Goal: Task Accomplishment & Management: Contribute content

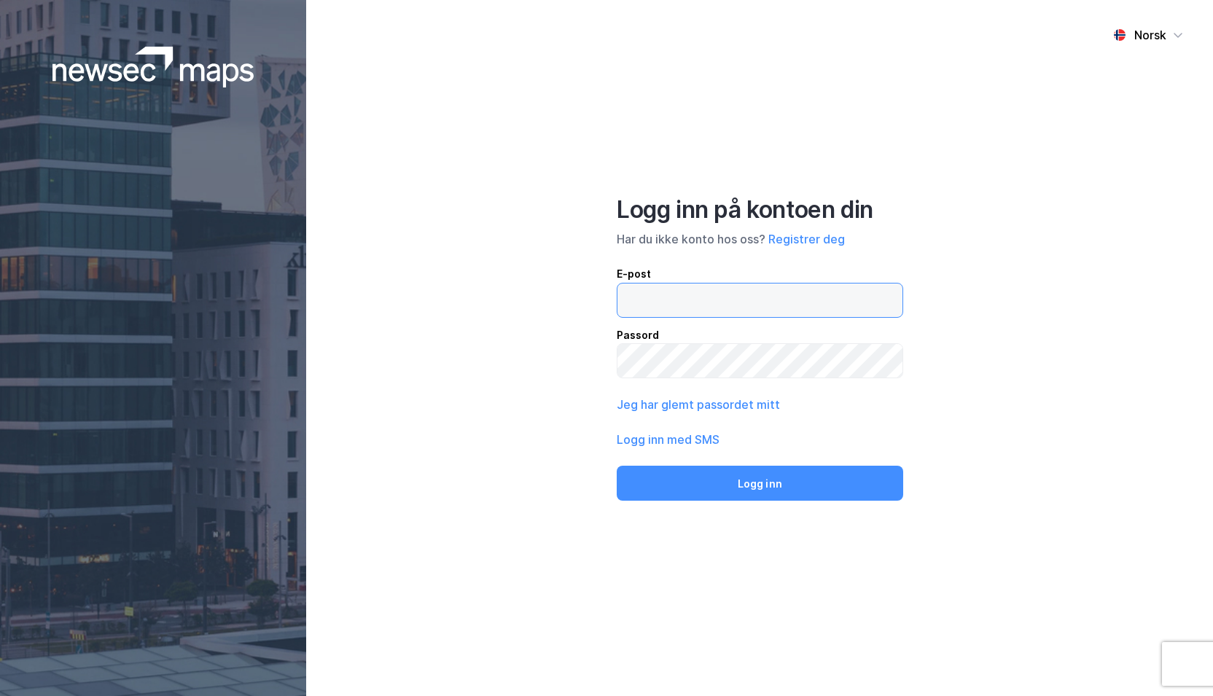
click at [771, 305] on input "email" at bounding box center [760, 301] width 285 height 34
click at [682, 288] on input "email" at bounding box center [760, 301] width 285 height 34
type input "millie.eirin.thrygg@nmbu.no"
click at [617, 466] on button "Logg inn" at bounding box center [760, 483] width 286 height 35
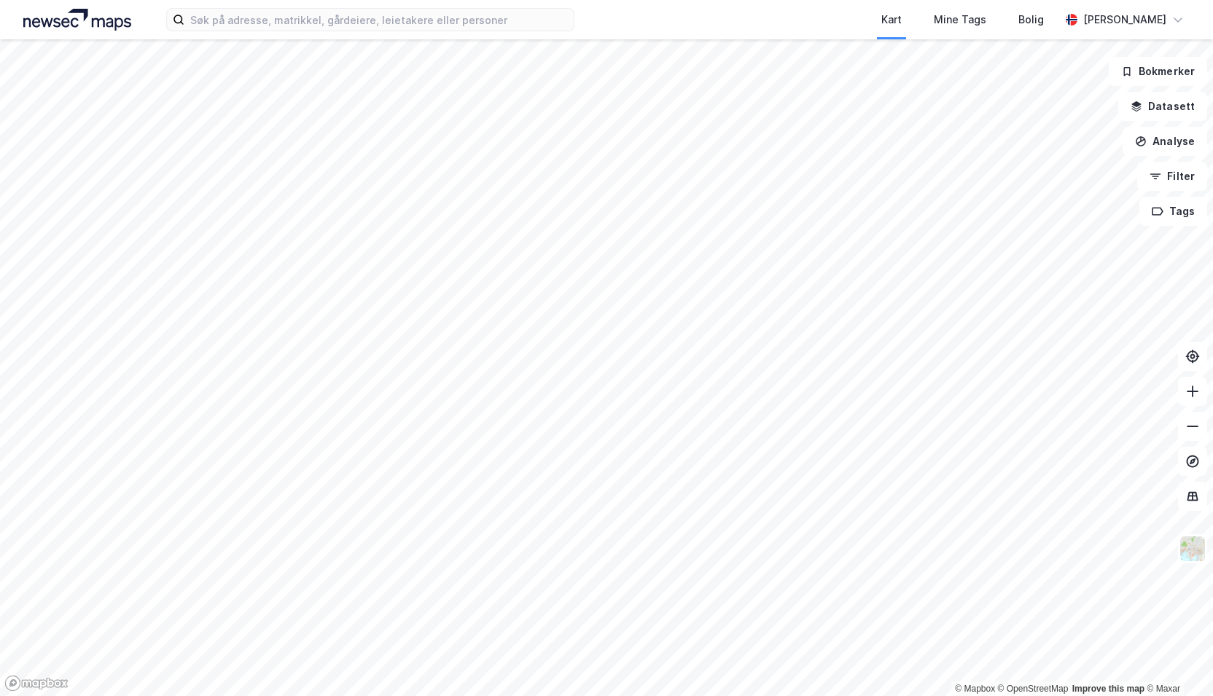
click at [532, 31] on div "Kart Mine Tags Bolig Millie Thrygg © Mapbox © OpenStreetMap Improve this map © …" at bounding box center [606, 348] width 1213 height 696
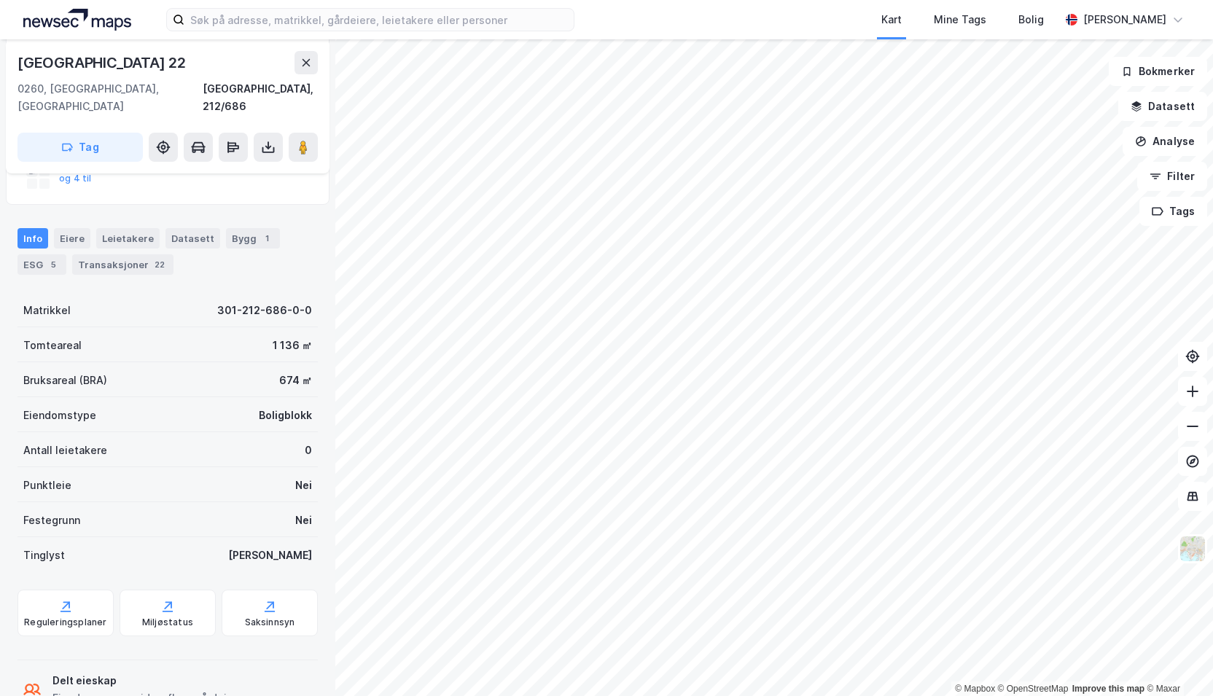
scroll to position [157, 0]
click at [79, 227] on div "Eiere" at bounding box center [72, 237] width 36 height 20
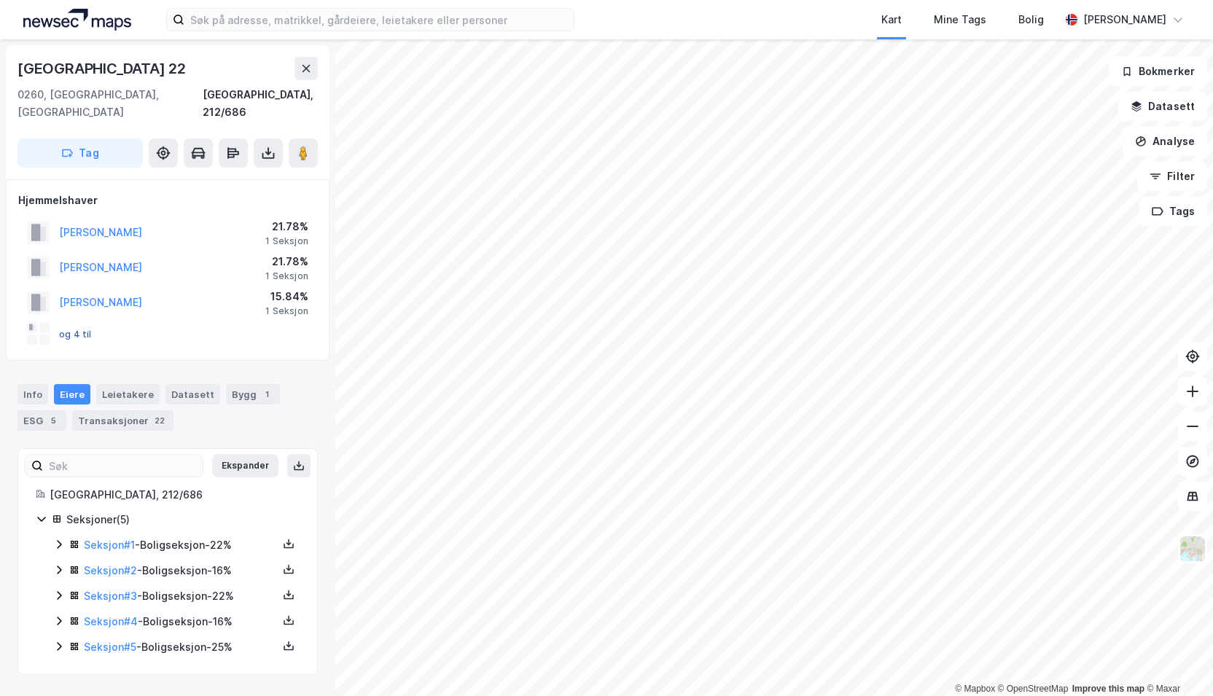
click at [0, 0] on button "og 4 til" at bounding box center [0, 0] width 0 height 0
click at [238, 384] on div "Bygg 1" at bounding box center [253, 394] width 54 height 20
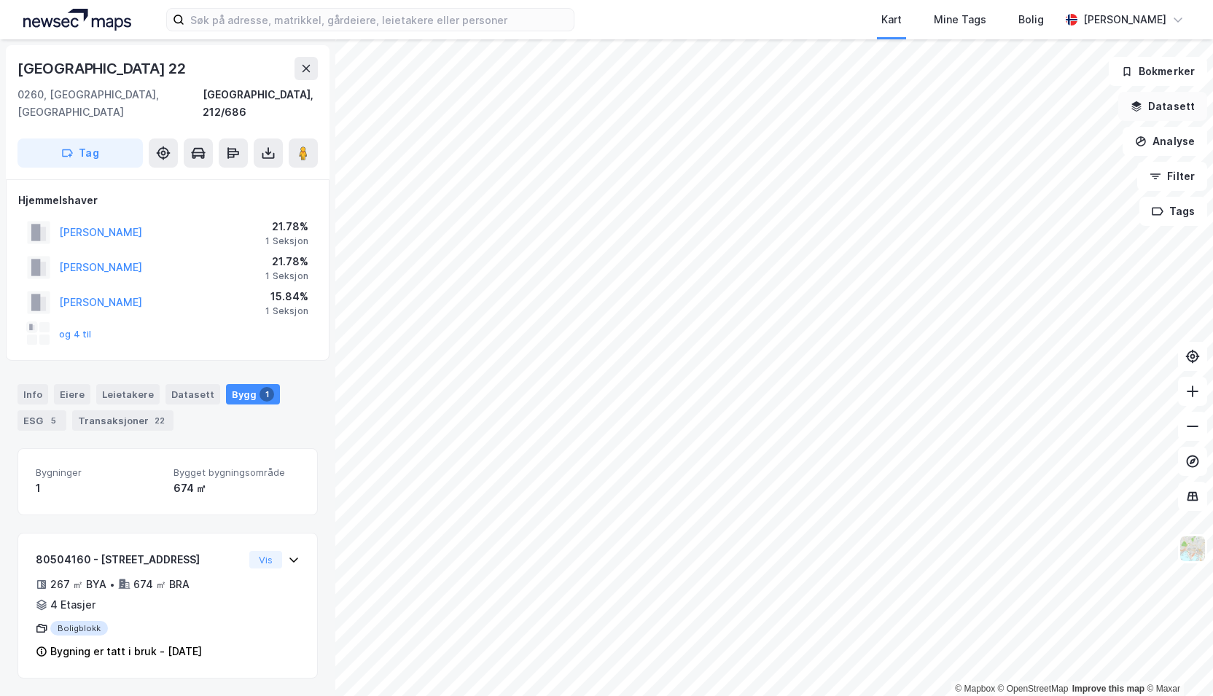
click at [1155, 101] on button "Datasett" at bounding box center [1162, 106] width 89 height 29
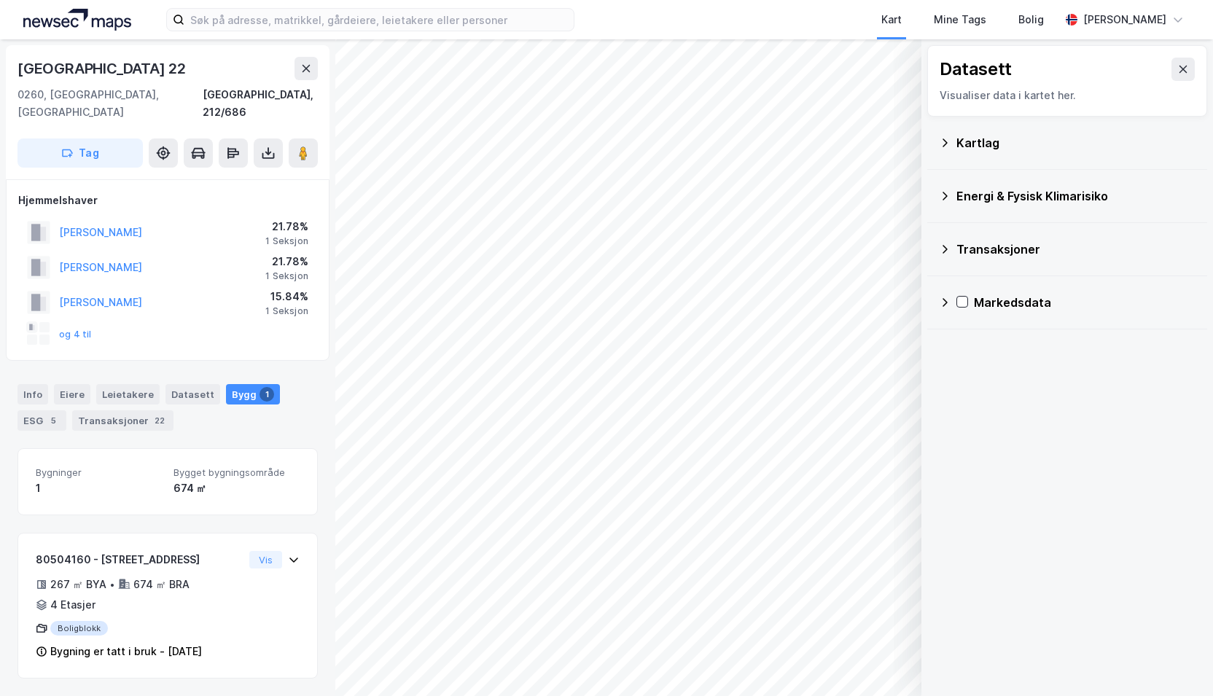
click at [960, 141] on div "Kartlag" at bounding box center [1076, 142] width 239 height 17
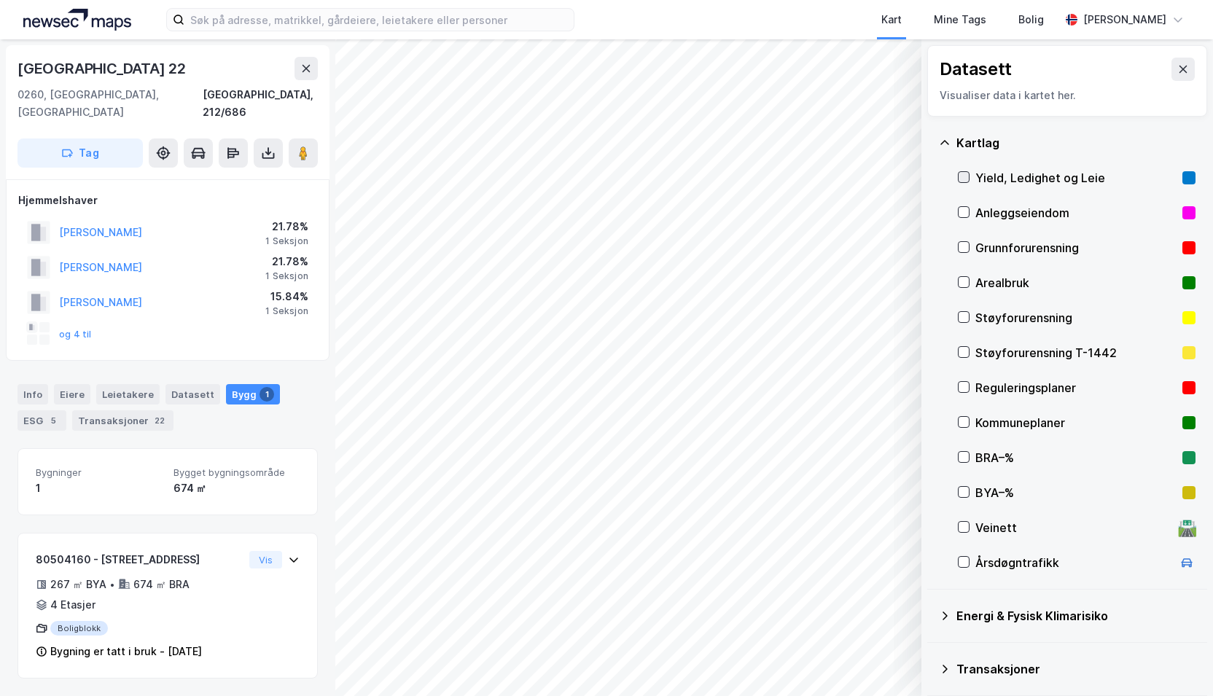
click at [962, 182] on div at bounding box center [964, 177] width 12 height 12
click at [961, 211] on icon at bounding box center [964, 212] width 10 height 10
click at [962, 174] on icon at bounding box center [964, 177] width 10 height 10
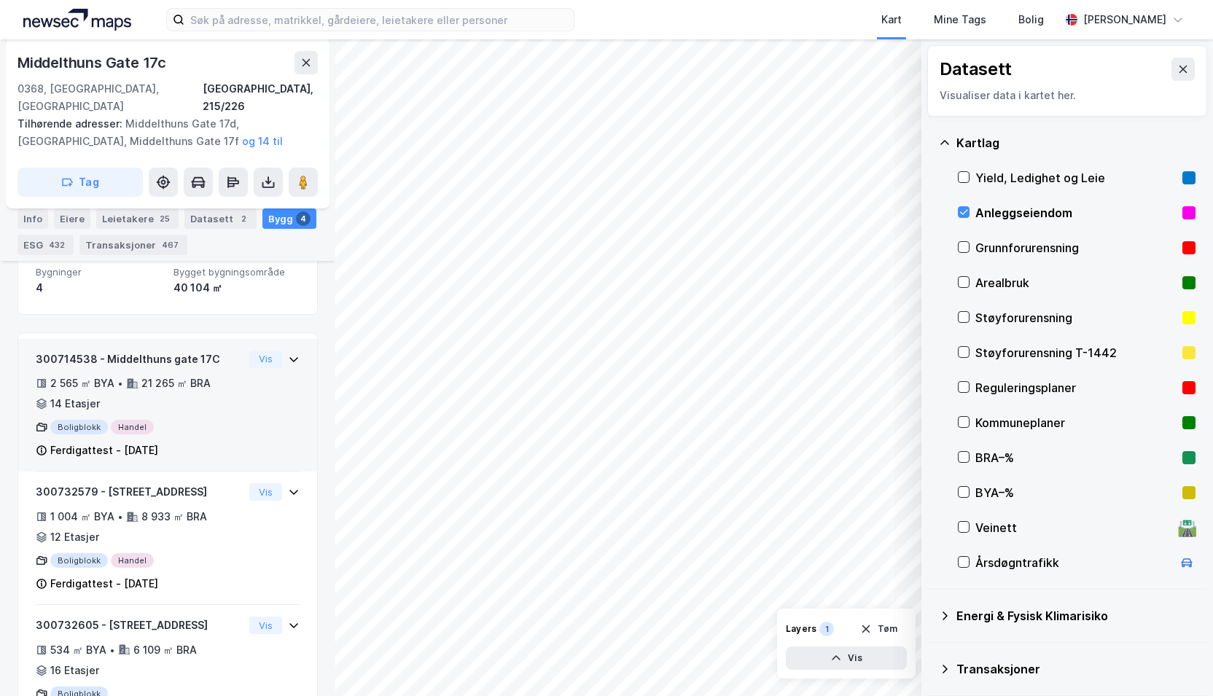
scroll to position [372, 0]
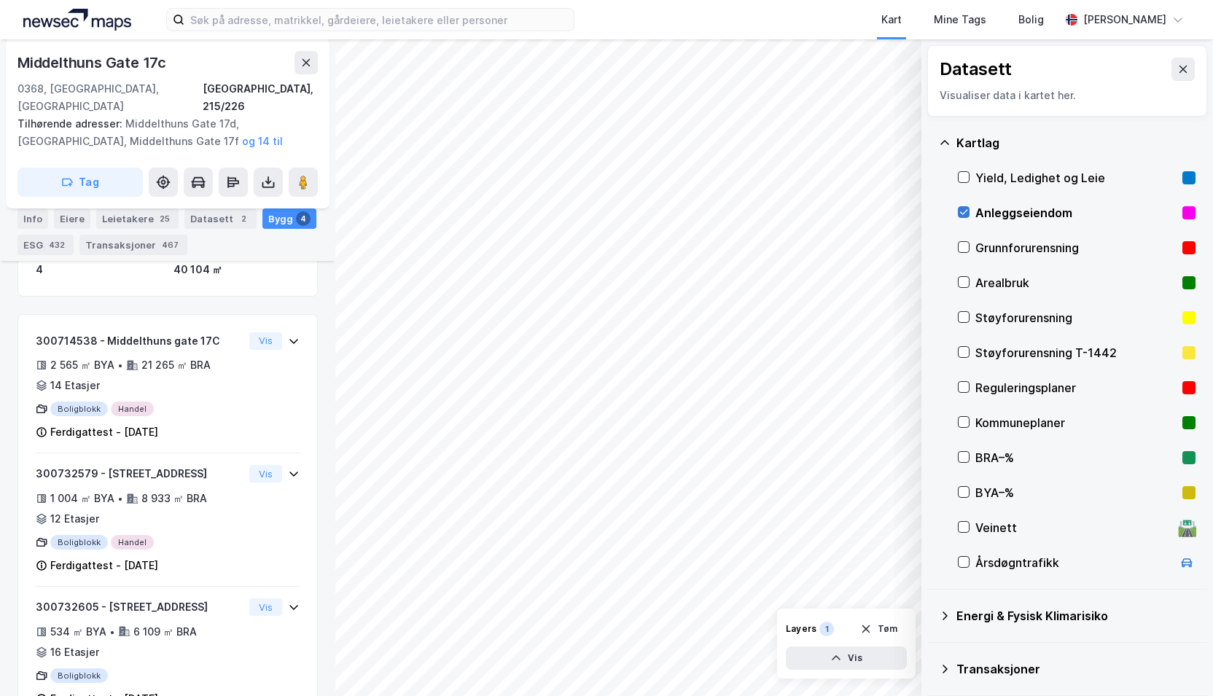
click at [967, 212] on icon at bounding box center [964, 212] width 10 height 10
click at [962, 243] on icon at bounding box center [964, 247] width 10 height 10
click at [964, 278] on icon at bounding box center [964, 282] width 10 height 10
click at [825, 646] on div "Layers 1 Tøm Vis" at bounding box center [846, 644] width 139 height 70
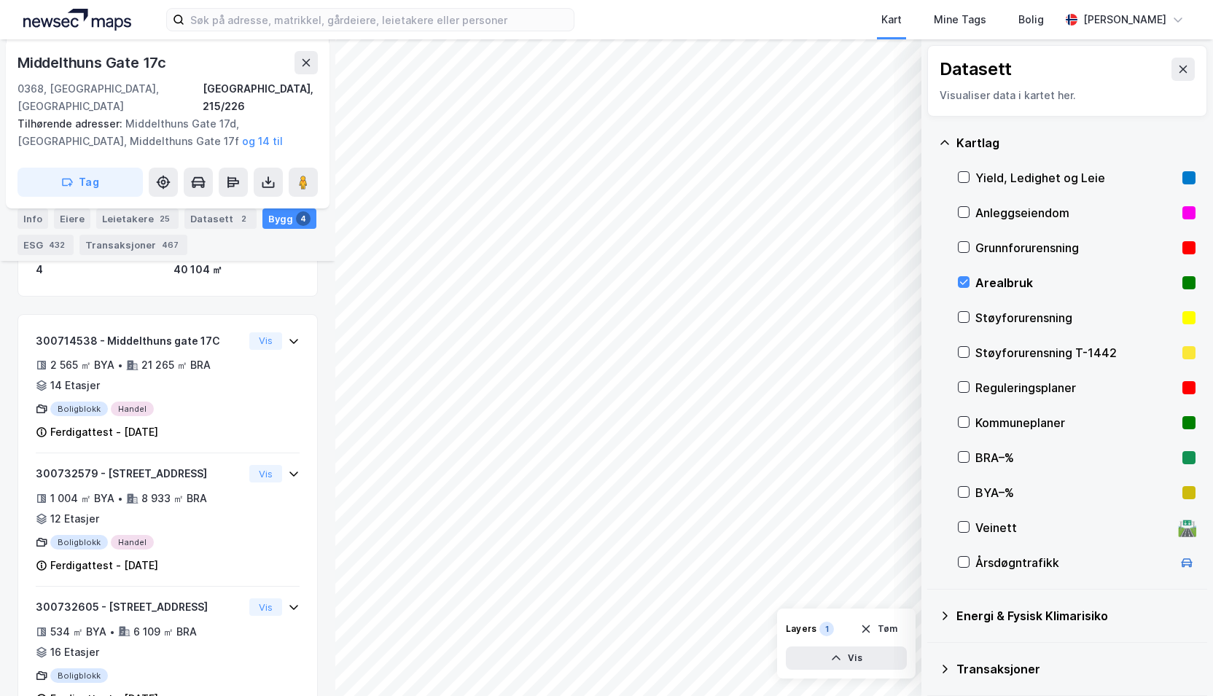
click at [421, 31] on div "Kart Mine Tags Bolig Millie Thrygg © Mapbox © OpenStreetMap Improve this map © …" at bounding box center [606, 348] width 1213 height 696
click at [833, 655] on icon "button" at bounding box center [836, 659] width 12 height 12
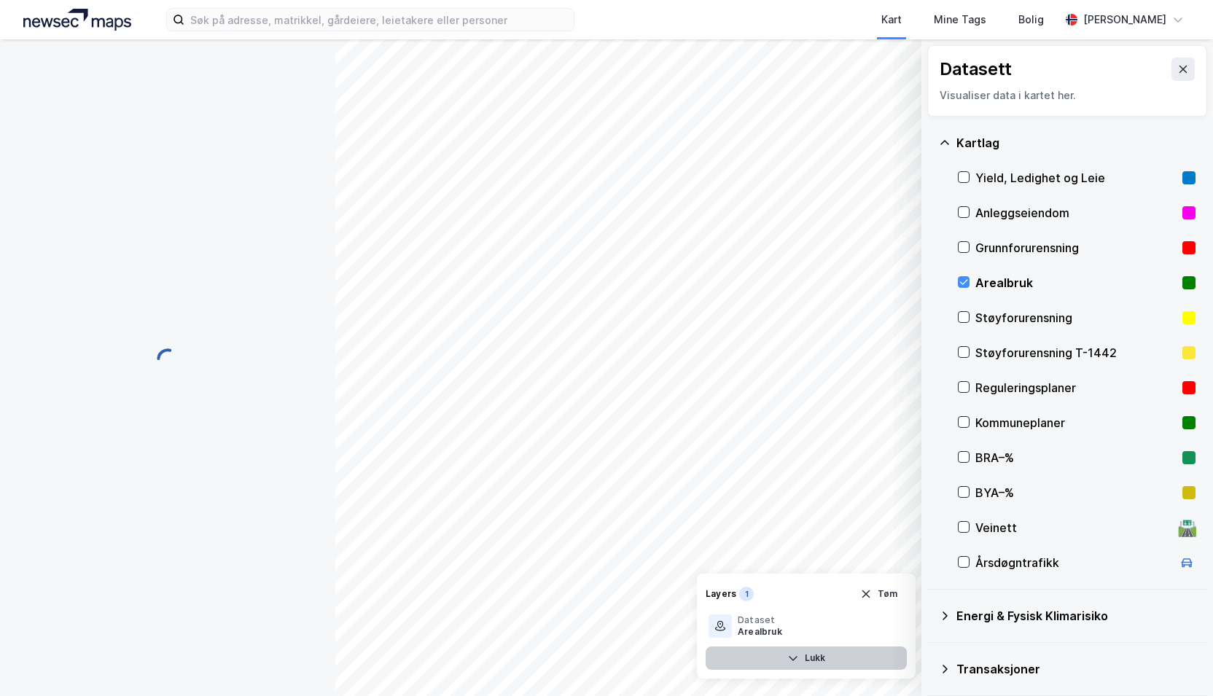
scroll to position [0, 0]
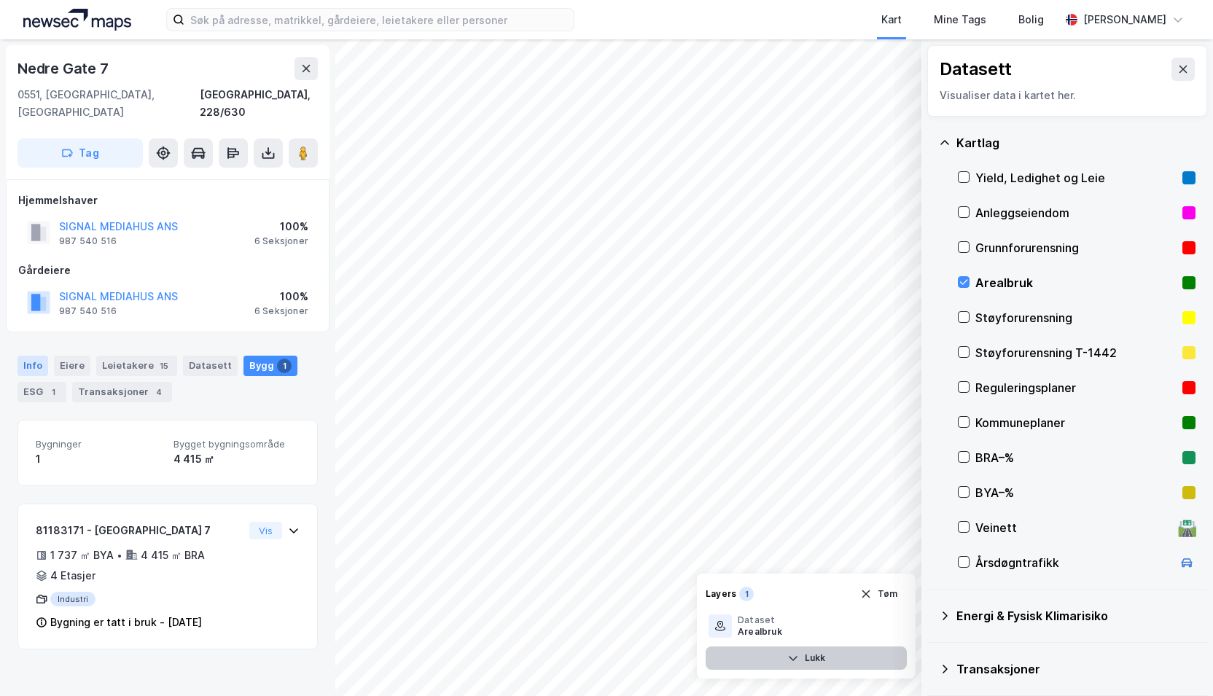
click at [38, 356] on div "Info" at bounding box center [32, 366] width 31 height 20
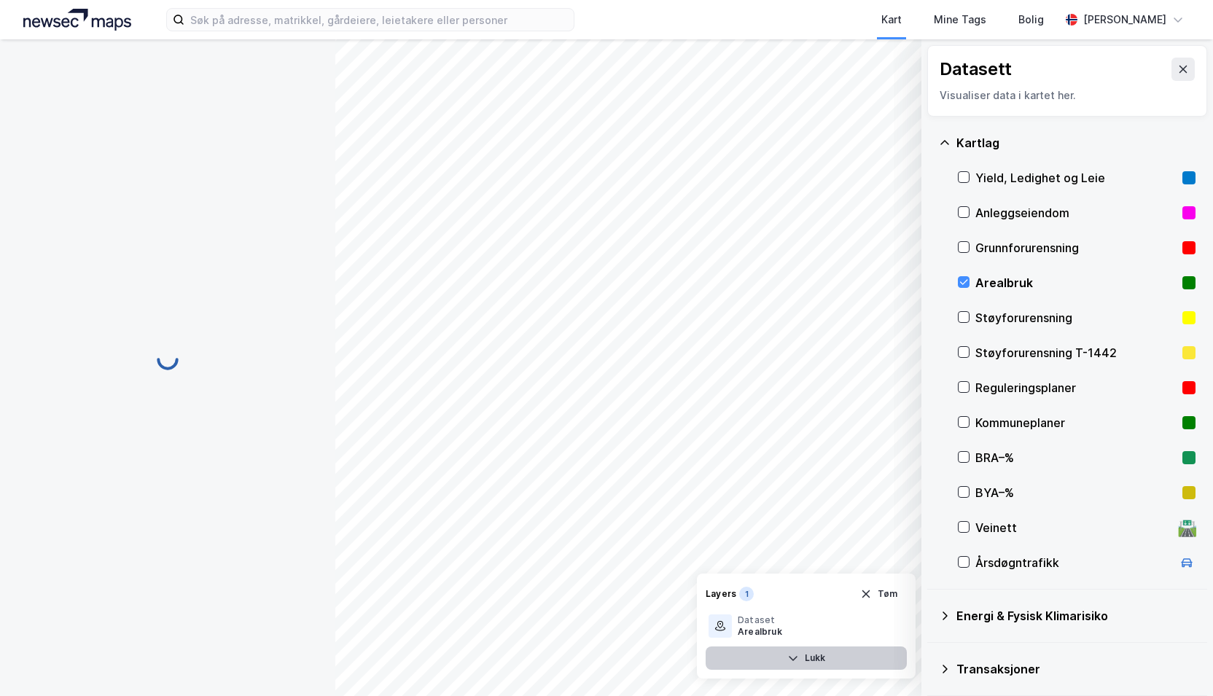
scroll to position [95, 0]
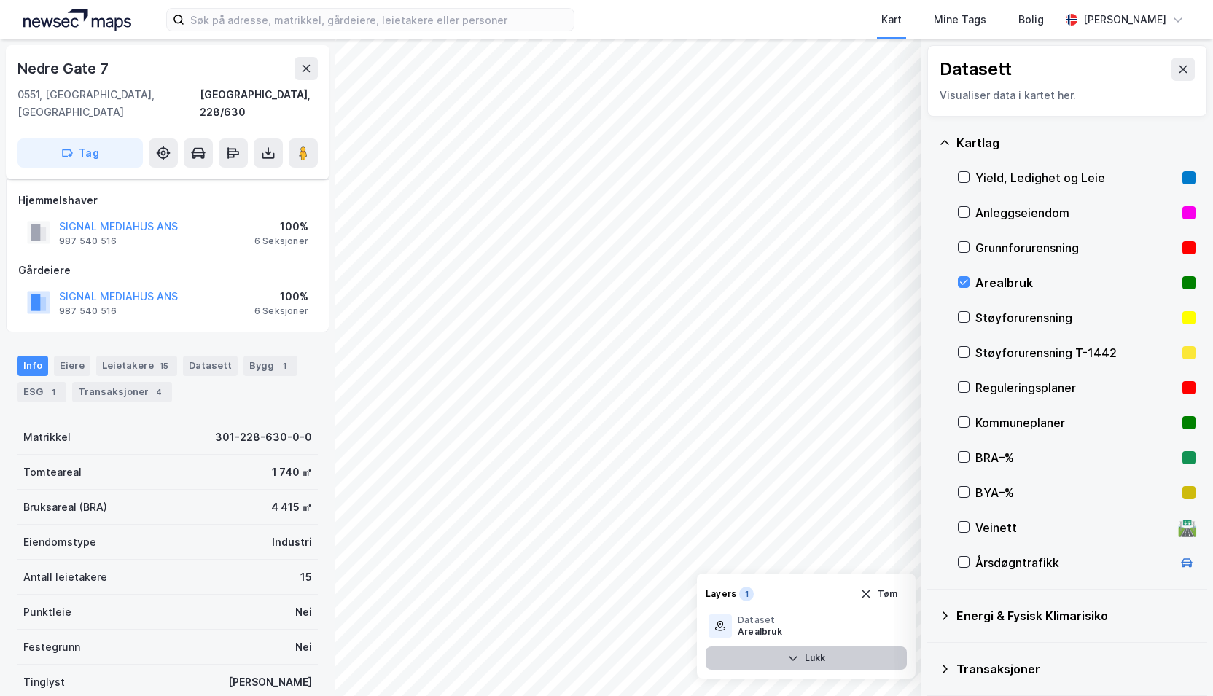
scroll to position [95, 0]
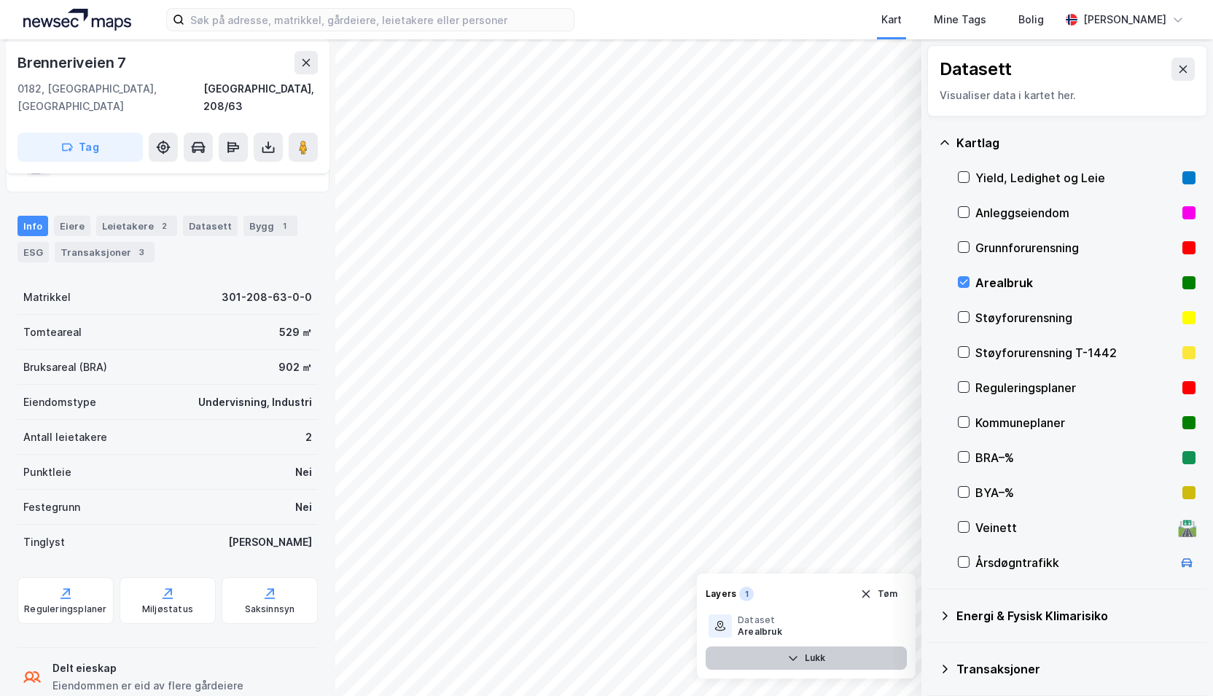
scroll to position [95, 0]
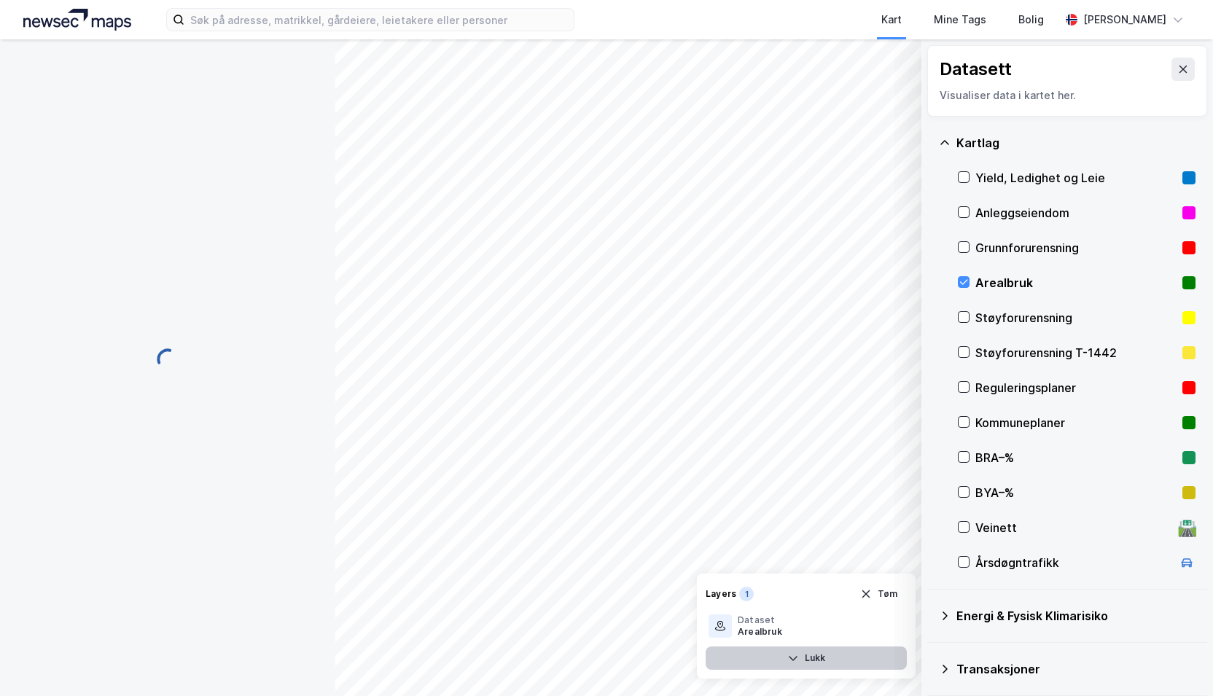
scroll to position [95, 0]
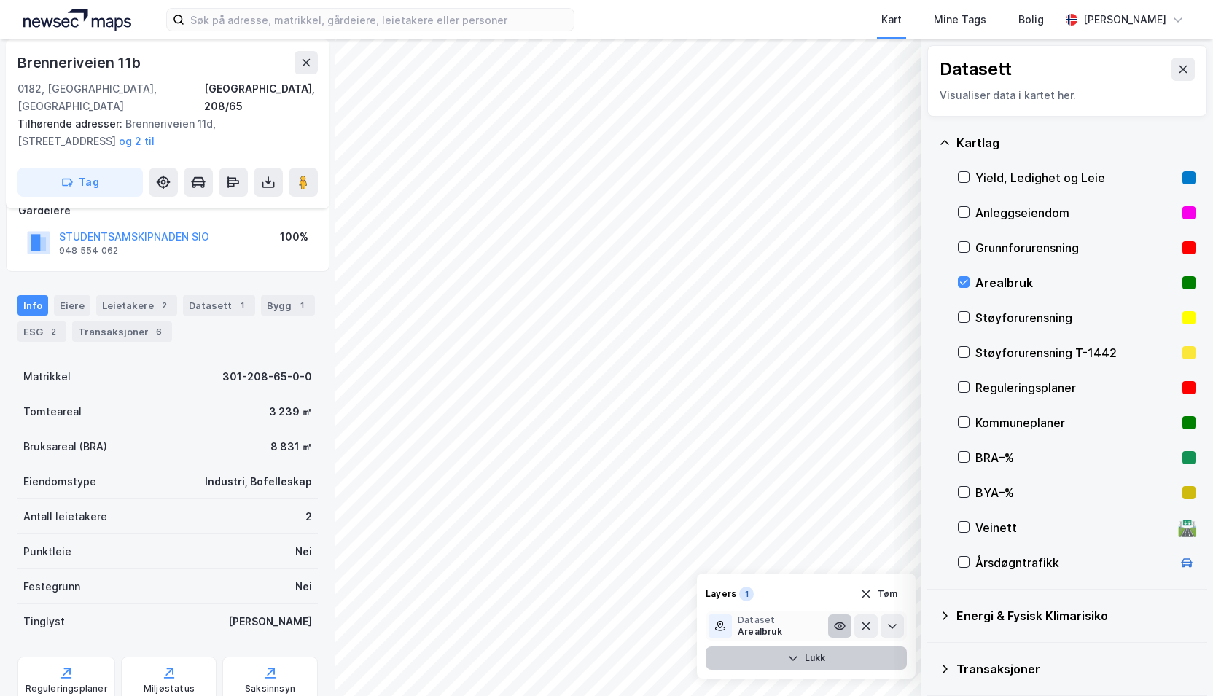
click at [840, 626] on icon at bounding box center [840, 626] width 12 height 12
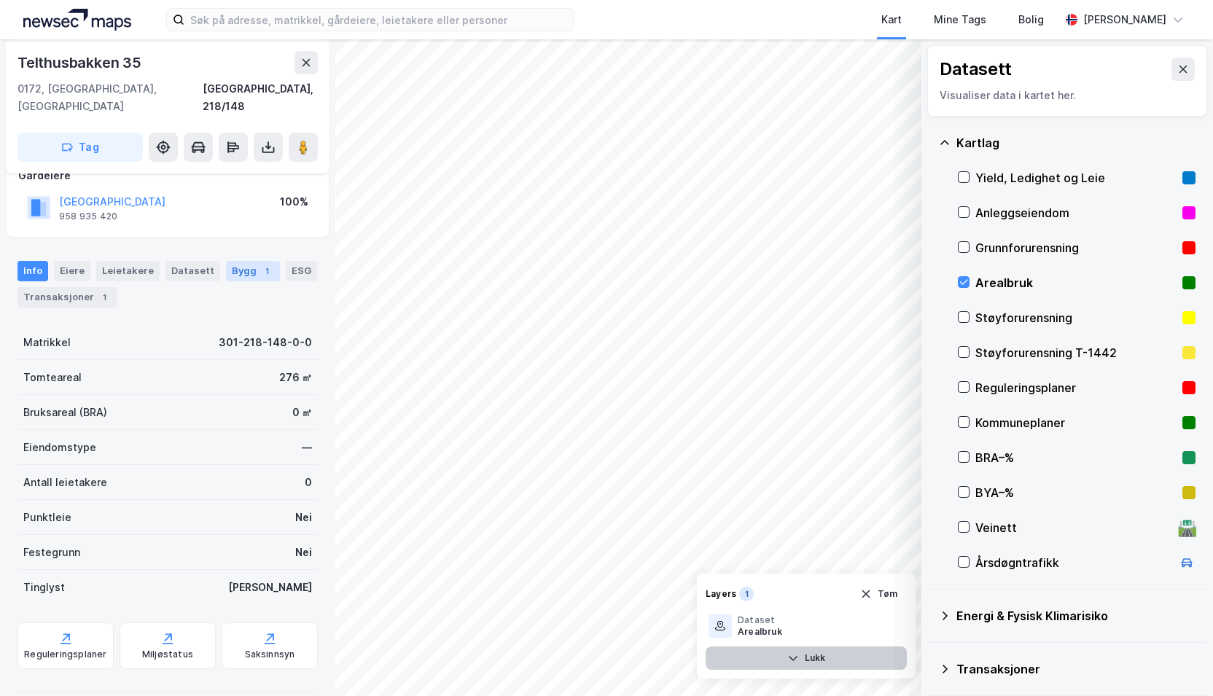
click at [260, 264] on div "1" at bounding box center [267, 271] width 15 height 15
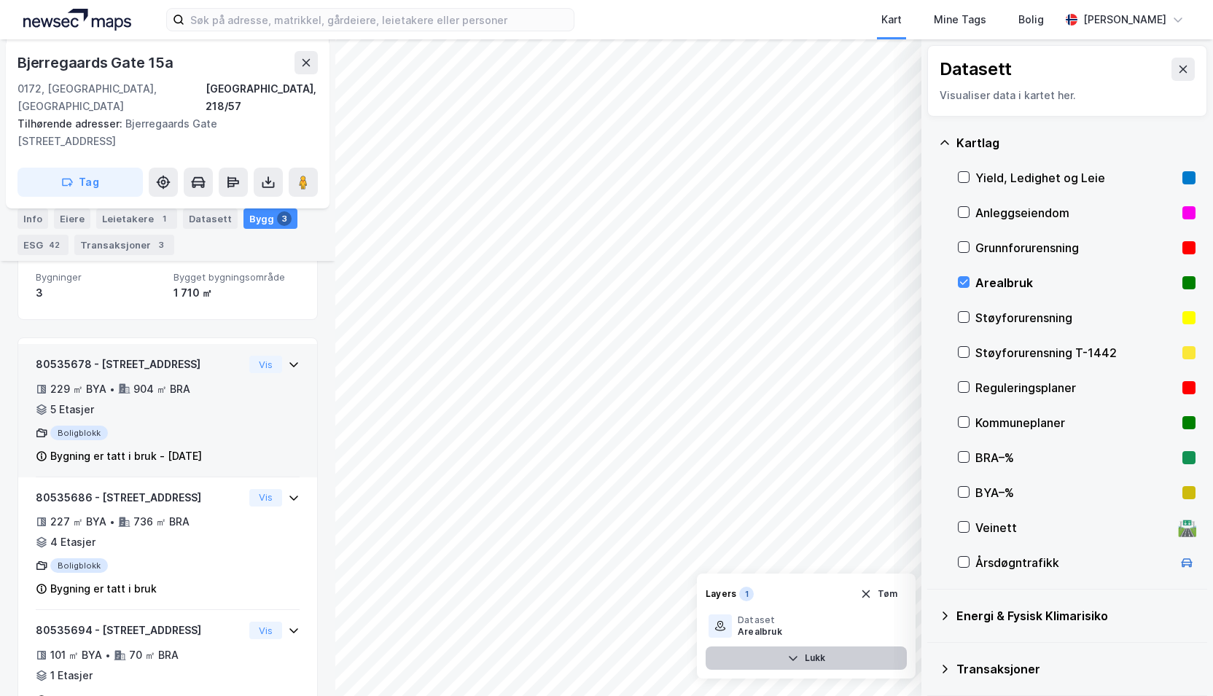
scroll to position [225, 0]
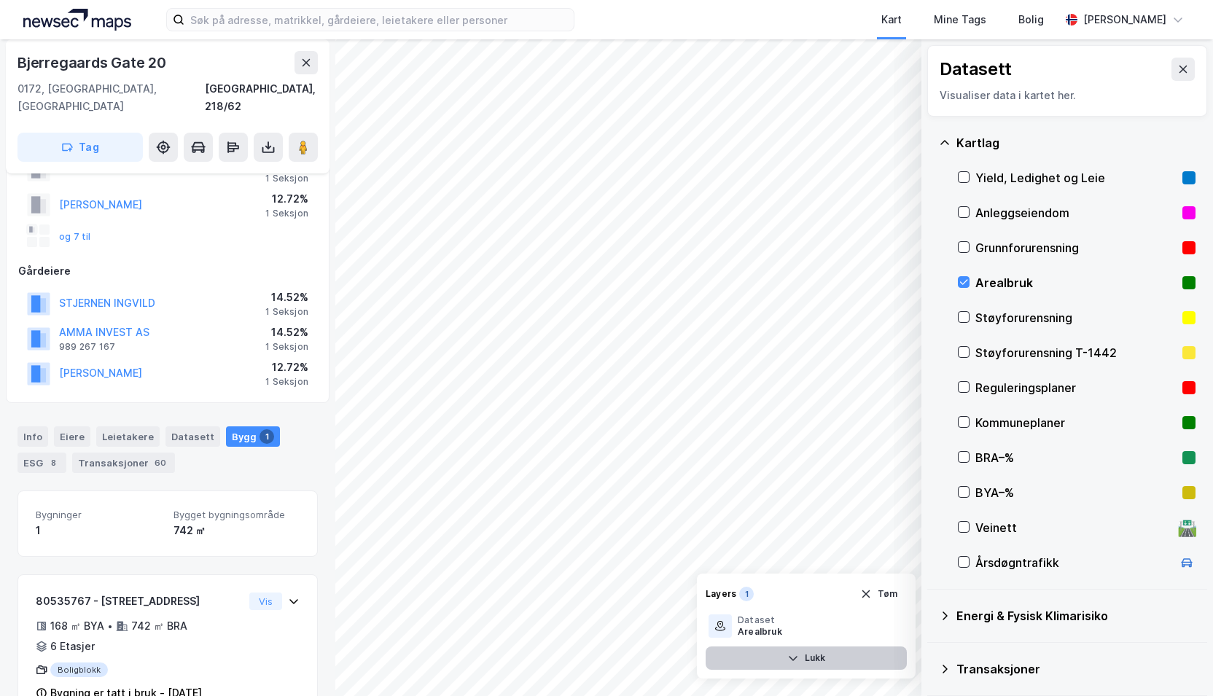
scroll to position [120, 0]
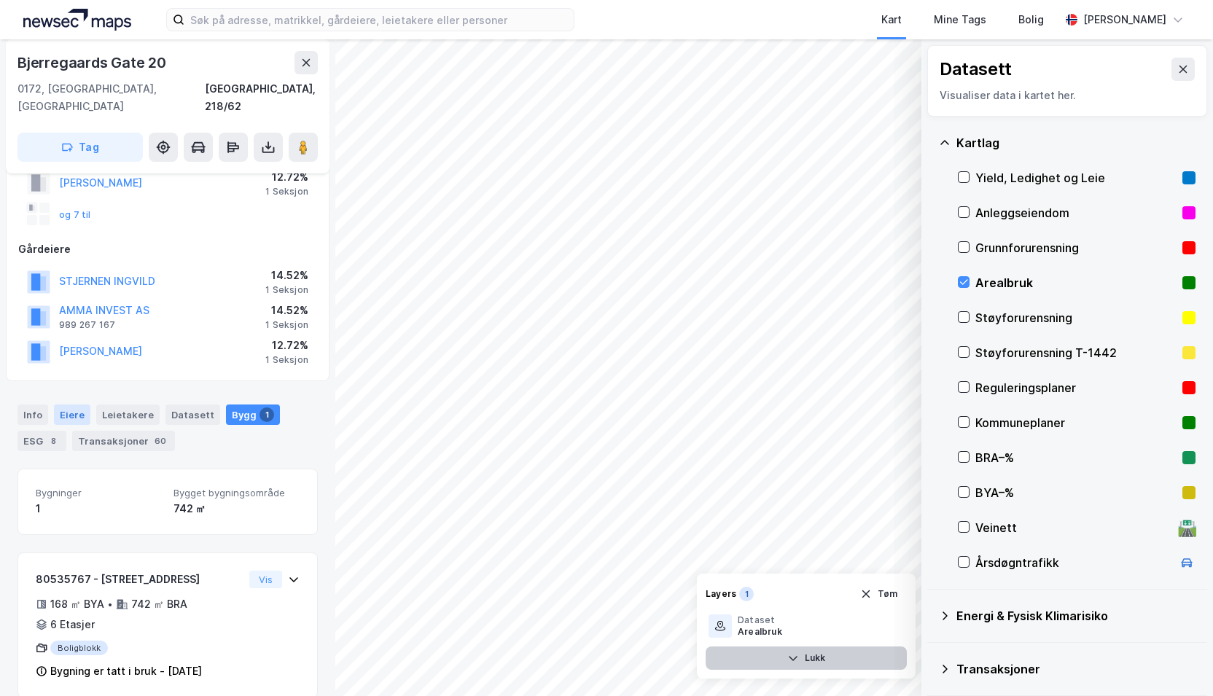
click at [71, 405] on div "Eiere" at bounding box center [72, 415] width 36 height 20
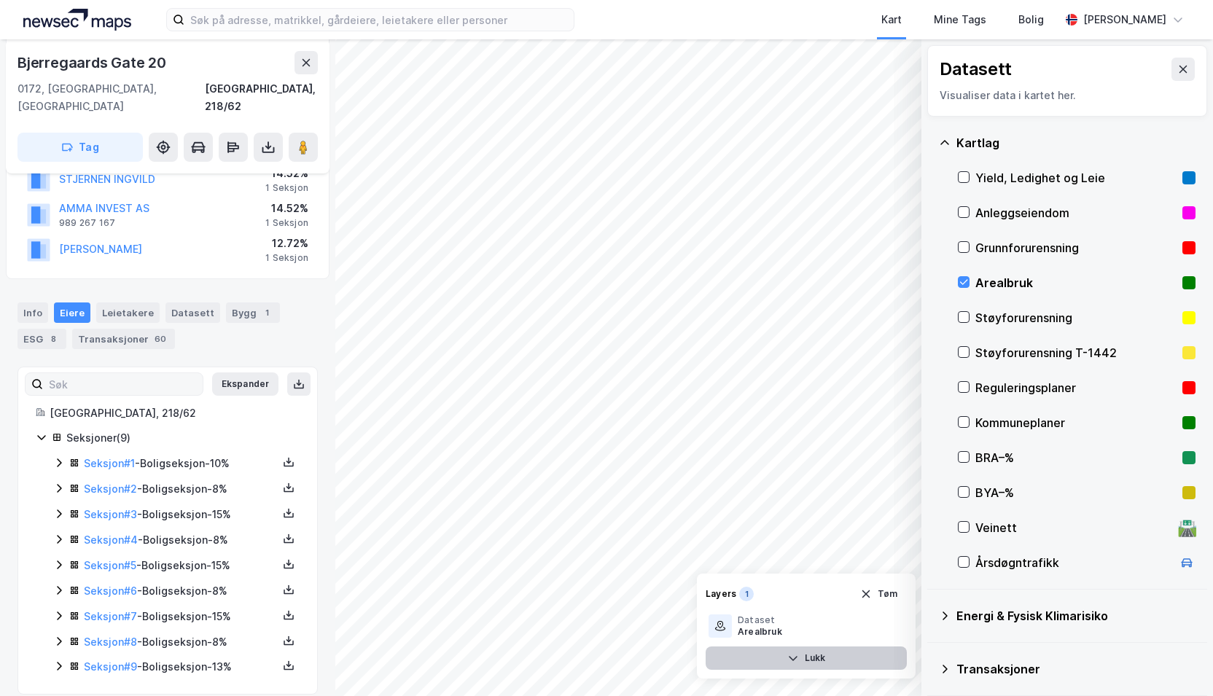
scroll to position [222, 0]
click at [35, 303] on div "Info" at bounding box center [32, 313] width 31 height 20
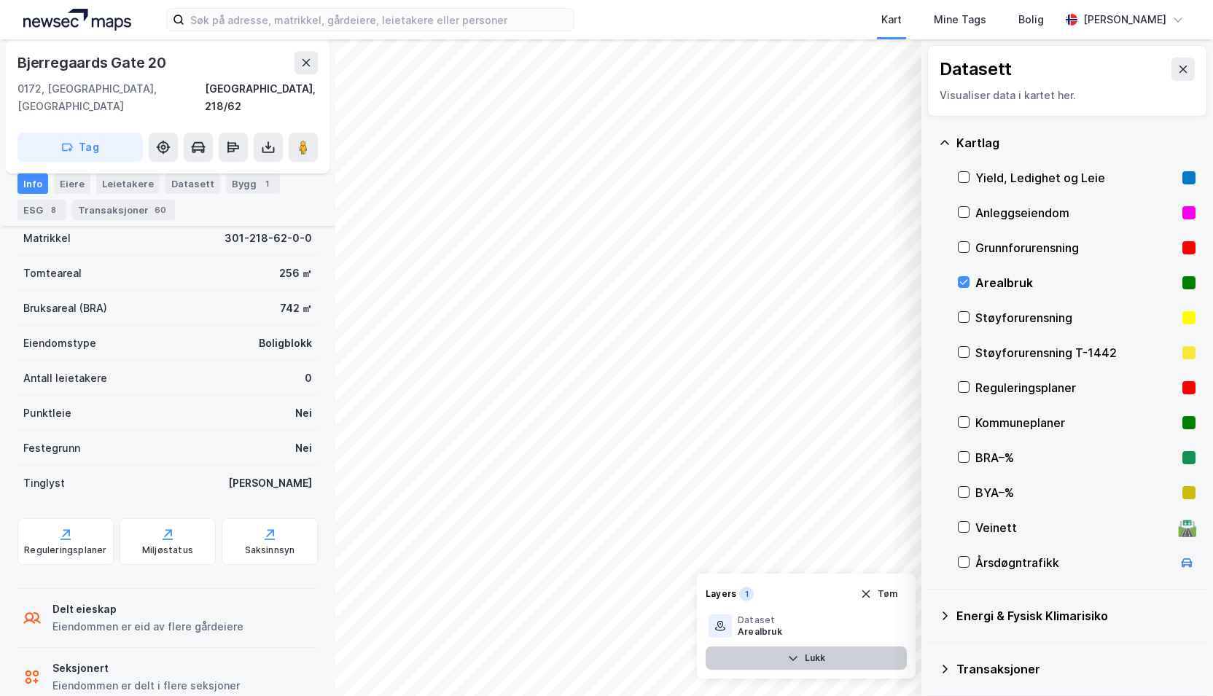
scroll to position [369, 0]
click at [229, 140] on icon at bounding box center [233, 147] width 15 height 15
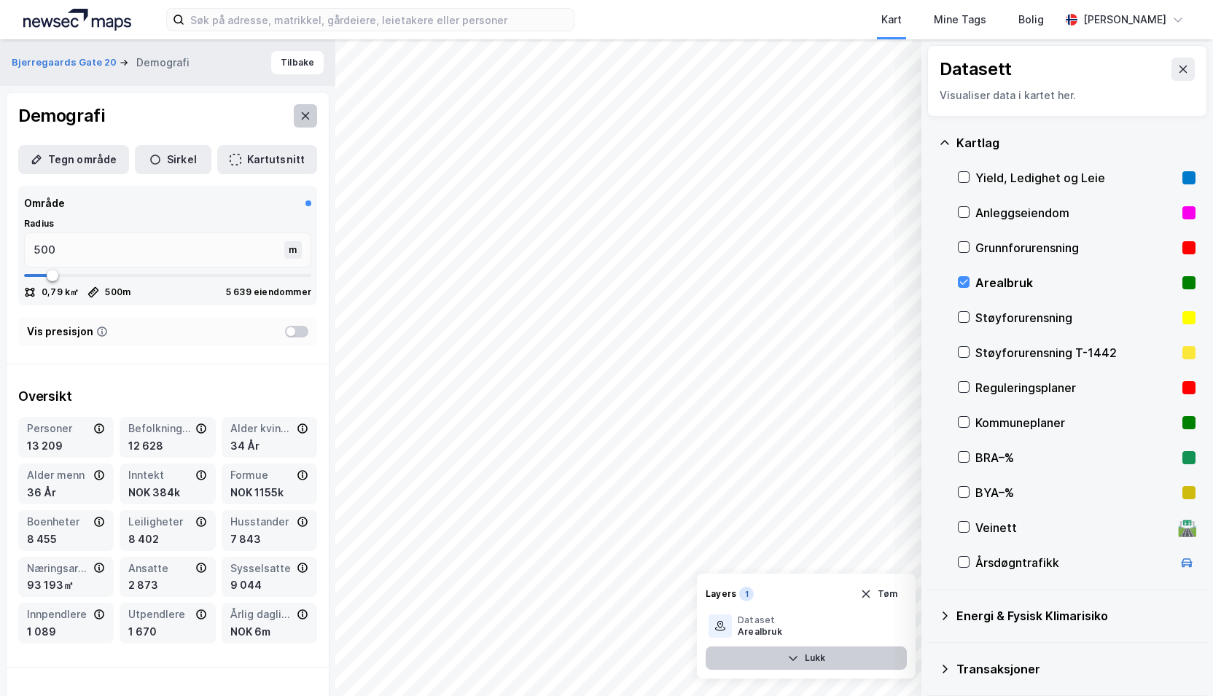
click at [294, 110] on button at bounding box center [305, 115] width 23 height 23
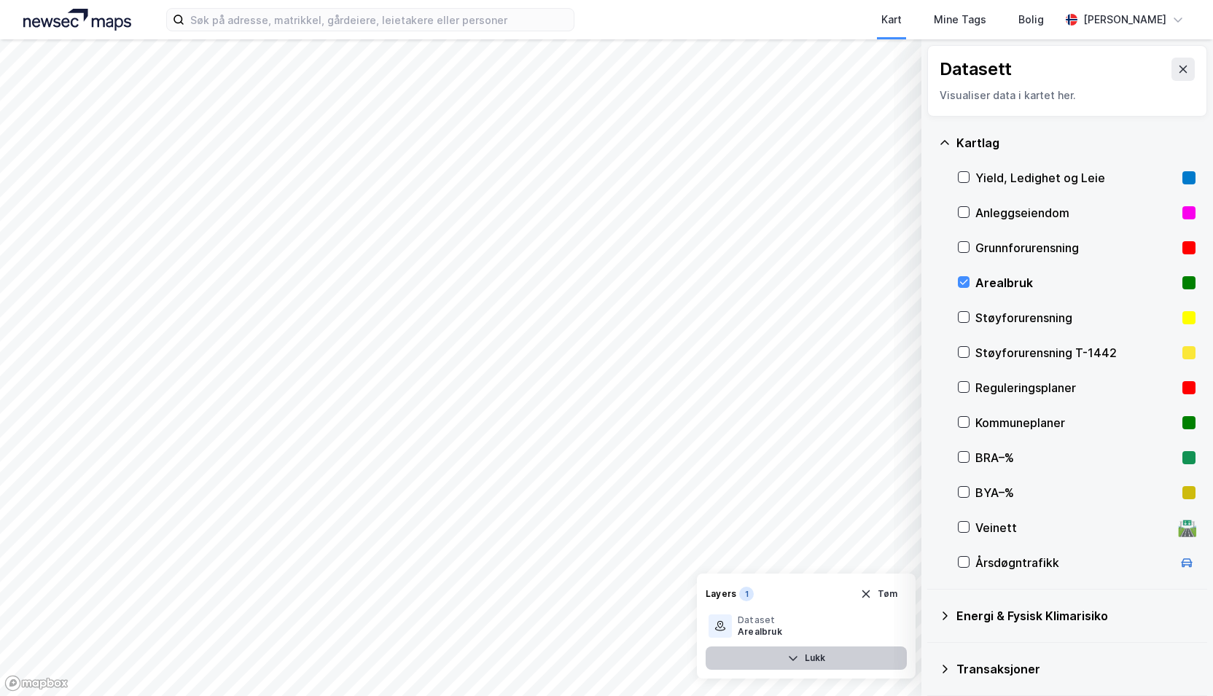
scroll to position [57, 0]
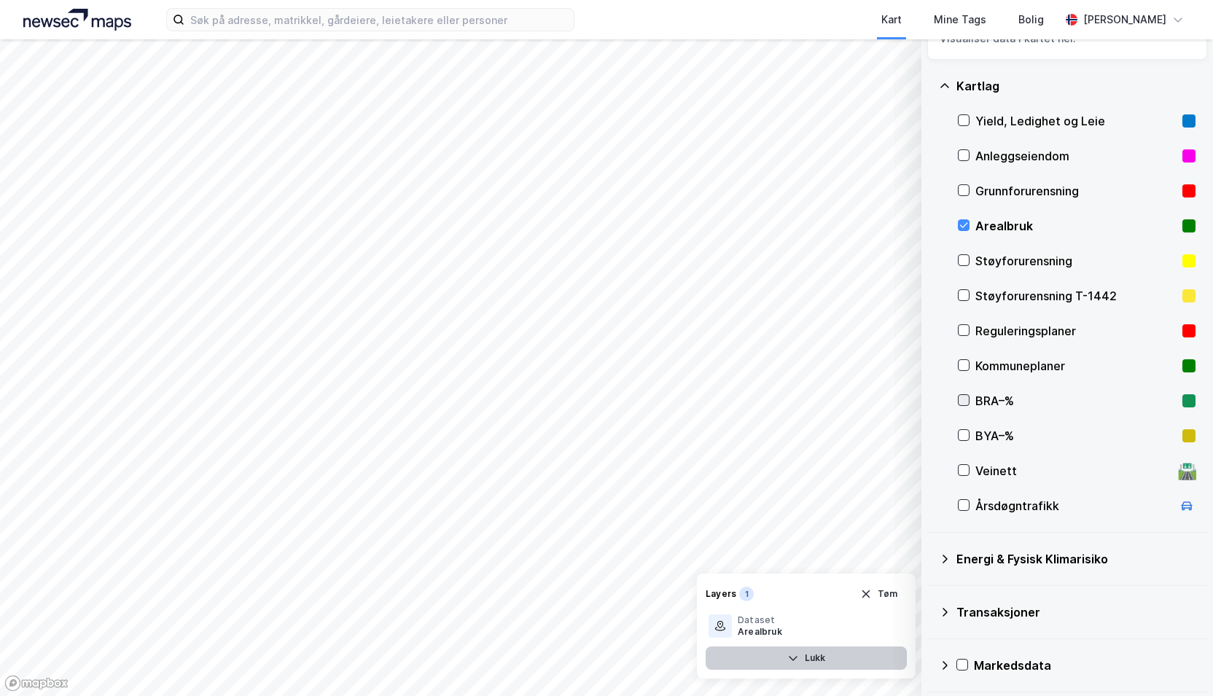
click at [959, 397] on icon at bounding box center [964, 400] width 10 height 10
click at [744, 557] on div "2" at bounding box center [746, 559] width 15 height 15
click at [838, 623] on icon at bounding box center [840, 626] width 10 height 7
click at [838, 623] on icon at bounding box center [840, 626] width 12 height 12
click at [837, 587] on icon at bounding box center [840, 591] width 12 height 12
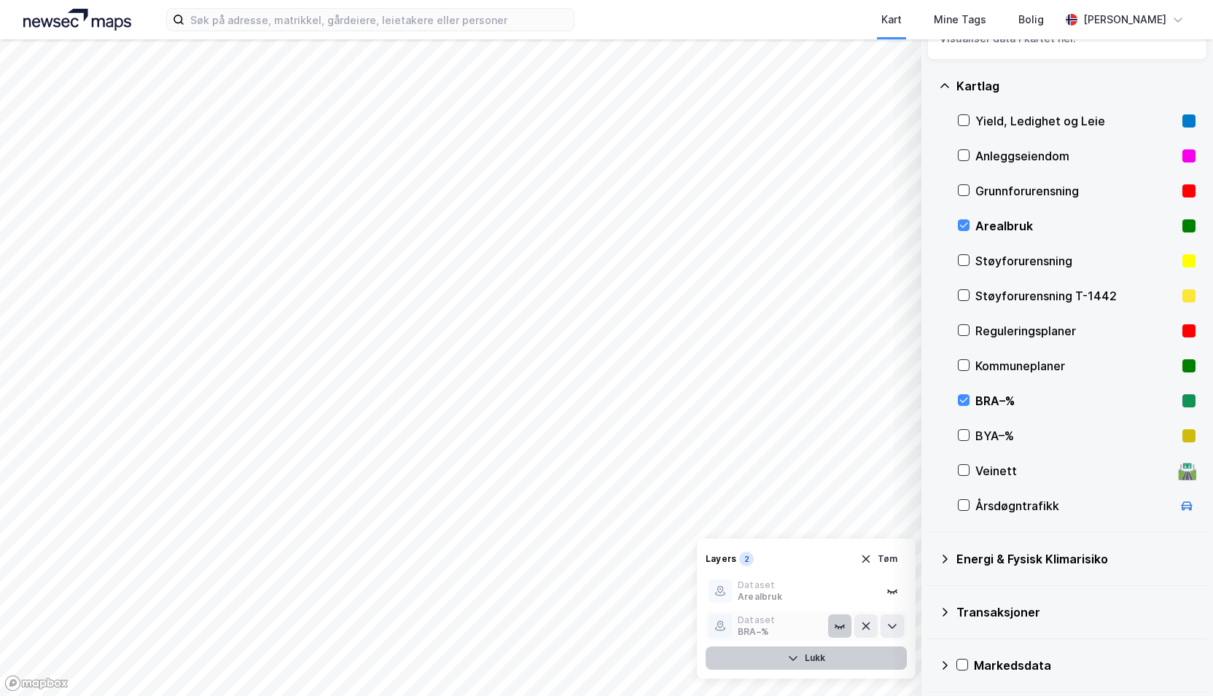
click at [844, 623] on icon at bounding box center [840, 626] width 12 height 12
click at [967, 427] on div "BYA–%" at bounding box center [1077, 435] width 238 height 35
click at [967, 386] on div "BRA–%" at bounding box center [1077, 400] width 238 height 35
click at [965, 389] on div "BRA–%" at bounding box center [1077, 400] width 238 height 35
click at [959, 435] on icon at bounding box center [964, 435] width 10 height 10
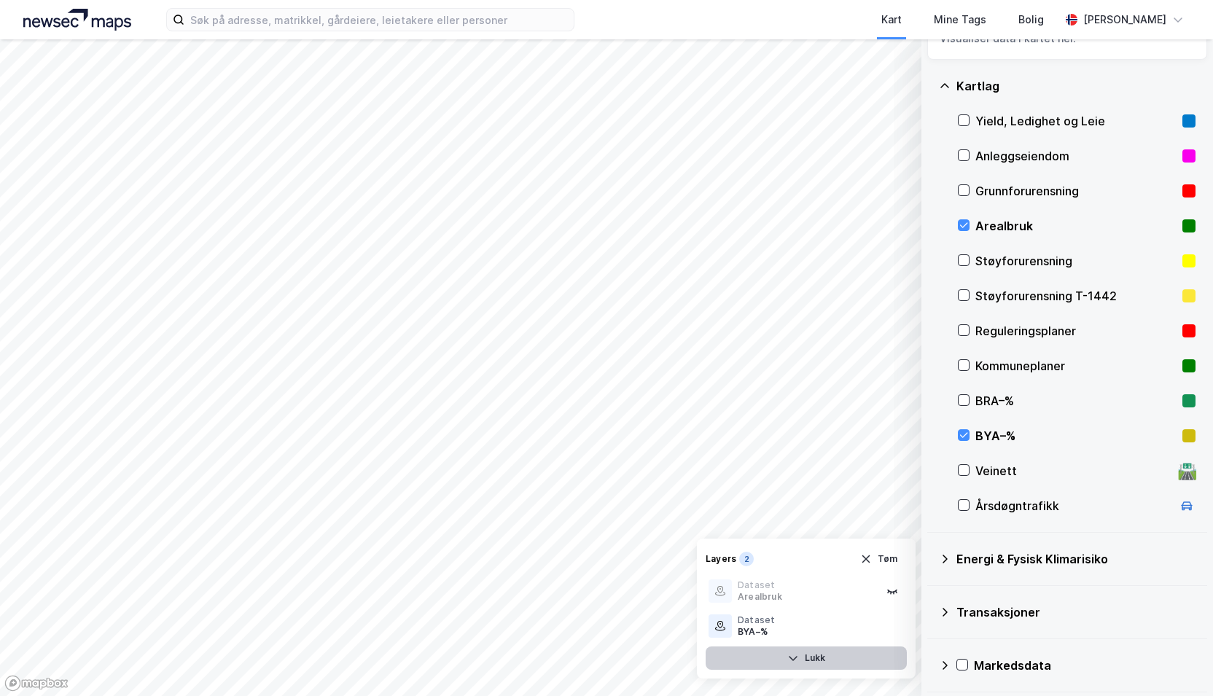
click at [508, 0] on html "Kart Mine Tags Bolig Millie Thrygg © Mapbox © OpenStreetMap Improve this map © …" at bounding box center [606, 348] width 1213 height 696
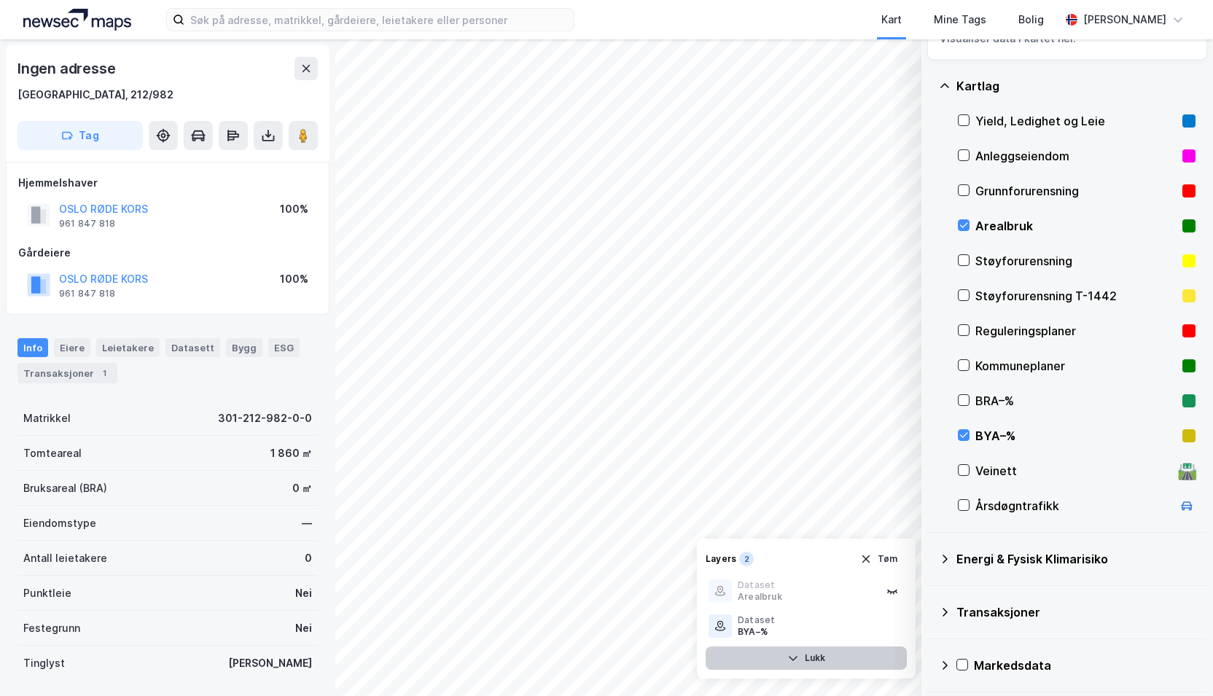
scroll to position [1, 0]
click at [310, 63] on icon at bounding box center [306, 68] width 12 height 12
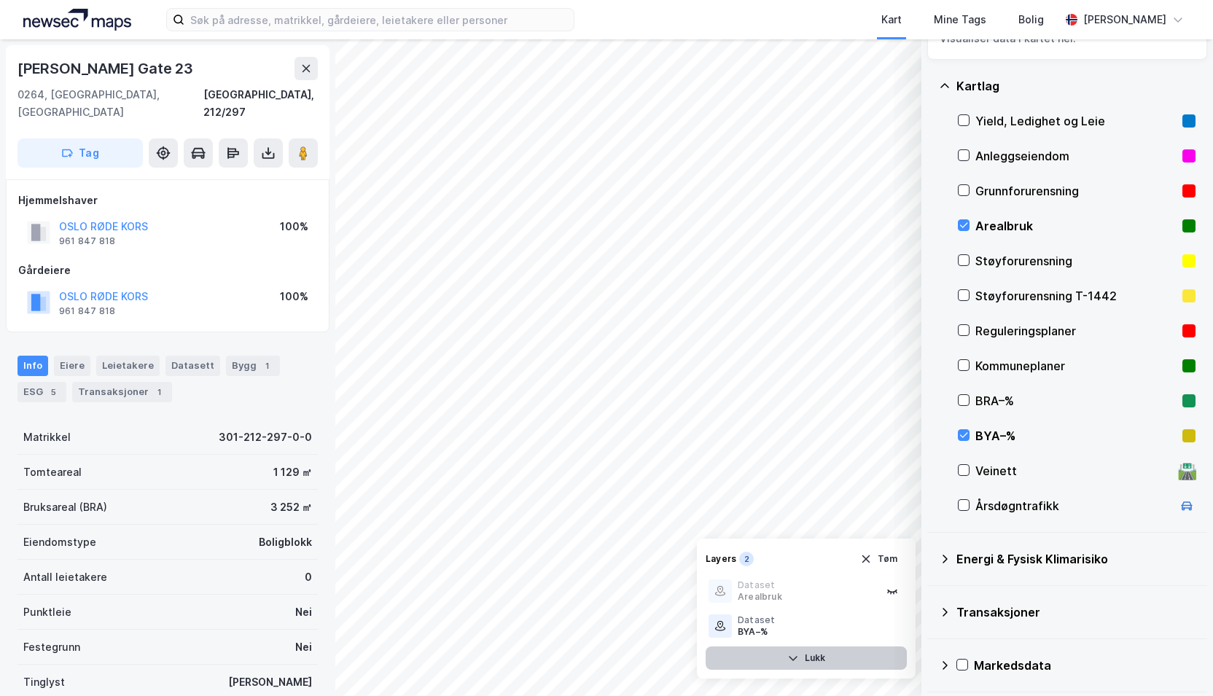
scroll to position [1, 0]
click at [180, 214] on div "OSLO RØDE KORS 961 847 818 100%" at bounding box center [167, 231] width 299 height 35
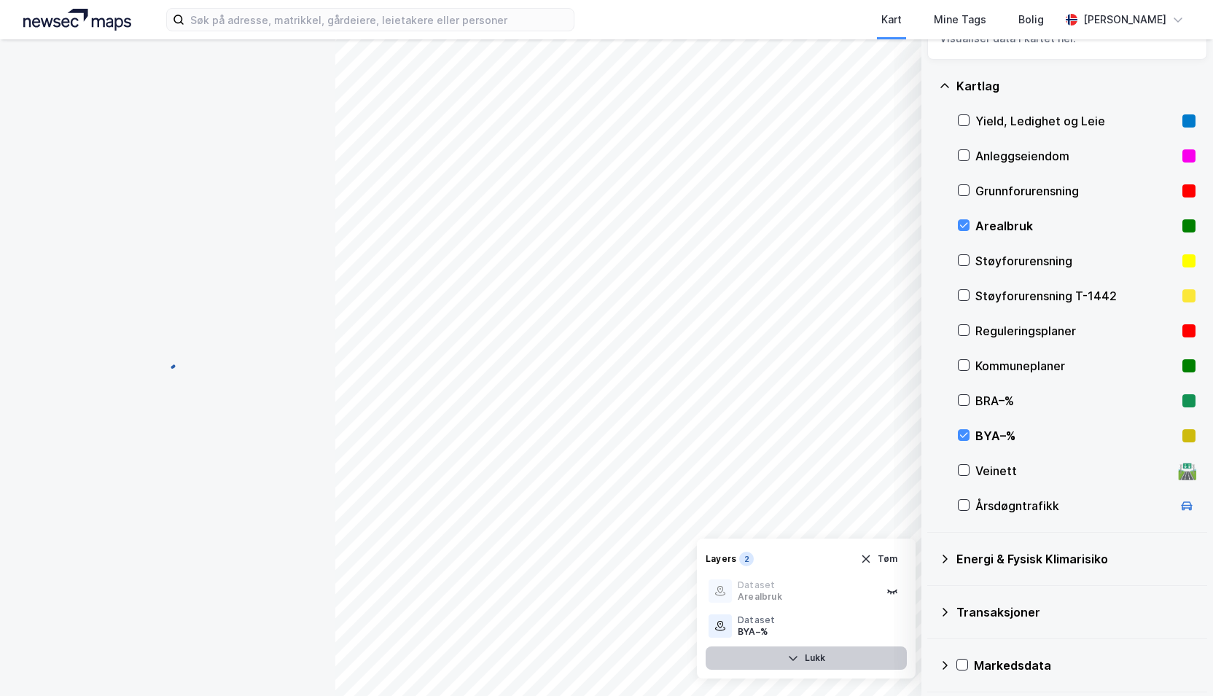
scroll to position [1, 0]
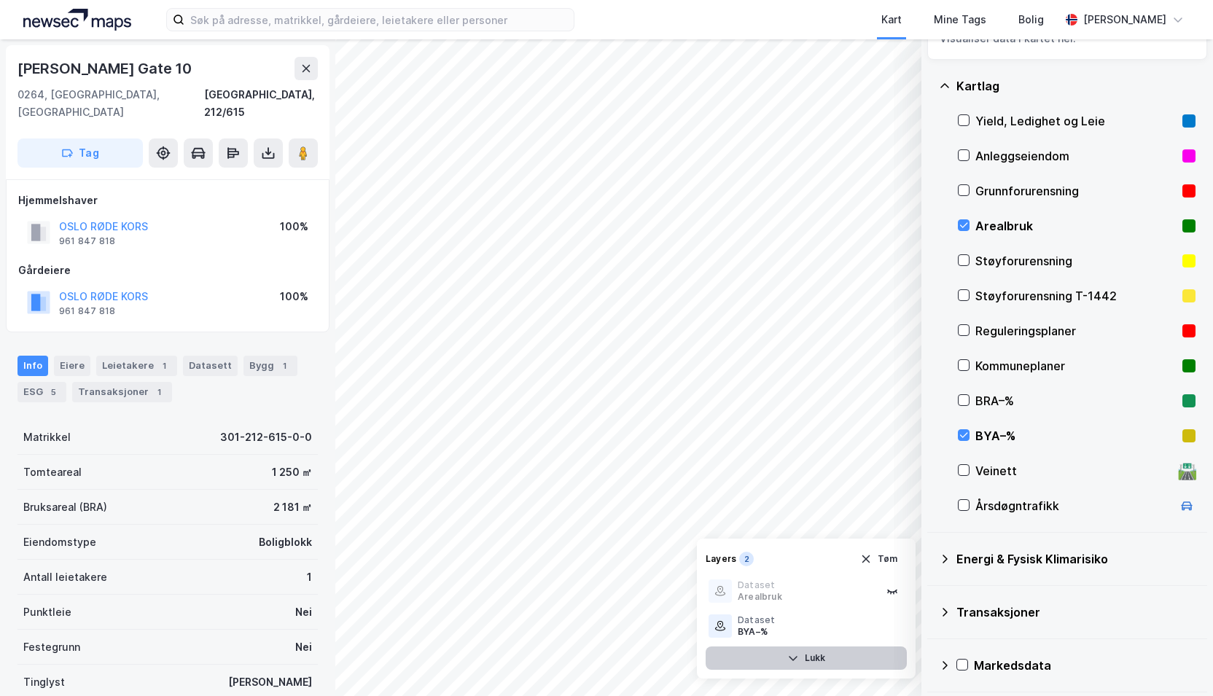
drag, startPoint x: 200, startPoint y: 65, endPoint x: 0, endPoint y: 54, distance: 200.1
click at [0, 54] on div "Mogens Thorsens Gate 10 0264, Oslo, Oslo Oslo, 212/615 Tag Hjemmelshaver OSLO R…" at bounding box center [167, 367] width 335 height 657
copy div "Mogens Thorsens Gate 10"
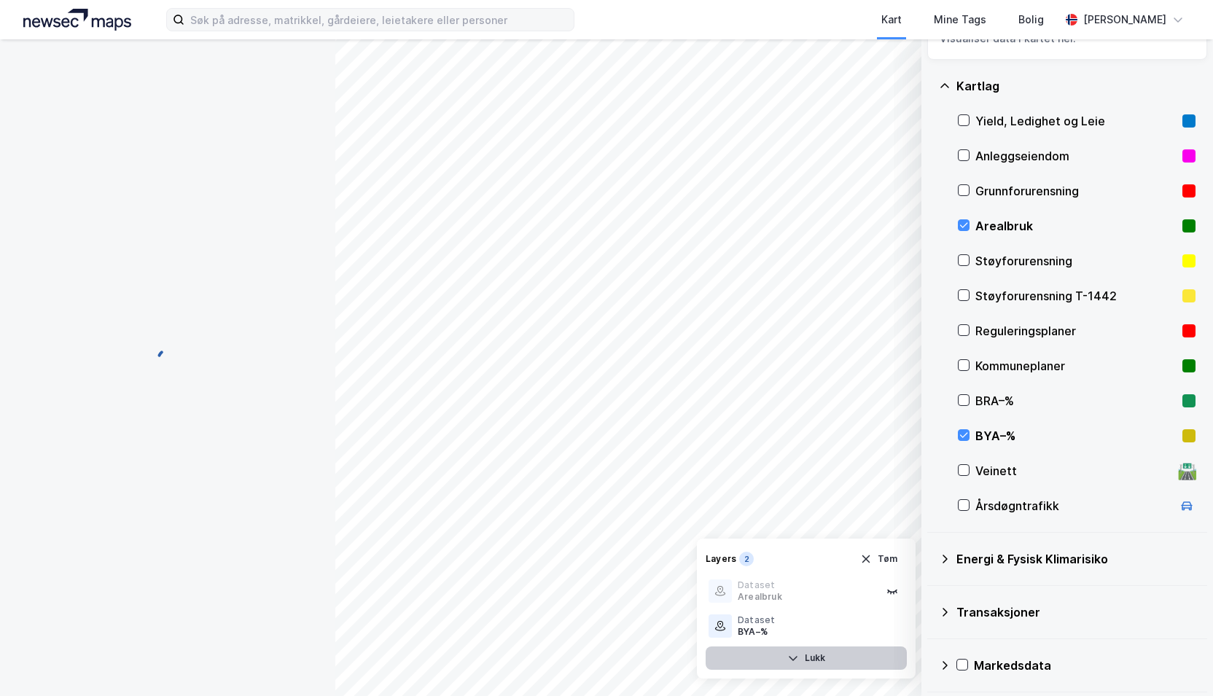
scroll to position [1, 0]
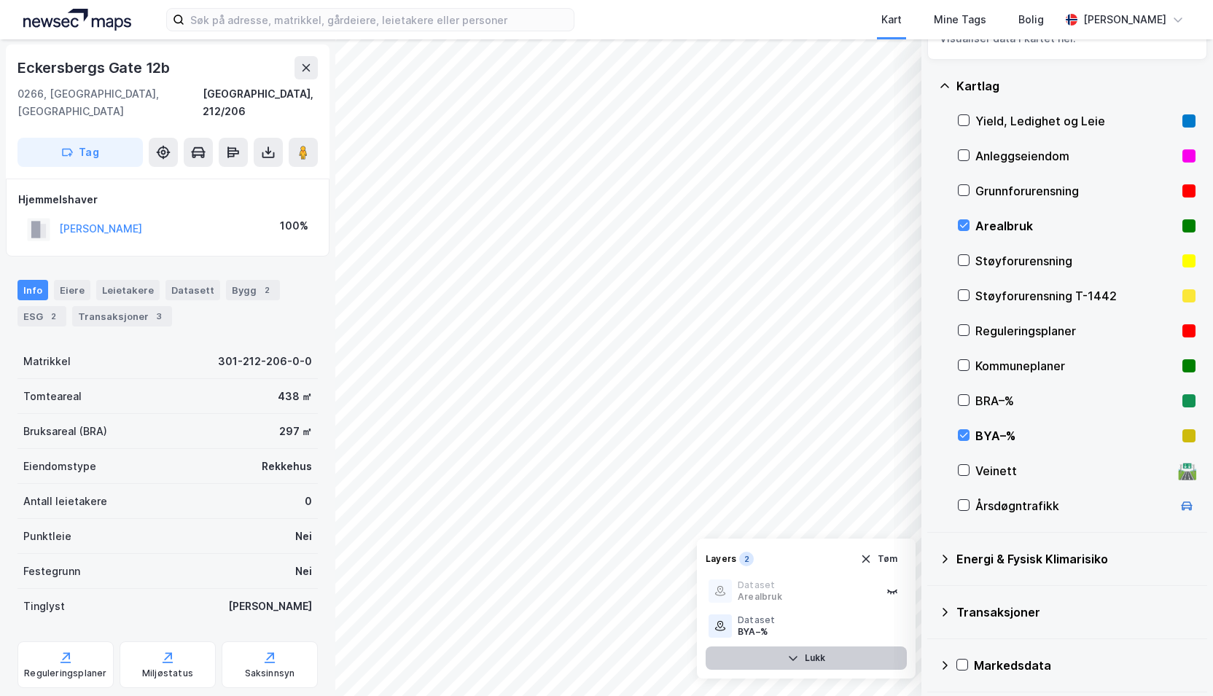
click at [577, 286] on div "© Mapbox © OpenStreetMap Improve this map © Maxar Datasett Visualiser data i ka…" at bounding box center [606, 367] width 1213 height 657
click at [313, 141] on button at bounding box center [303, 152] width 29 height 29
click at [50, 309] on div "2" at bounding box center [53, 316] width 15 height 15
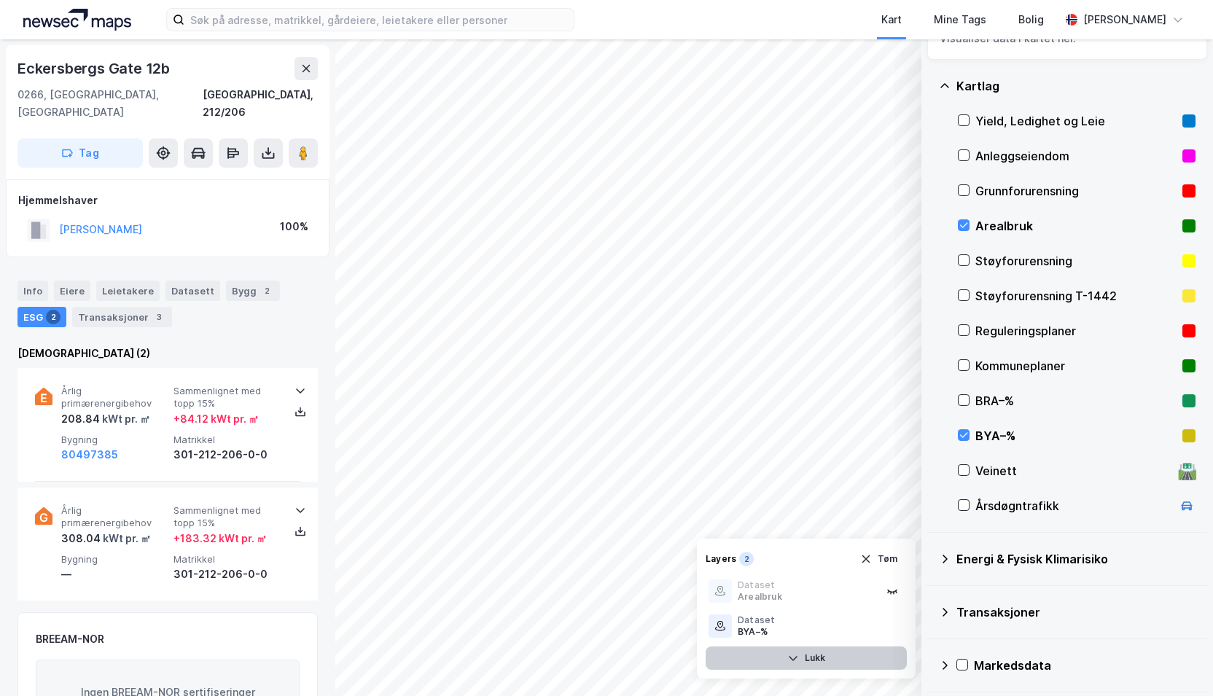
click at [46, 310] on div "2" at bounding box center [53, 317] width 15 height 15
click at [102, 307] on div "Transaksjoner 3" at bounding box center [122, 317] width 100 height 20
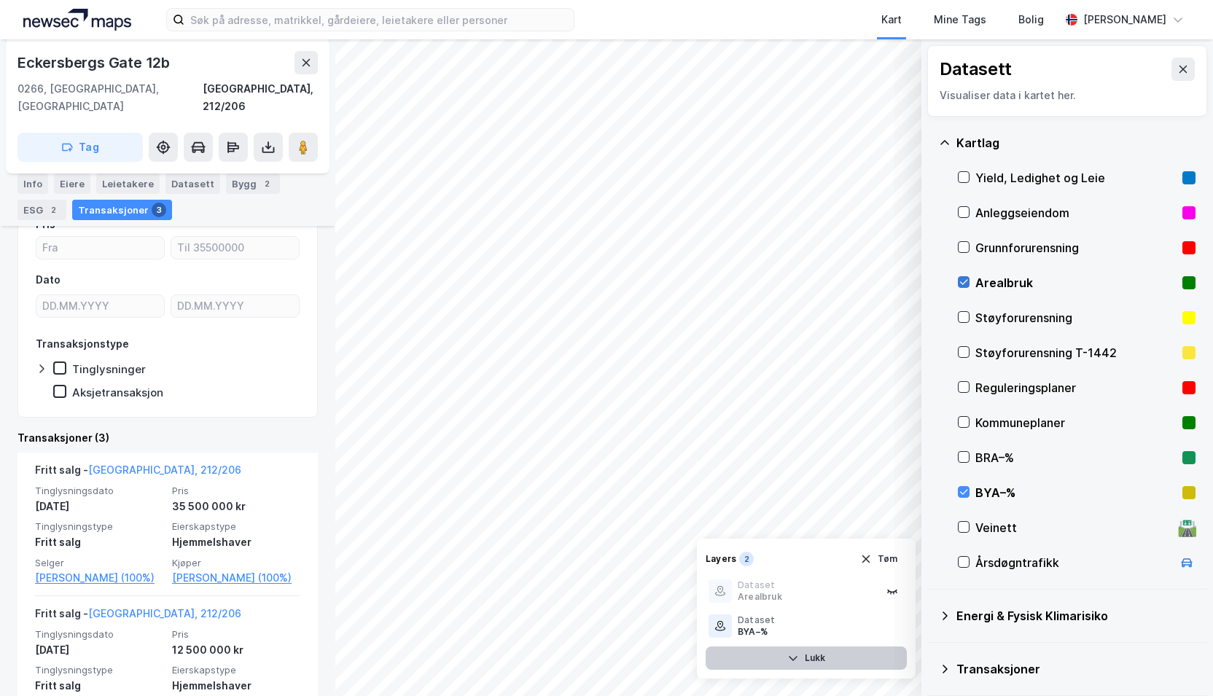
click at [967, 278] on icon at bounding box center [964, 282] width 10 height 10
click at [961, 496] on icon at bounding box center [964, 492] width 10 height 10
click at [961, 523] on icon at bounding box center [964, 527] width 10 height 10
click at [963, 566] on div at bounding box center [964, 562] width 12 height 12
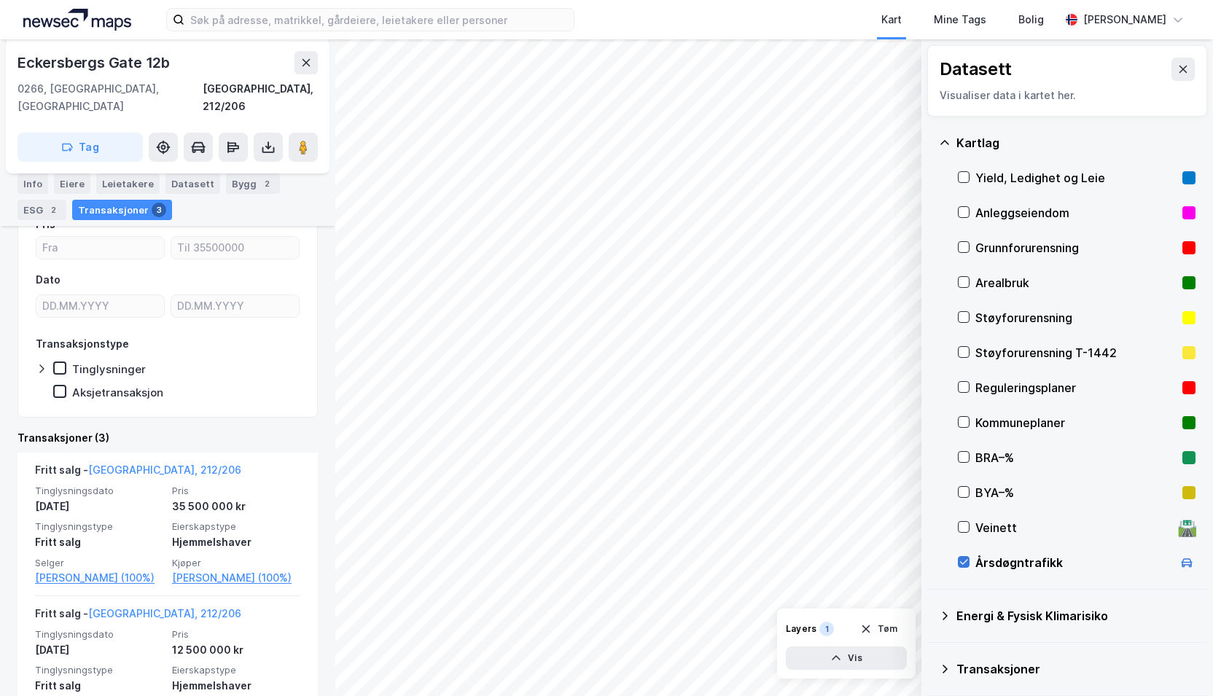
click at [964, 562] on icon at bounding box center [964, 562] width 8 height 5
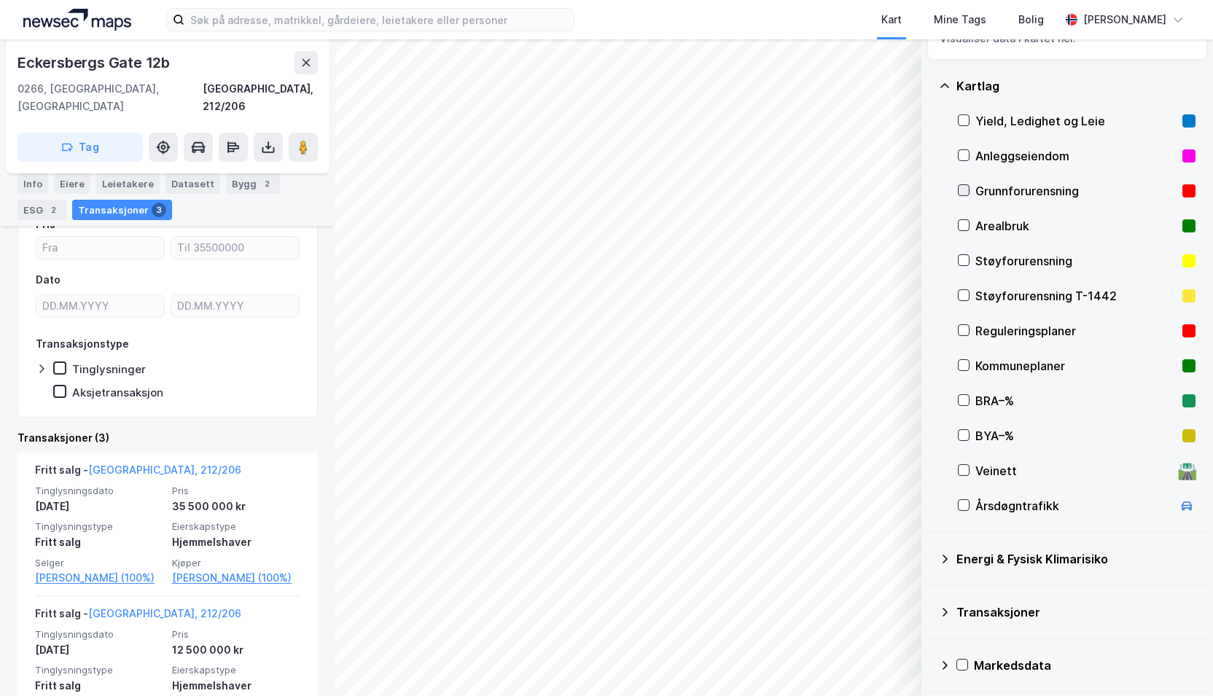
scroll to position [57, 0]
click at [949, 566] on div "Energi & Fysisk Klimarisiko" at bounding box center [1067, 559] width 257 height 35
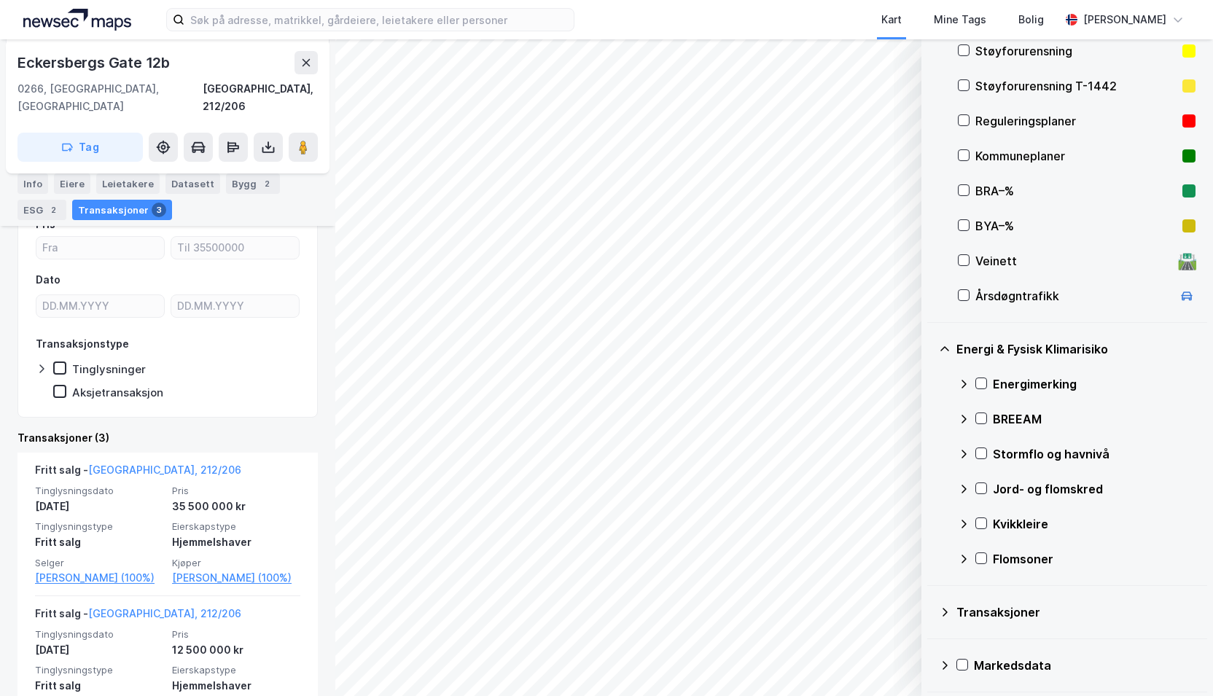
scroll to position [267, 0]
click at [944, 351] on icon at bounding box center [945, 349] width 12 height 12
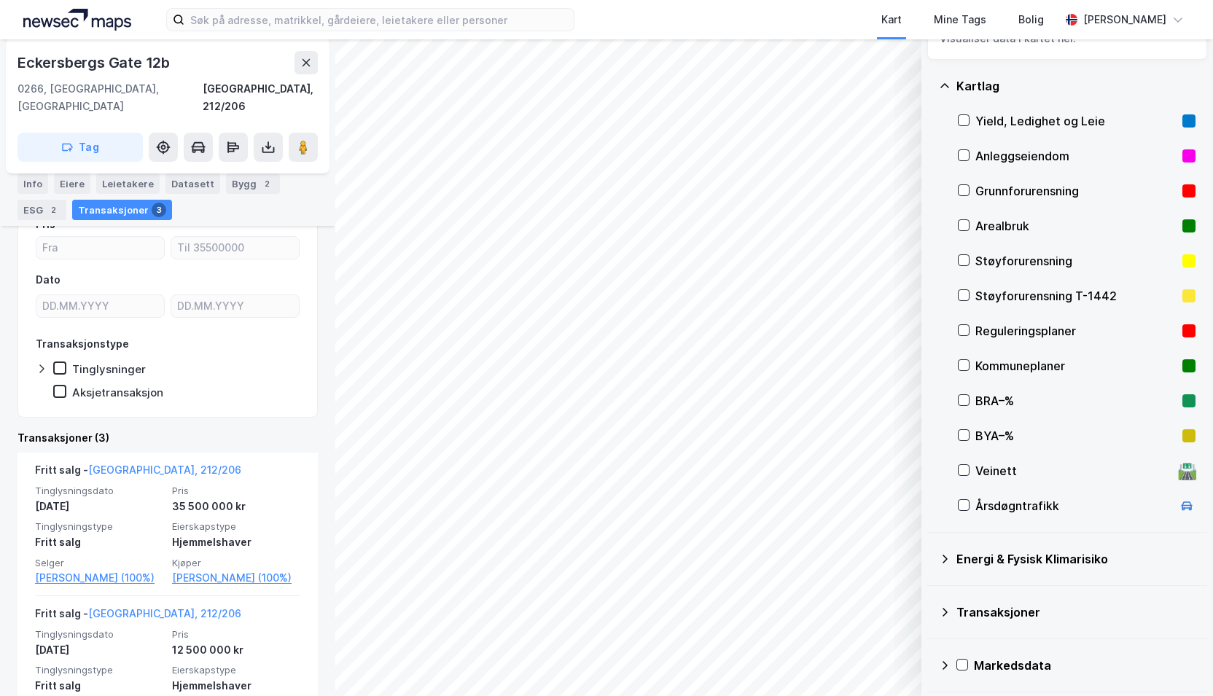
click at [946, 92] on div "Kartlag" at bounding box center [1067, 86] width 257 height 35
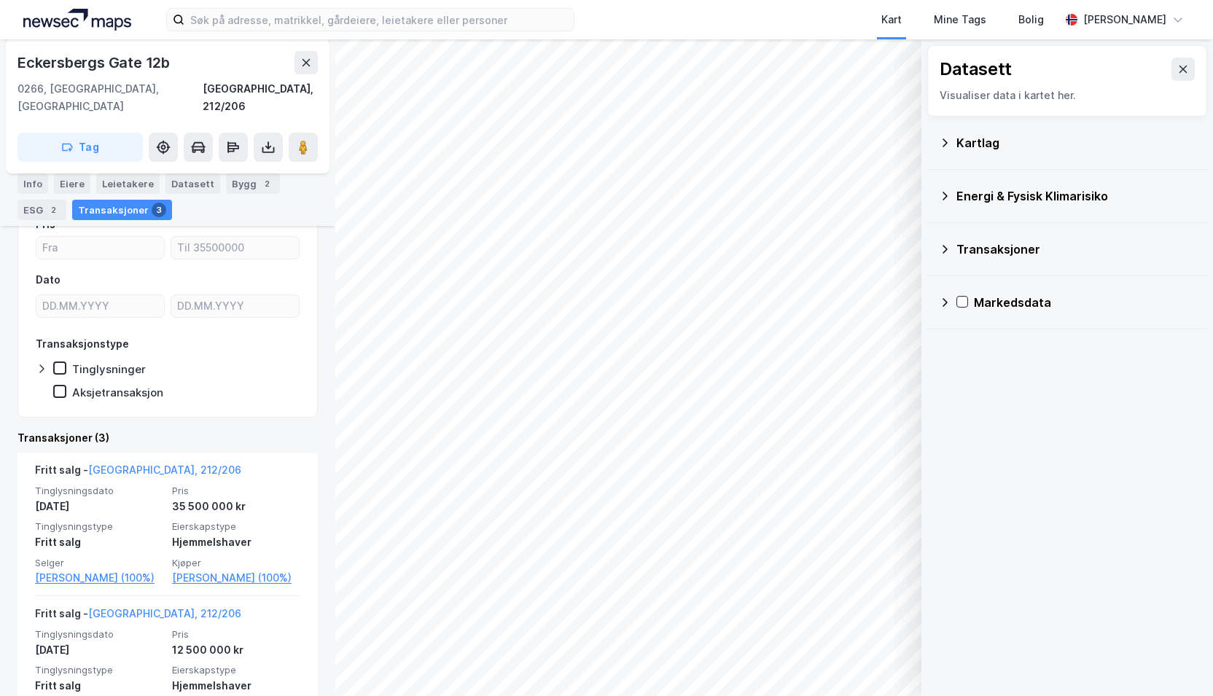
click at [946, 247] on icon at bounding box center [945, 249] width 5 height 9
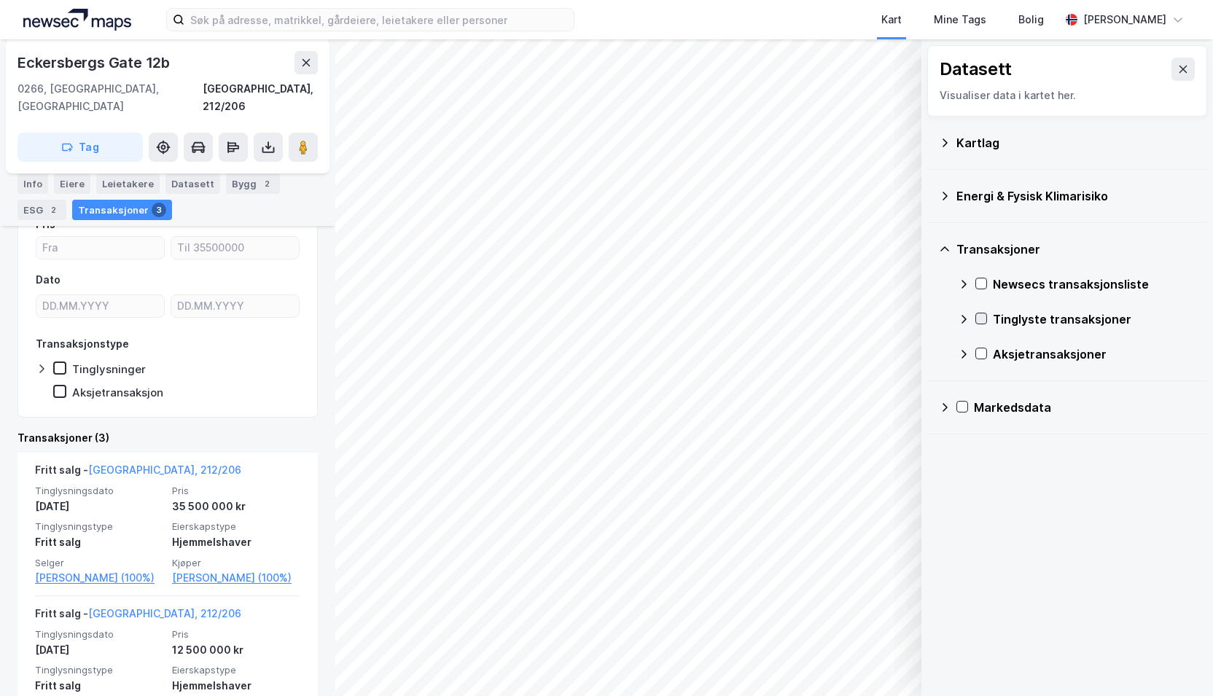
click at [981, 319] on icon at bounding box center [982, 318] width 8 height 5
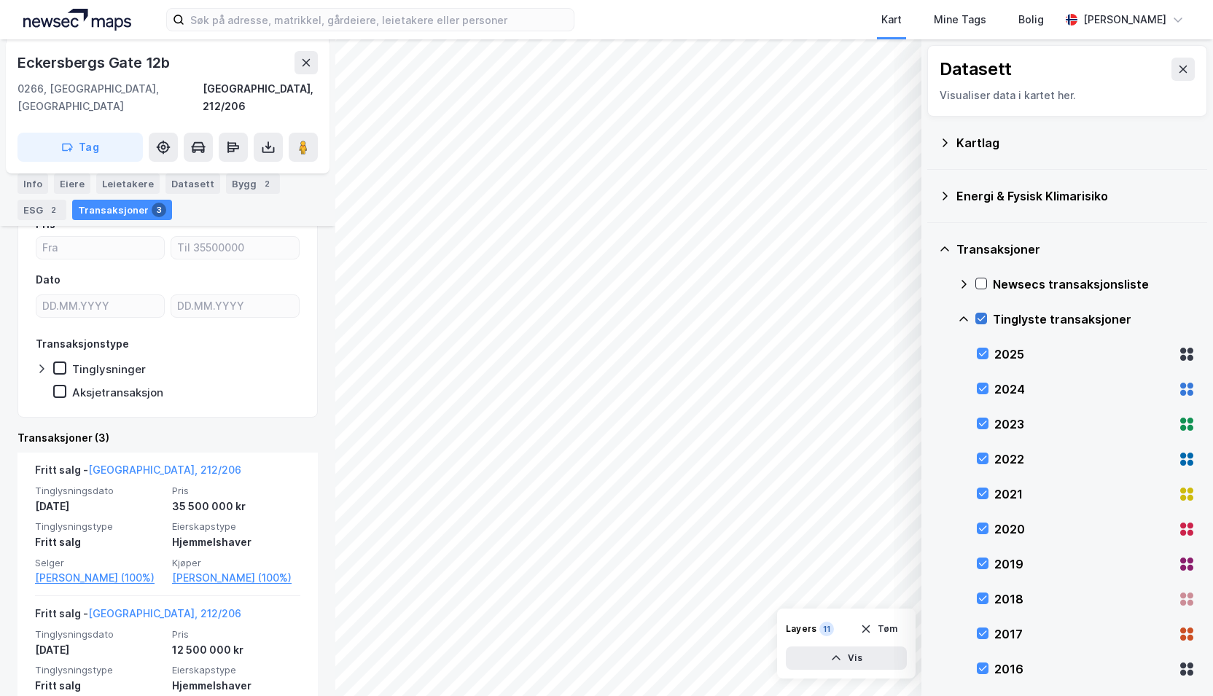
click at [981, 319] on icon at bounding box center [982, 318] width 8 height 5
click at [984, 352] on icon at bounding box center [983, 353] width 10 height 10
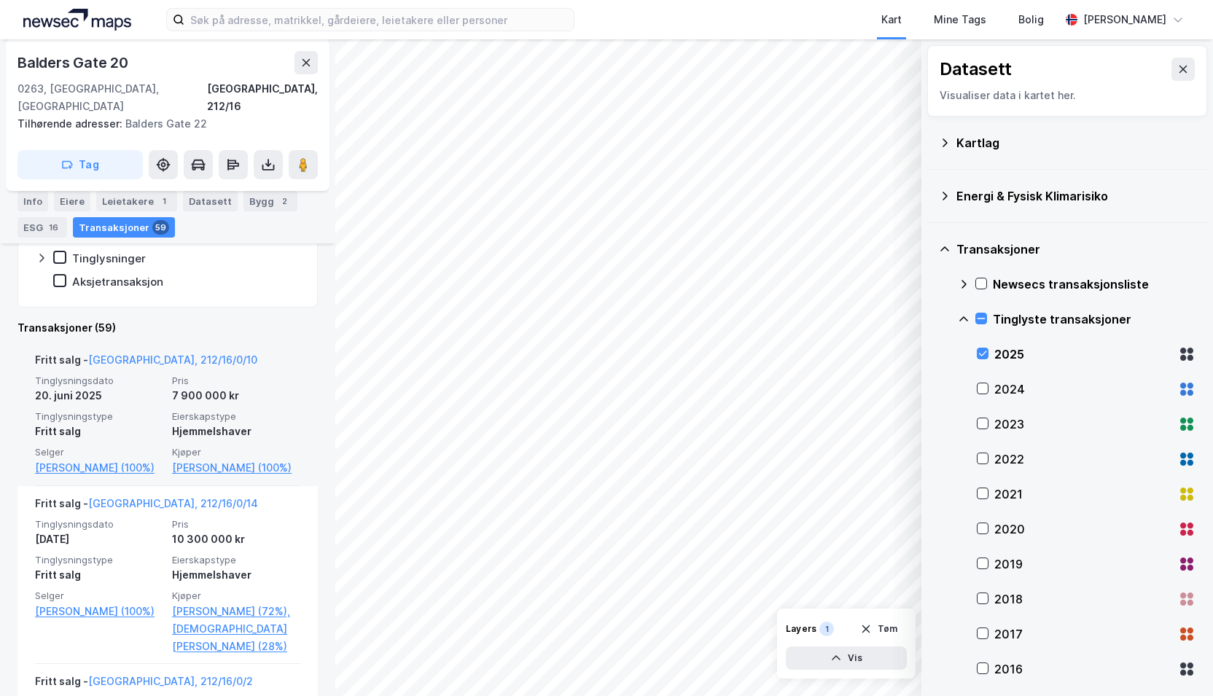
scroll to position [497, 0]
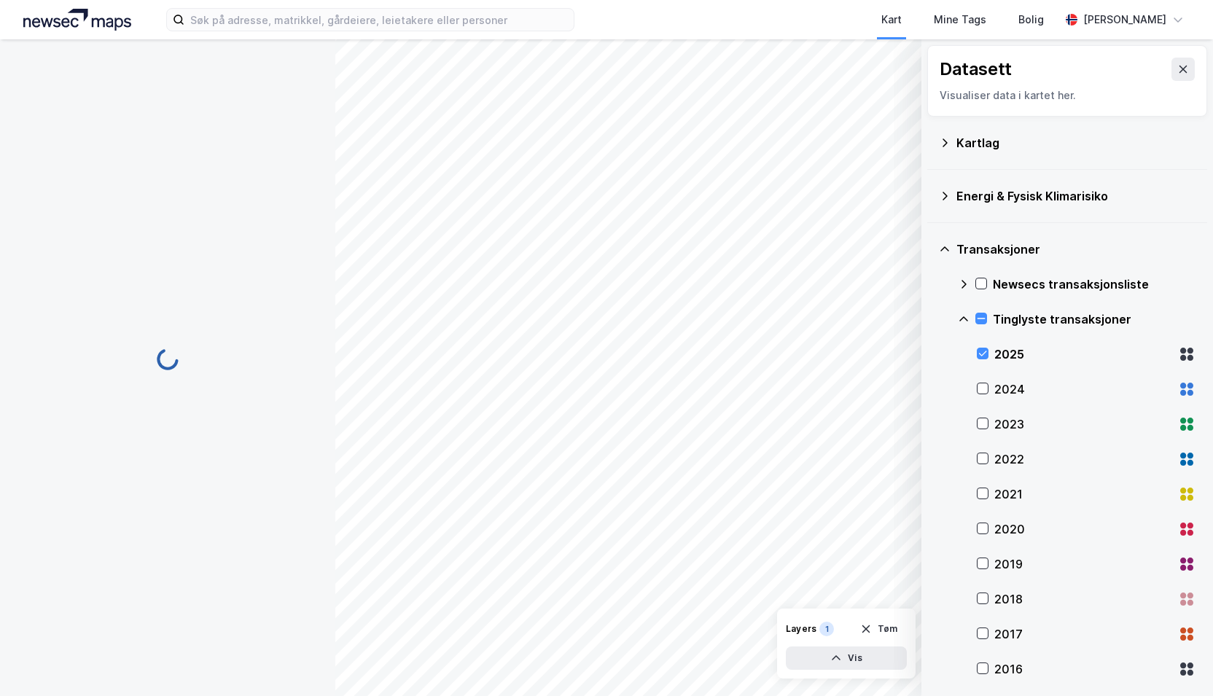
scroll to position [7, 0]
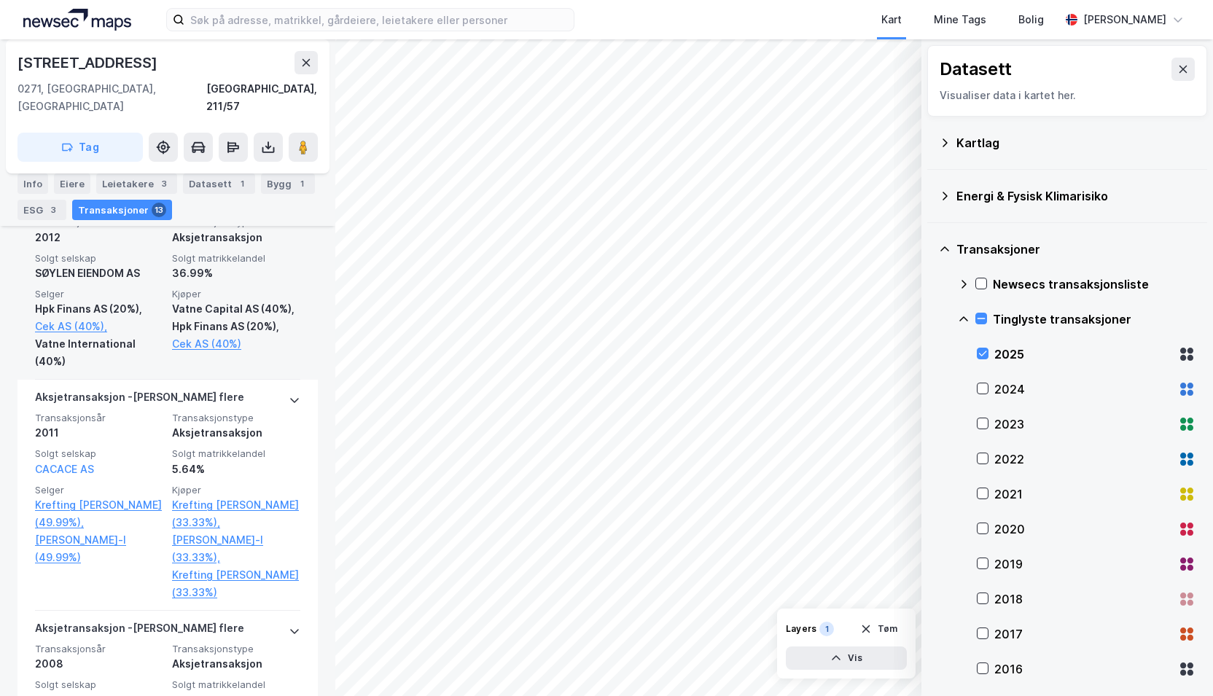
scroll to position [1332, 0]
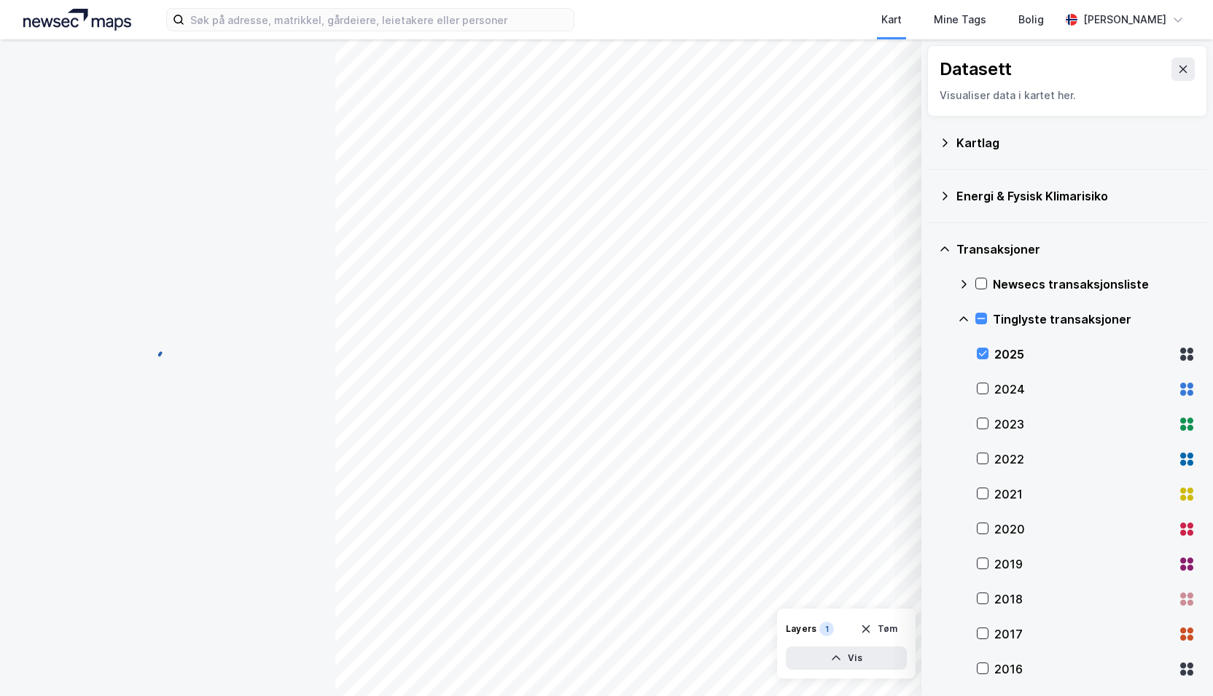
scroll to position [7, 0]
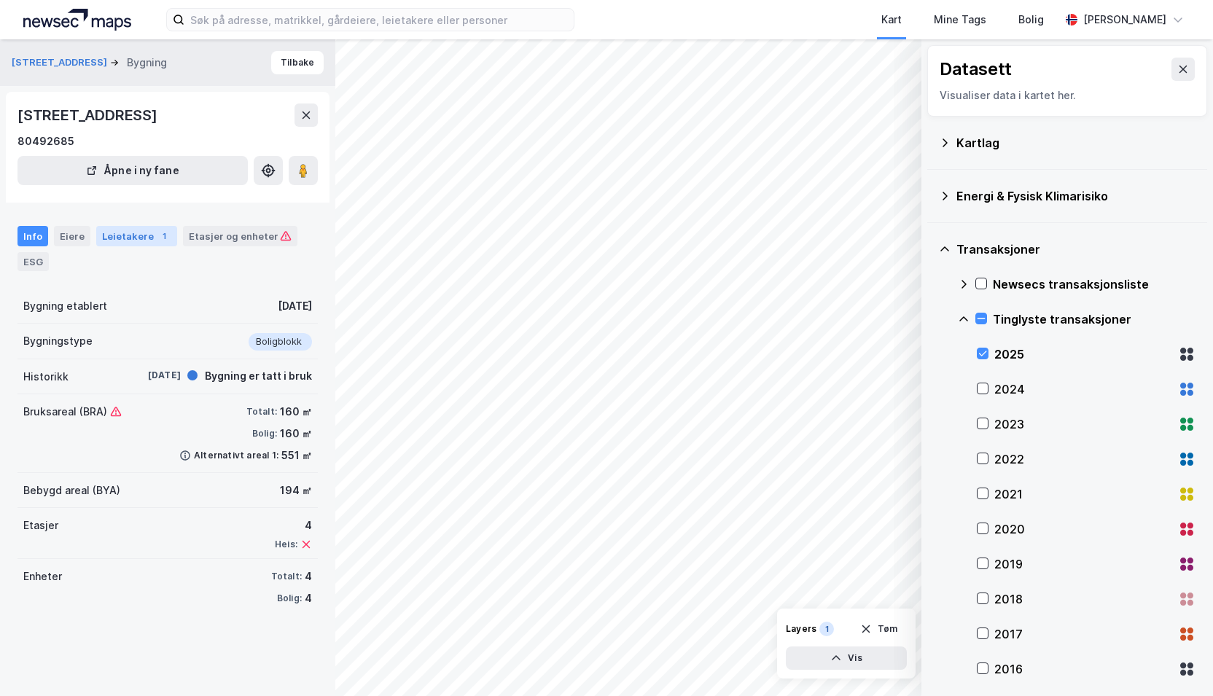
click at [118, 241] on div "Leietakere 1" at bounding box center [136, 236] width 81 height 20
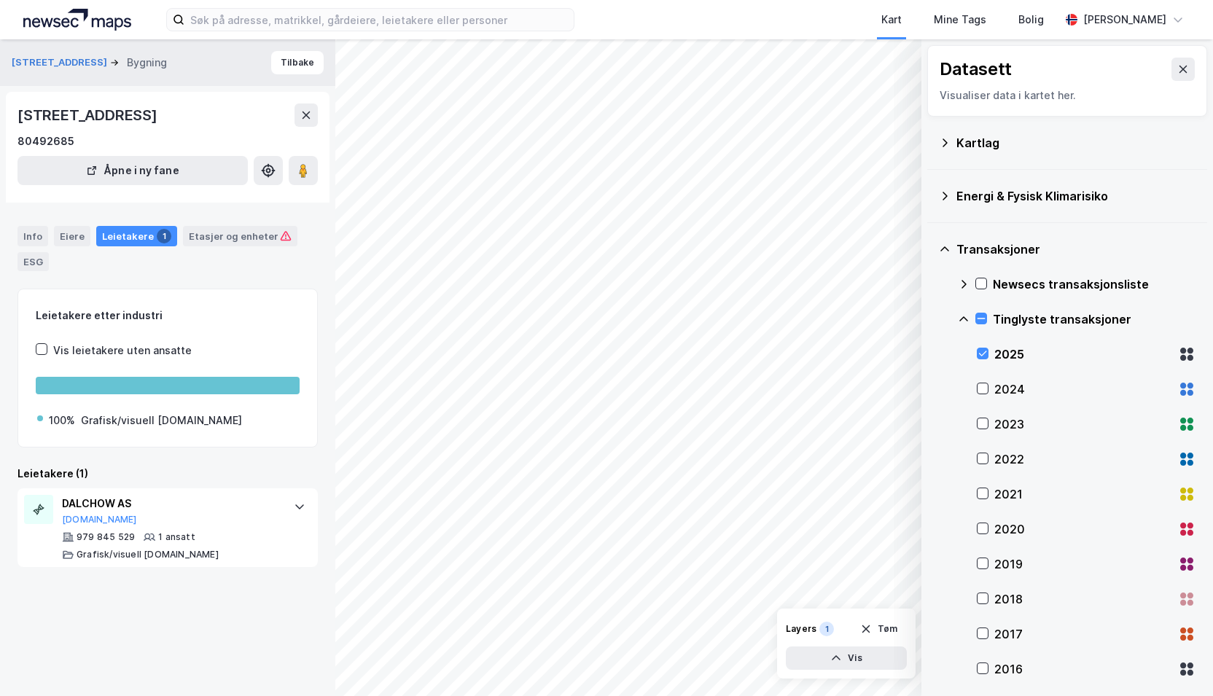
click at [118, 241] on div "Leietakere 1" at bounding box center [136, 236] width 81 height 20
click at [80, 232] on div "Eiere" at bounding box center [72, 236] width 36 height 20
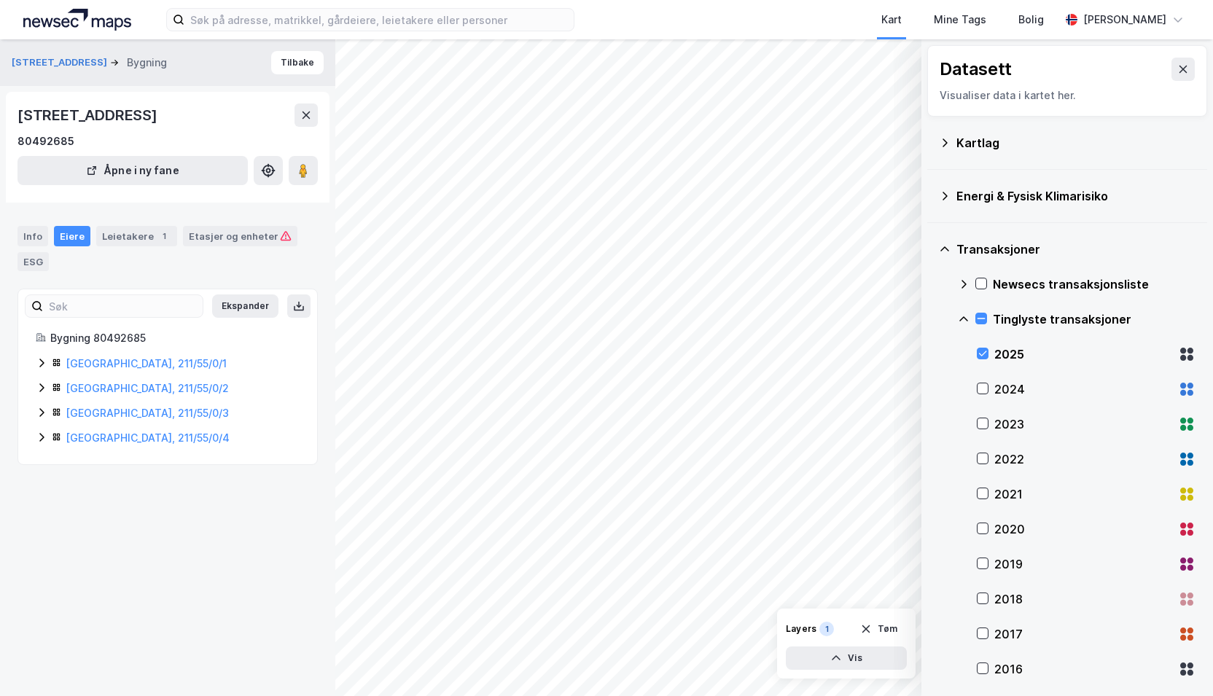
click at [44, 357] on icon at bounding box center [42, 363] width 12 height 12
click at [42, 438] on icon at bounding box center [42, 438] width 12 height 12
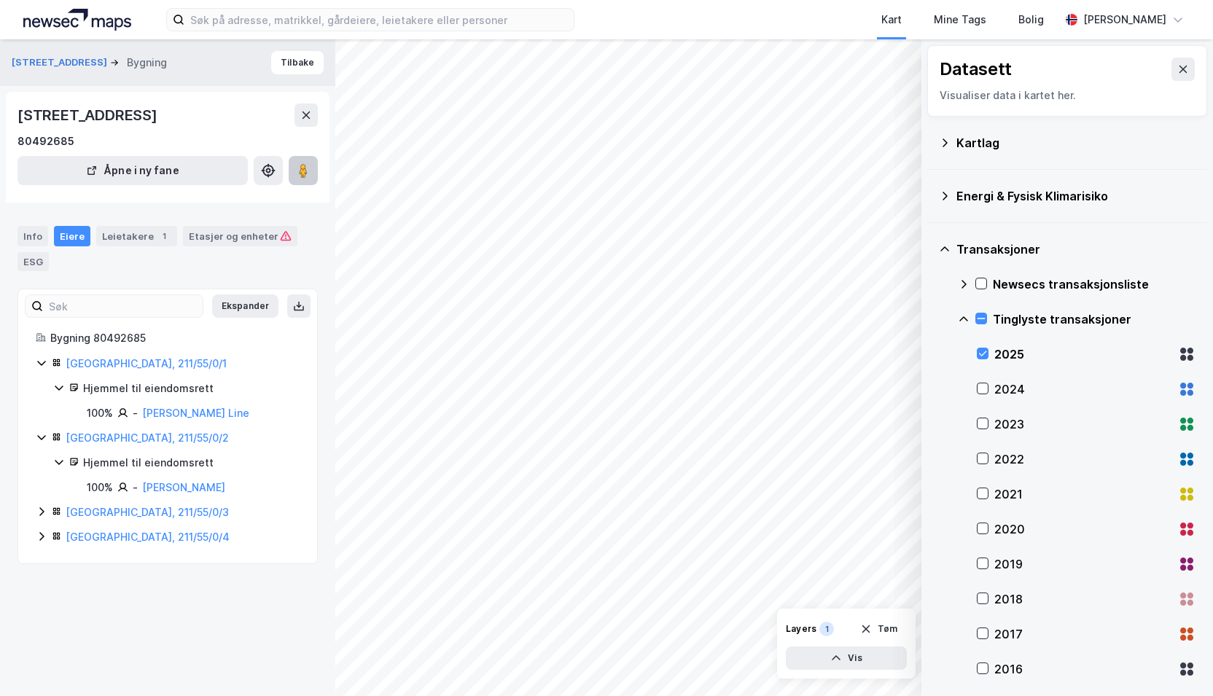
click at [303, 175] on image at bounding box center [303, 170] width 9 height 15
drag, startPoint x: 215, startPoint y: 307, endPoint x: 95, endPoint y: 287, distance: 122.0
click at [95, 287] on div "Info Eiere Leietakere 1 Etasjer og enheter ESG Ekspander Bygning 80492685 Oslo,…" at bounding box center [167, 387] width 300 height 356
click at [394, 696] on html "Kart Mine Tags Bolig Millie Thrygg © Mapbox © OpenStreetMap Improve this map © …" at bounding box center [606, 348] width 1213 height 696
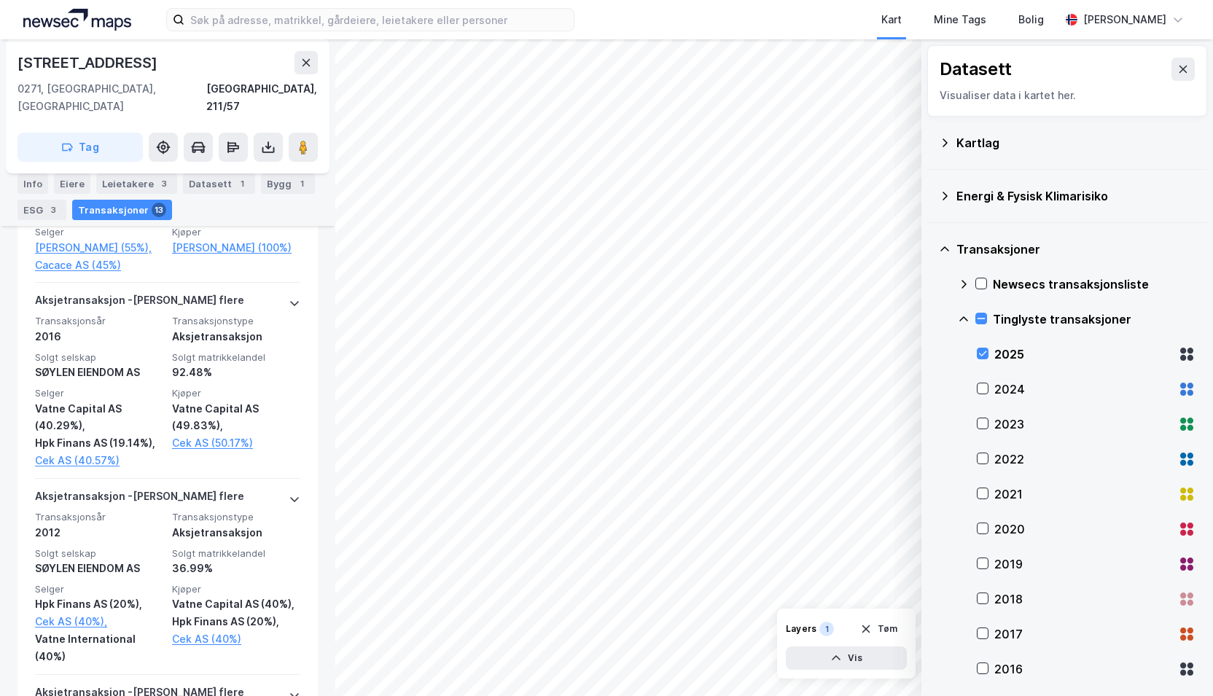
scroll to position [1045, 0]
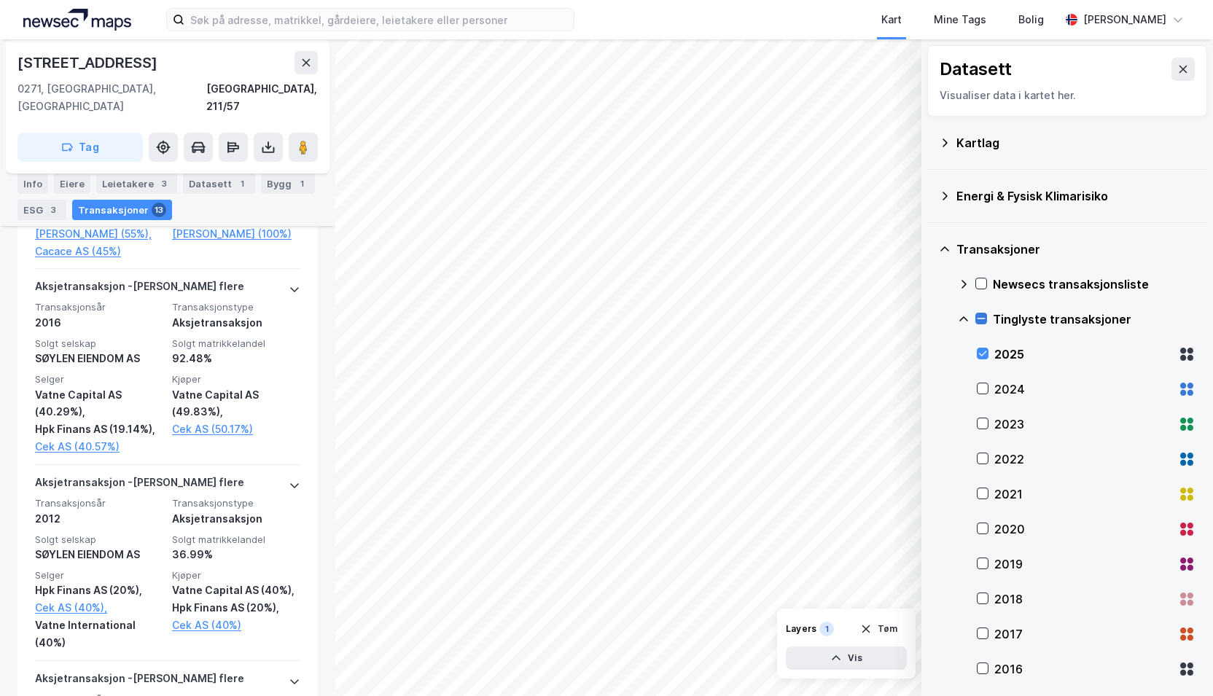
click at [977, 322] on icon at bounding box center [981, 318] width 10 height 10
click at [980, 319] on icon at bounding box center [981, 318] width 10 height 10
click at [961, 319] on icon at bounding box center [963, 318] width 9 height 5
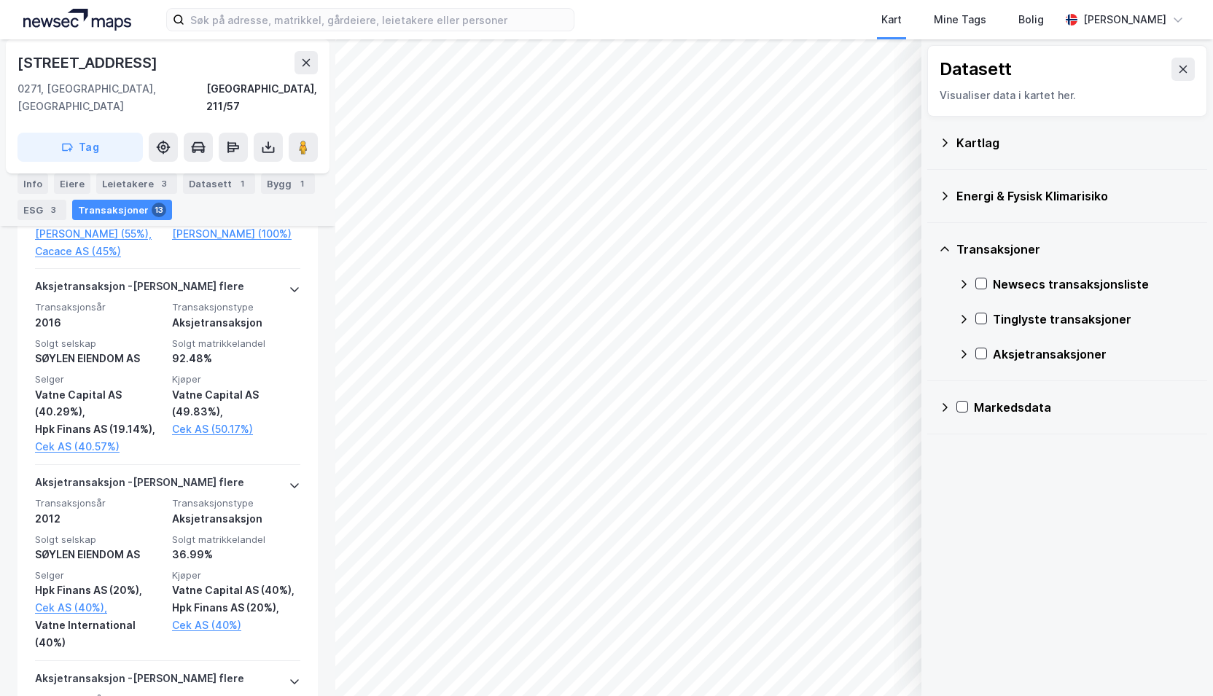
click at [967, 355] on icon at bounding box center [964, 354] width 12 height 12
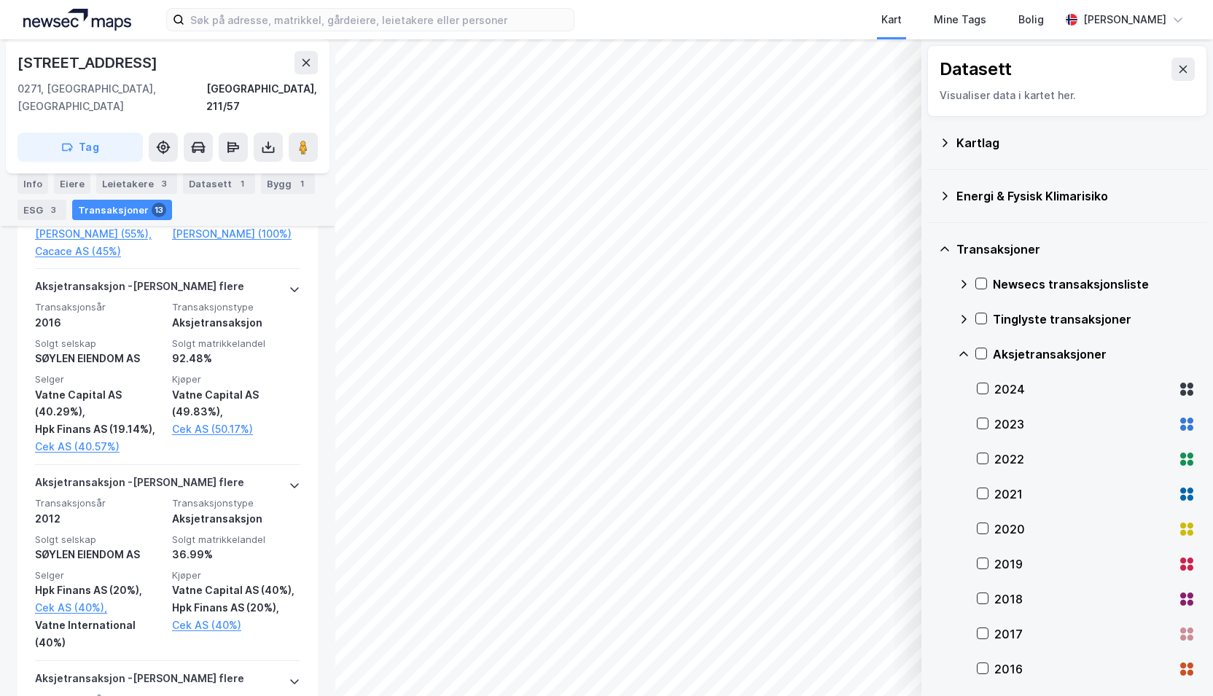
click at [967, 355] on icon at bounding box center [964, 354] width 12 height 12
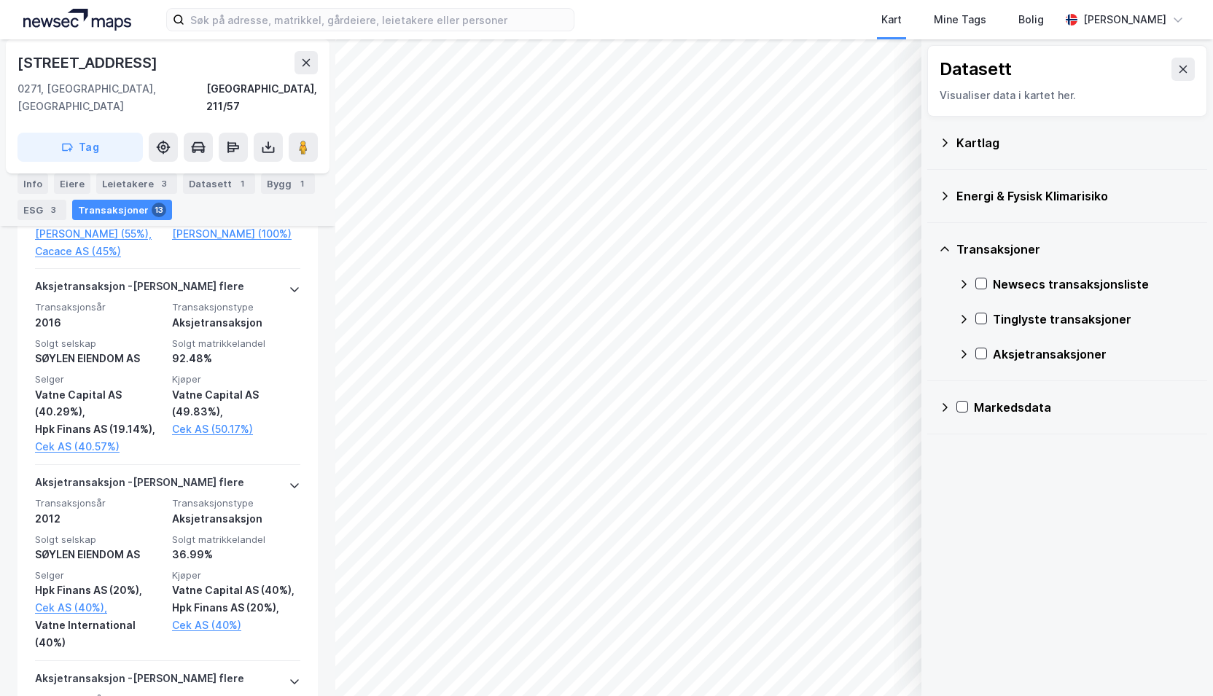
click at [935, 406] on div "Markedsdata" at bounding box center [1067, 407] width 280 height 53
click at [945, 408] on icon at bounding box center [945, 407] width 5 height 9
click at [978, 443] on icon at bounding box center [981, 442] width 10 height 10
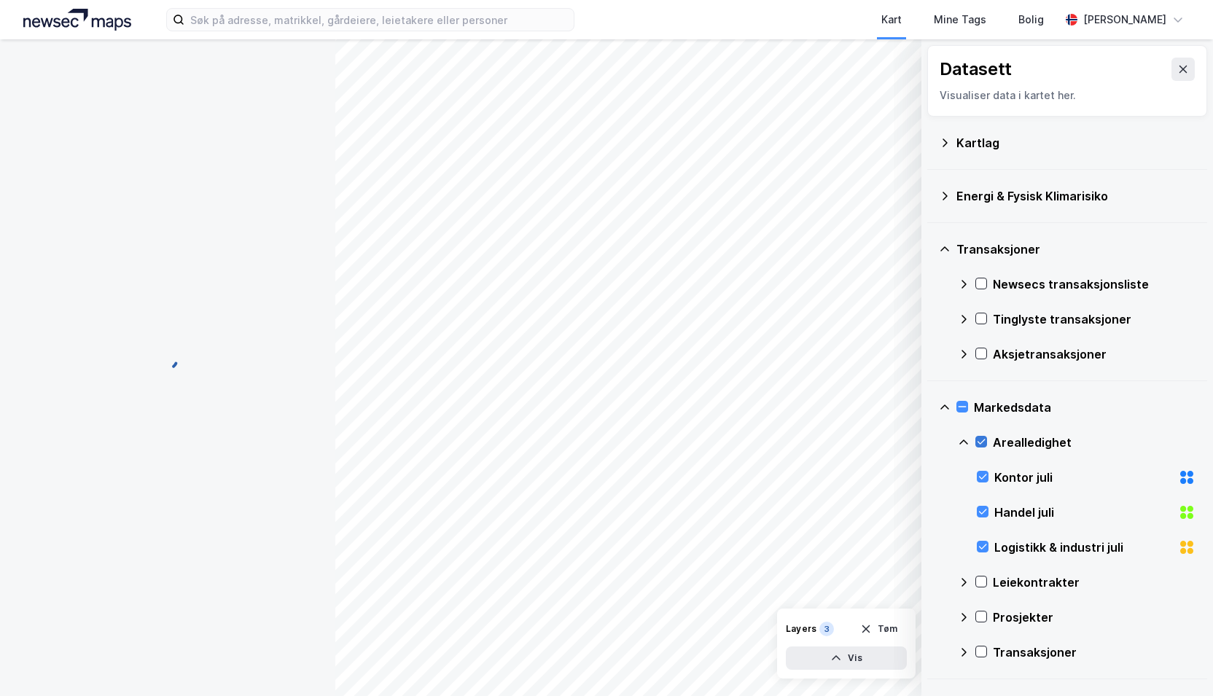
scroll to position [0, 0]
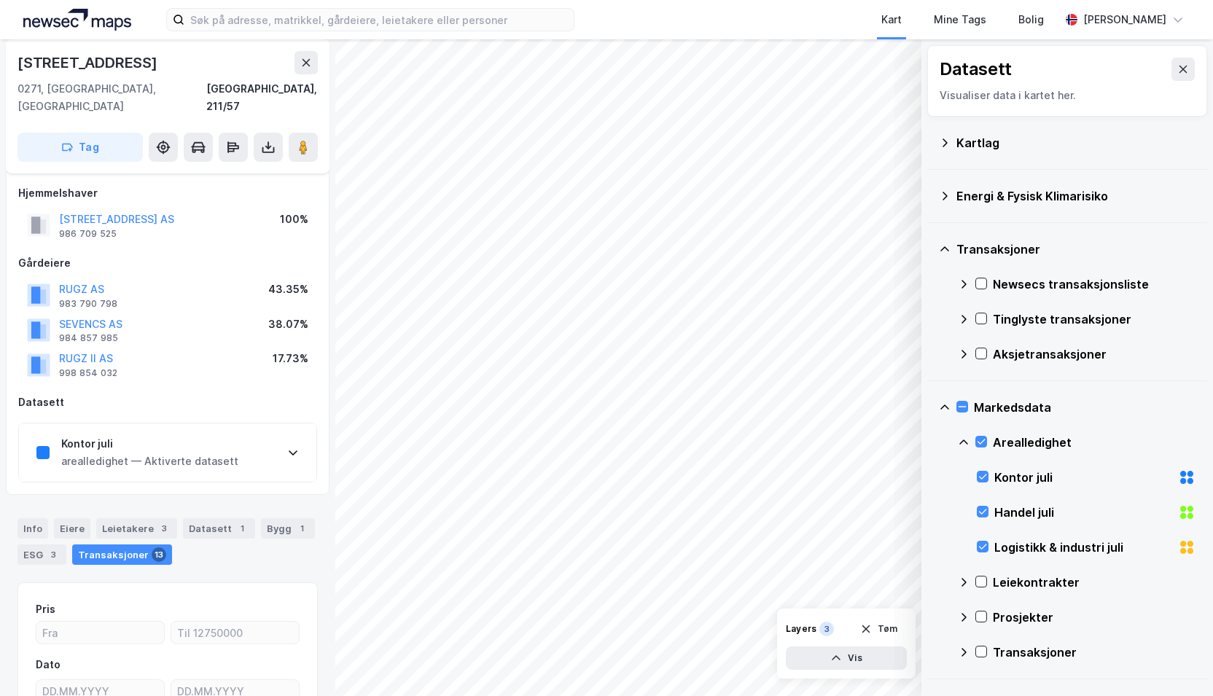
scroll to position [7, 0]
click at [93, 133] on button "Tag" at bounding box center [79, 147] width 125 height 29
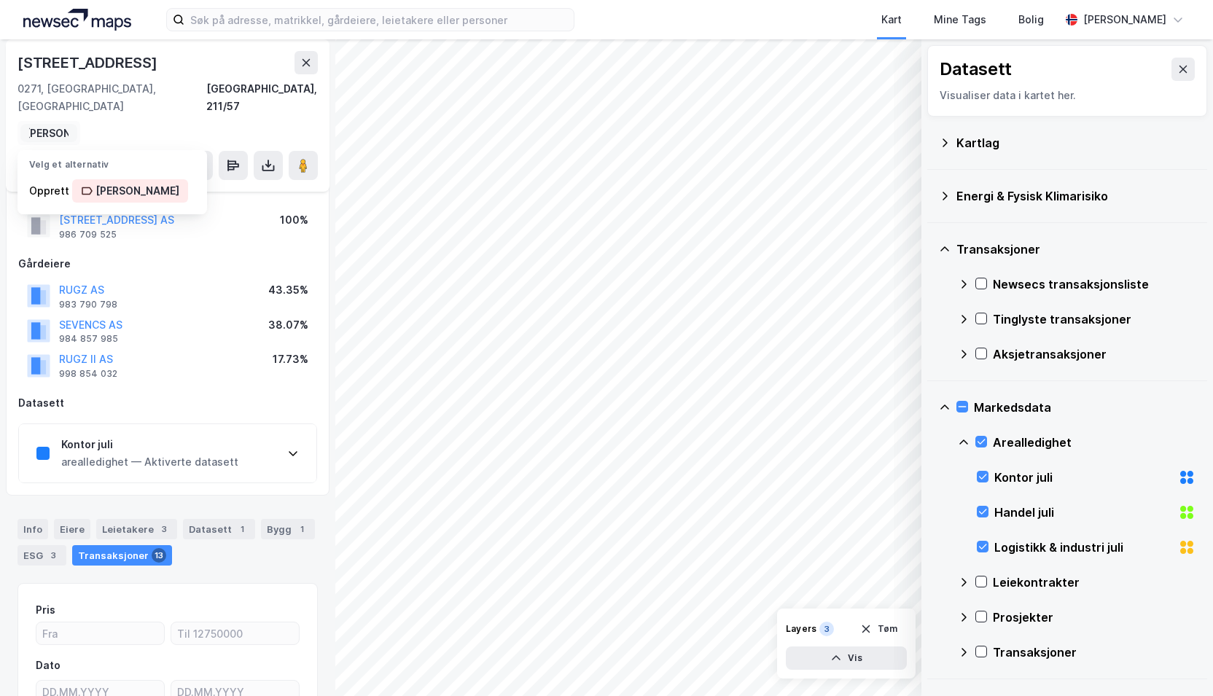
scroll to position [0, 7]
type input "Tom tomt"
click at [99, 182] on div "Tom tomt" at bounding box center [130, 190] width 116 height 23
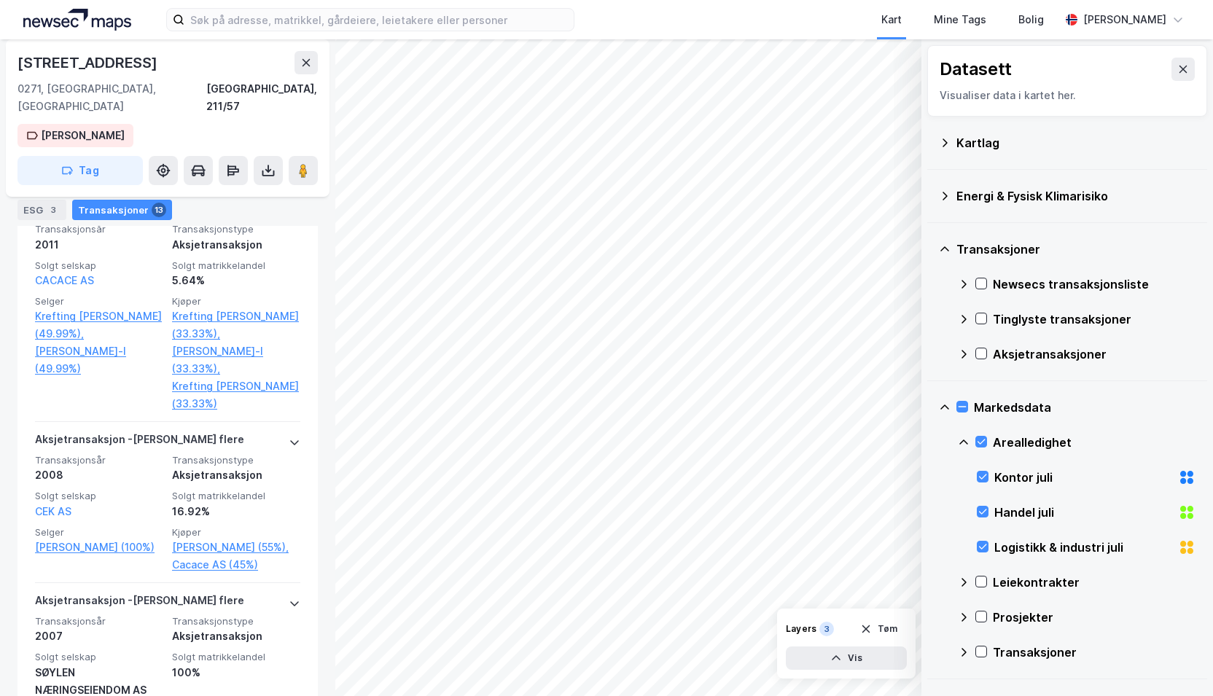
scroll to position [1639, 0]
click at [843, 657] on button "Vis" at bounding box center [846, 658] width 121 height 23
click at [889, 522] on button "Tøm" at bounding box center [879, 524] width 56 height 23
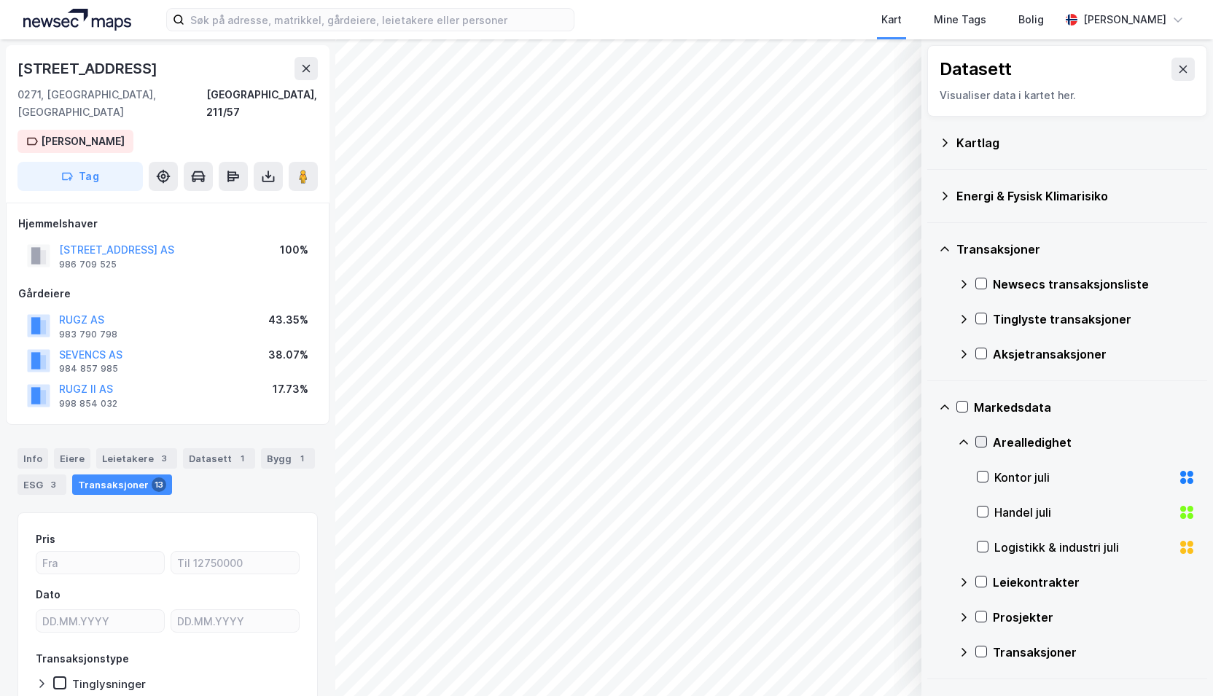
click at [984, 440] on icon at bounding box center [982, 442] width 8 height 5
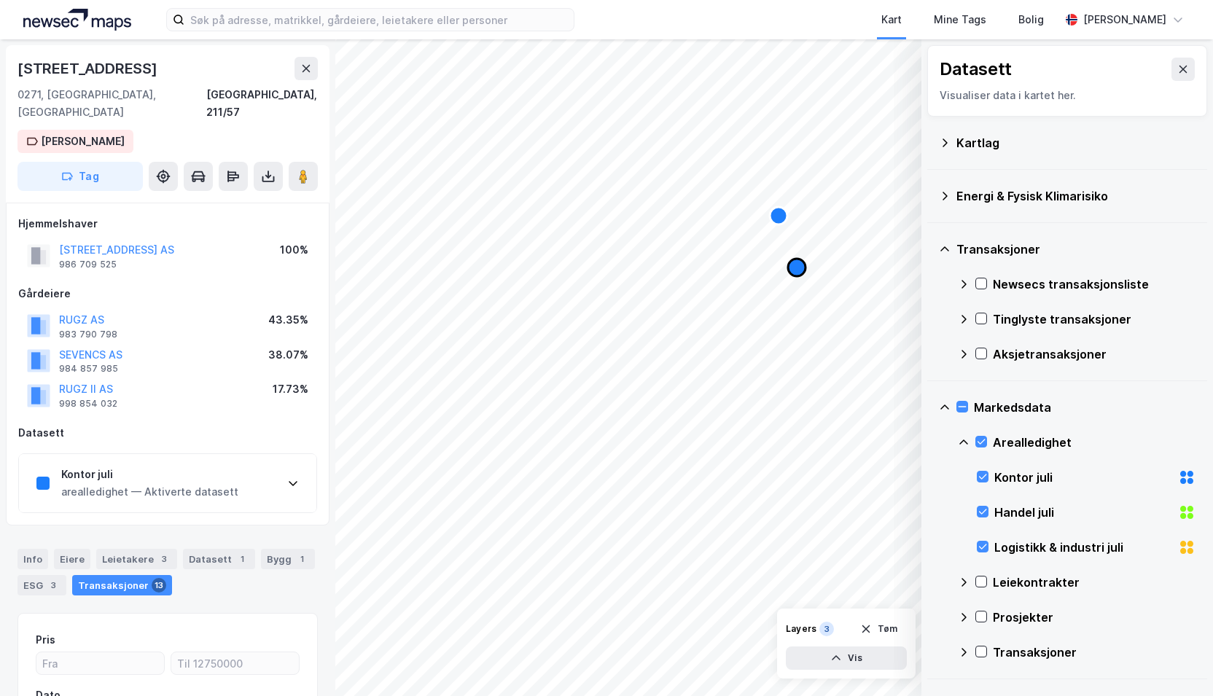
click at [796, 273] on icon "Map marker" at bounding box center [796, 267] width 17 height 17
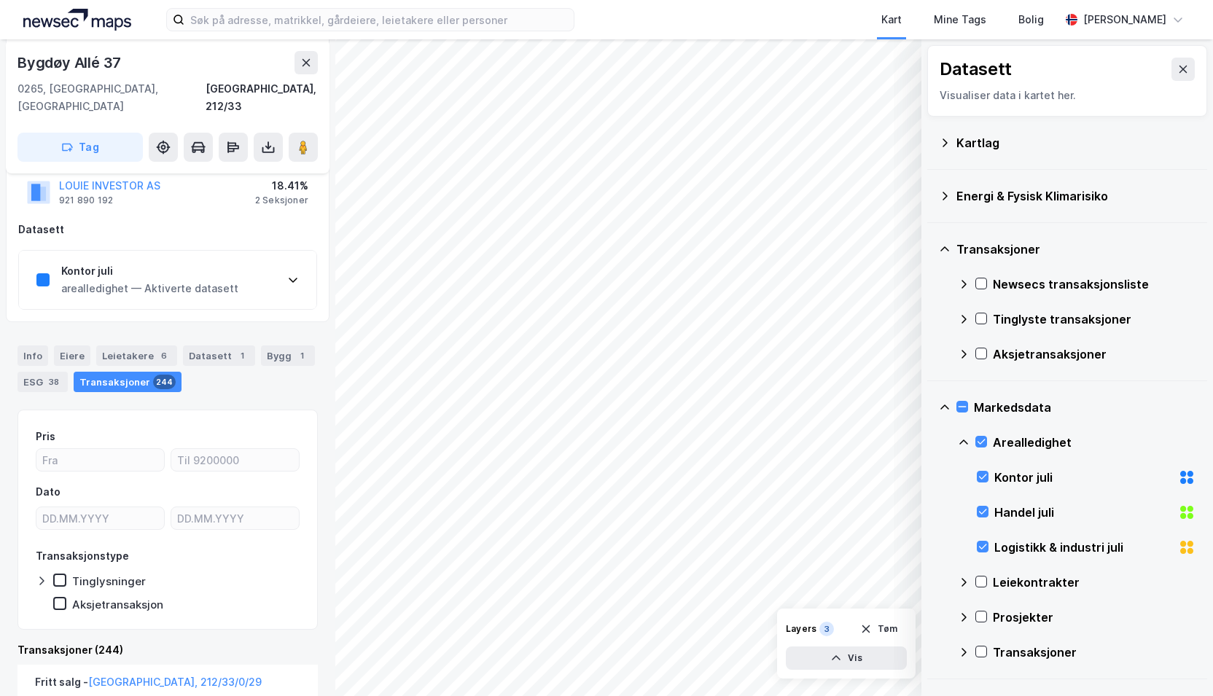
scroll to position [246, 0]
click at [984, 475] on icon at bounding box center [983, 477] width 8 height 5
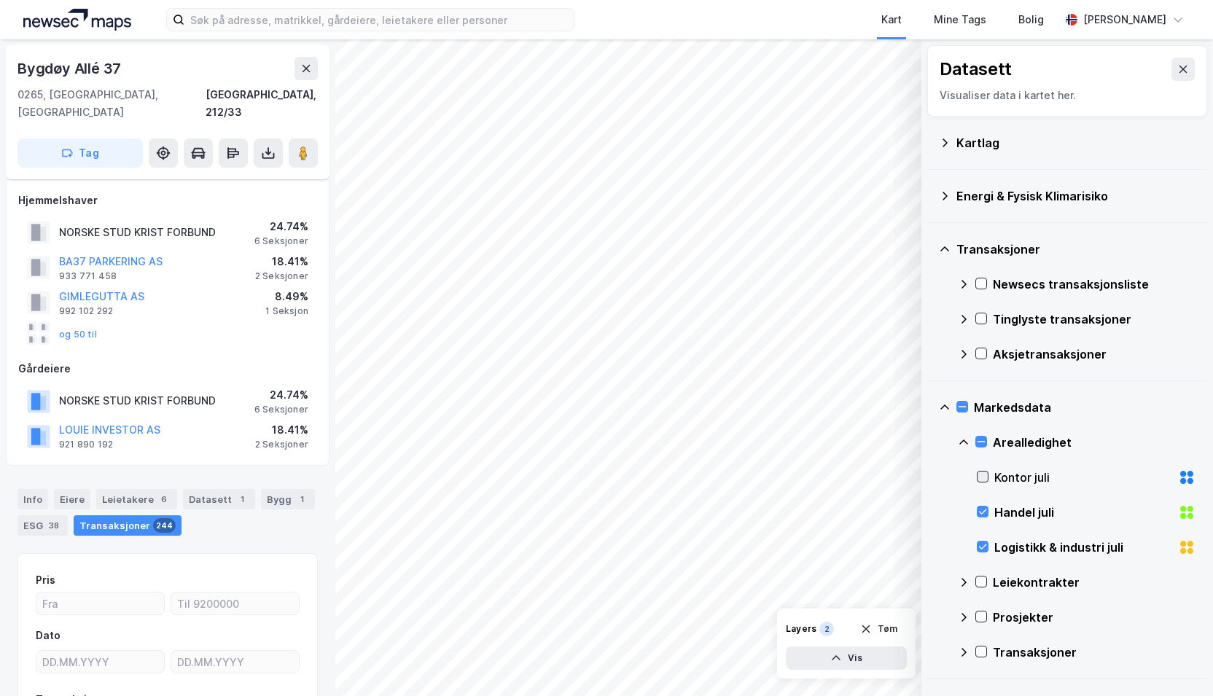
click at [984, 475] on icon at bounding box center [983, 477] width 8 height 5
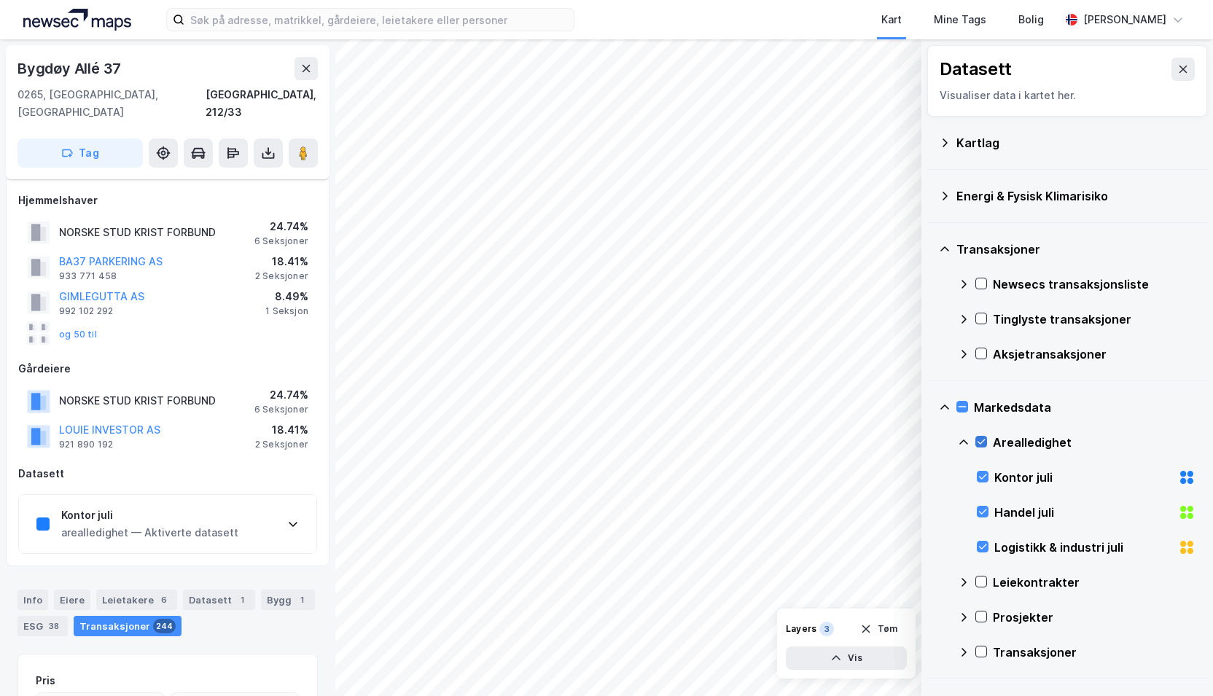
click at [981, 442] on icon at bounding box center [982, 442] width 8 height 5
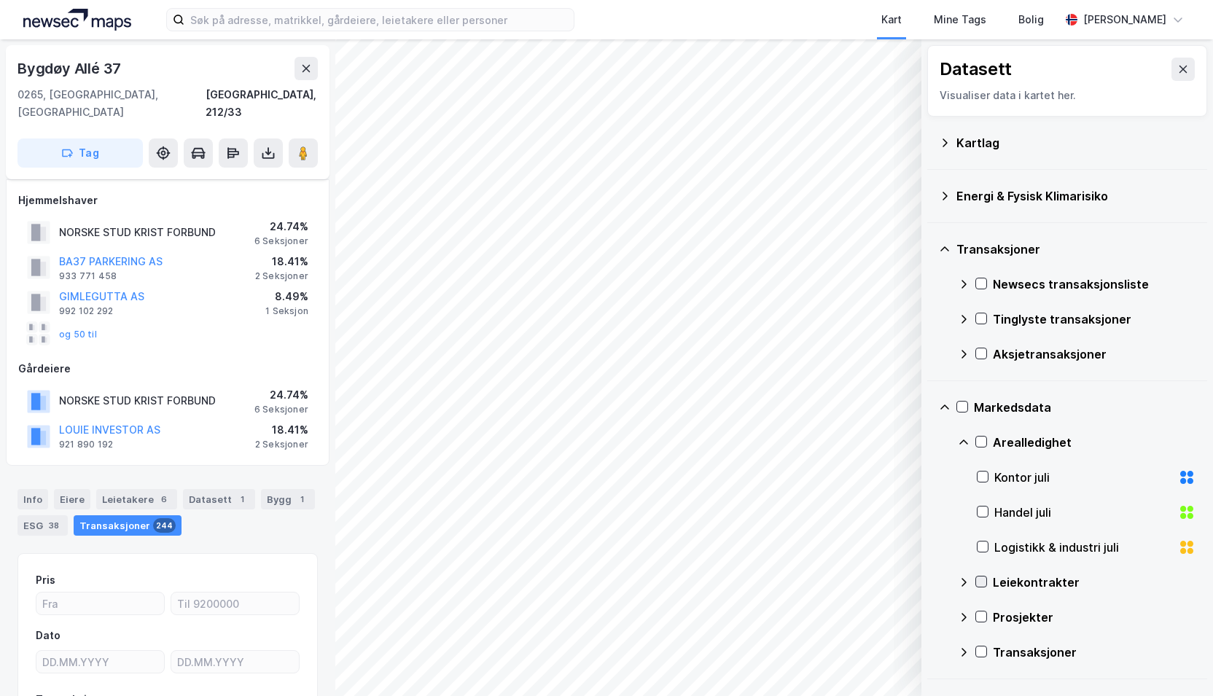
click at [976, 580] on icon at bounding box center [981, 582] width 10 height 10
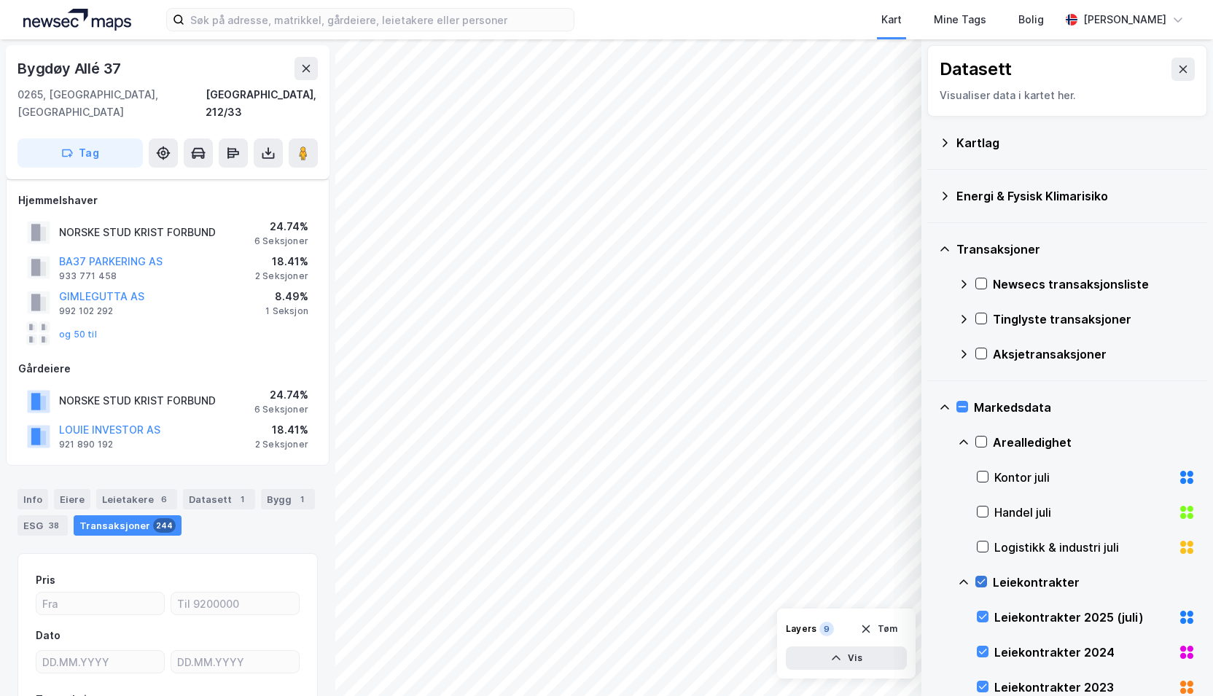
click at [976, 580] on icon at bounding box center [981, 582] width 10 height 10
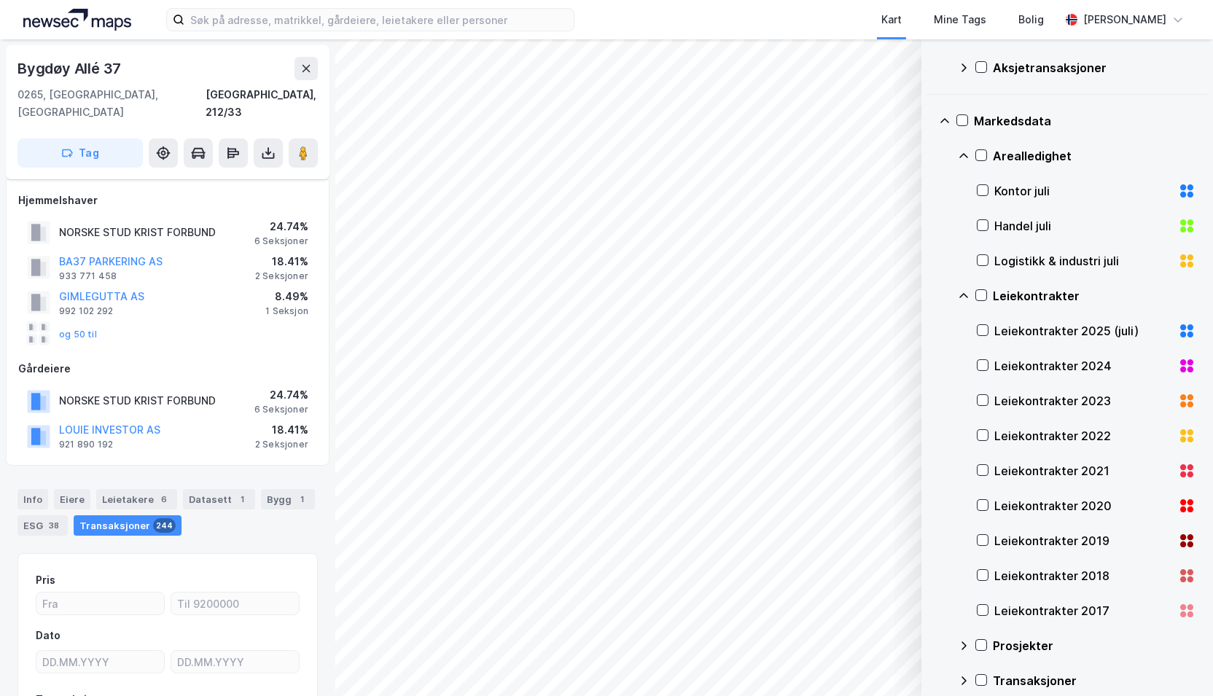
scroll to position [302, 0]
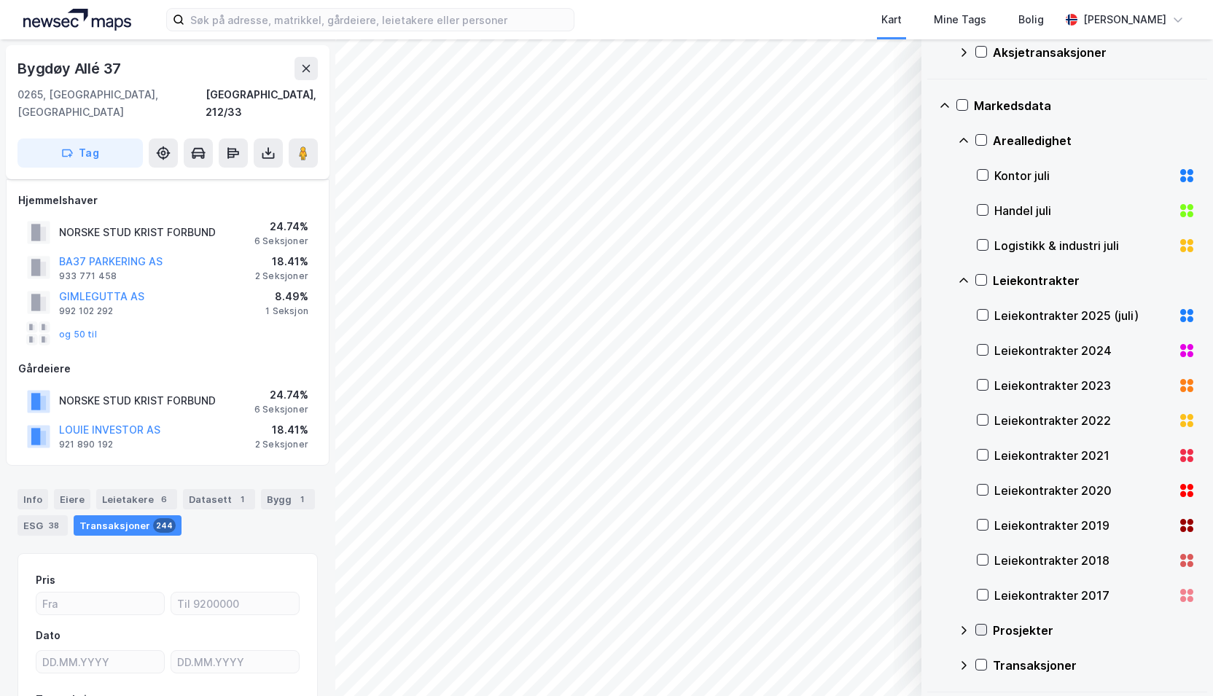
click at [979, 631] on icon at bounding box center [981, 630] width 10 height 10
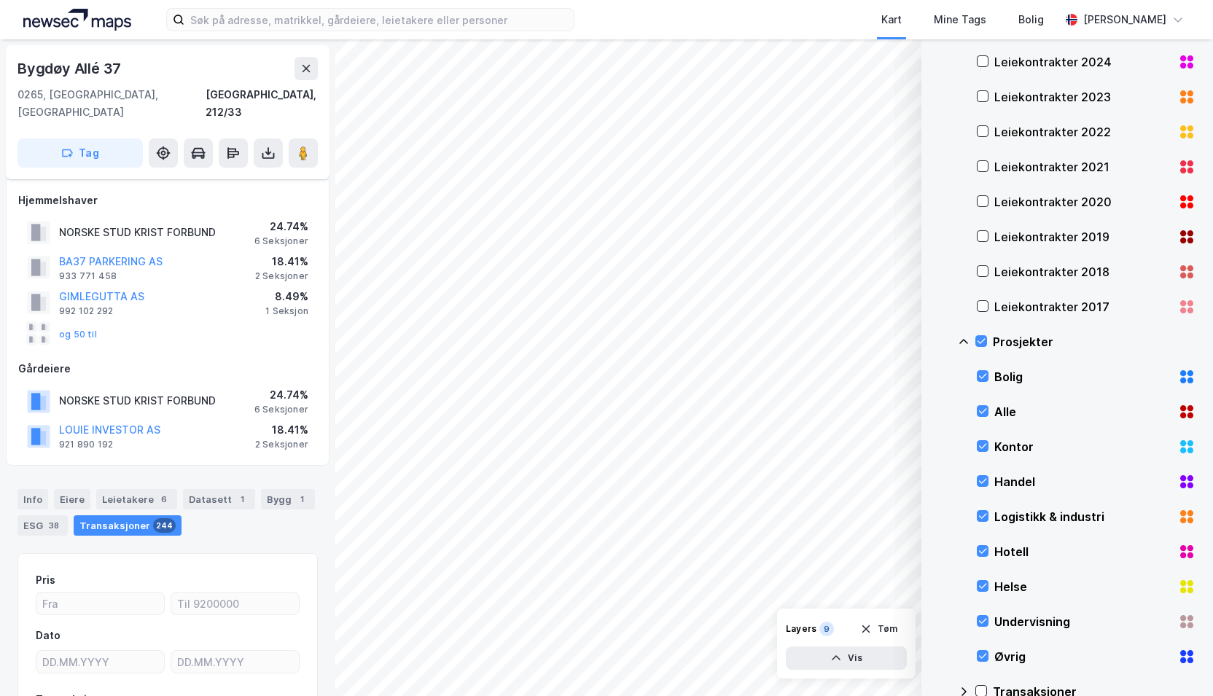
scroll to position [617, 0]
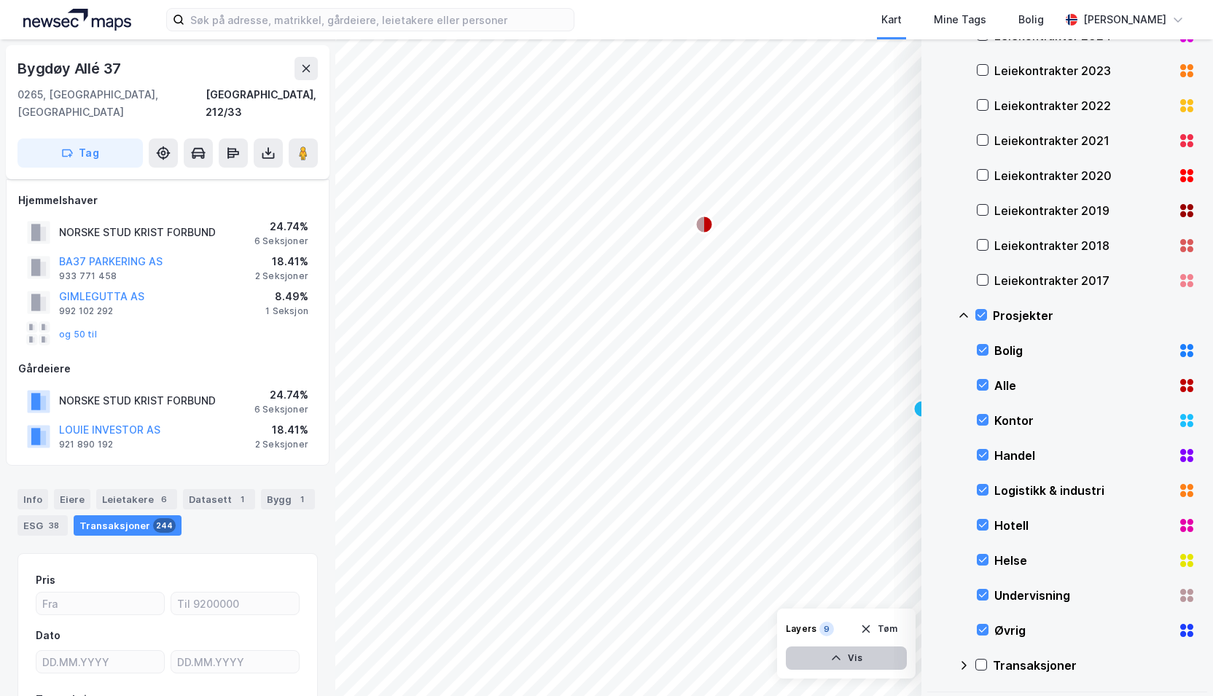
click at [840, 657] on icon "button" at bounding box center [836, 659] width 12 height 12
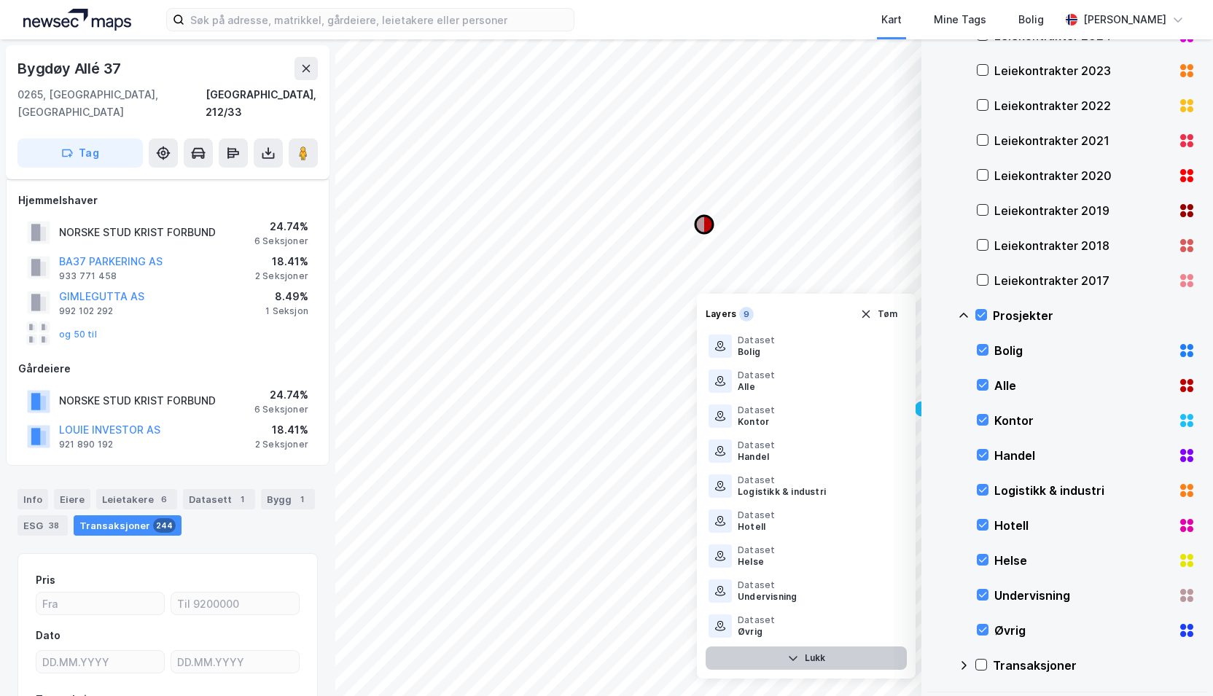
click at [700, 223] on icon "Map marker" at bounding box center [700, 224] width 9 height 17
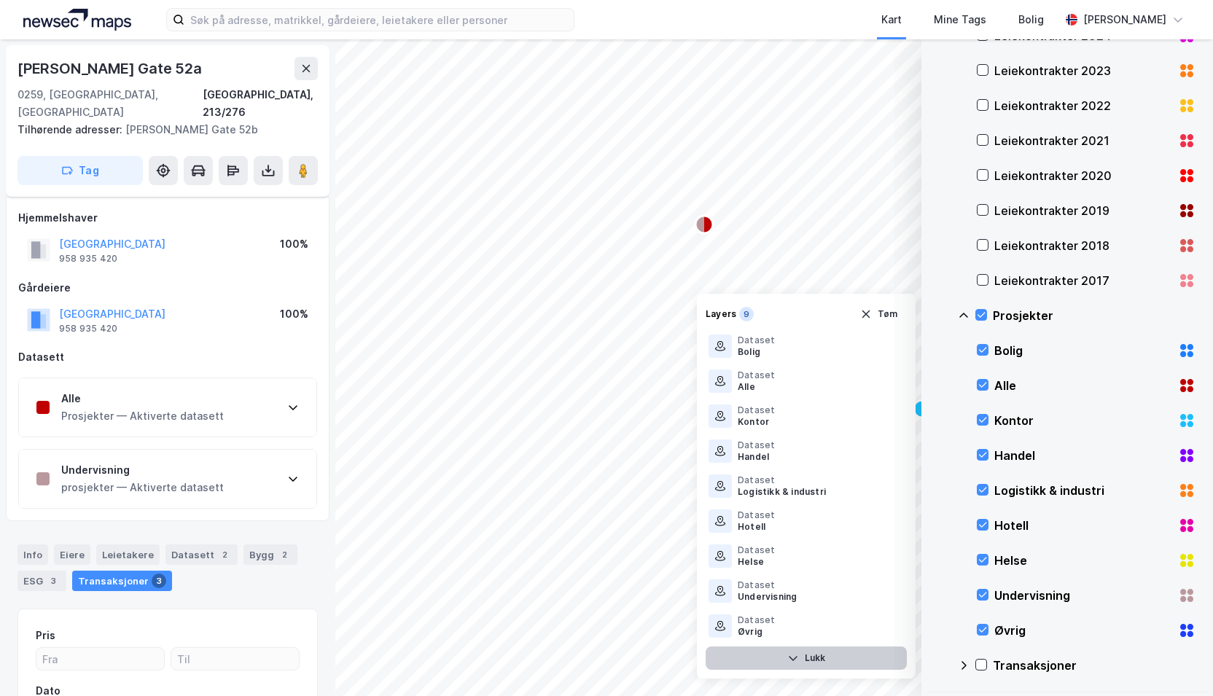
scroll to position [168, 0]
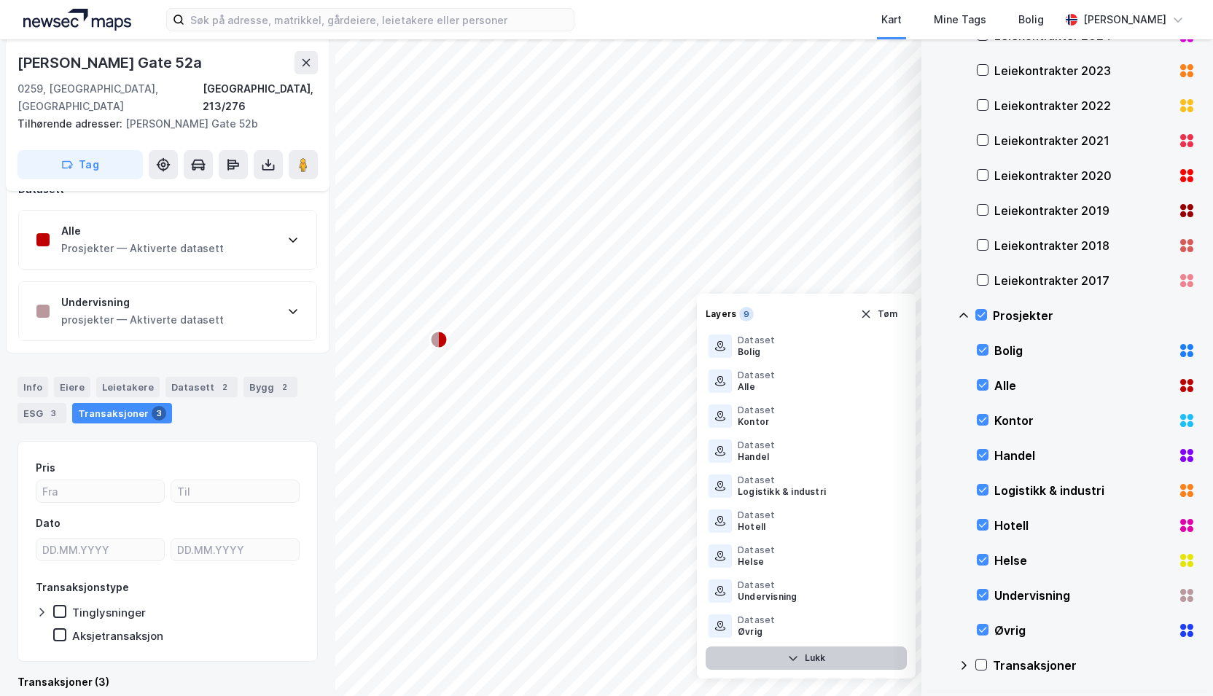
click at [281, 218] on div "Alle Prosjekter — Aktiverte datasett" at bounding box center [167, 240] width 297 height 58
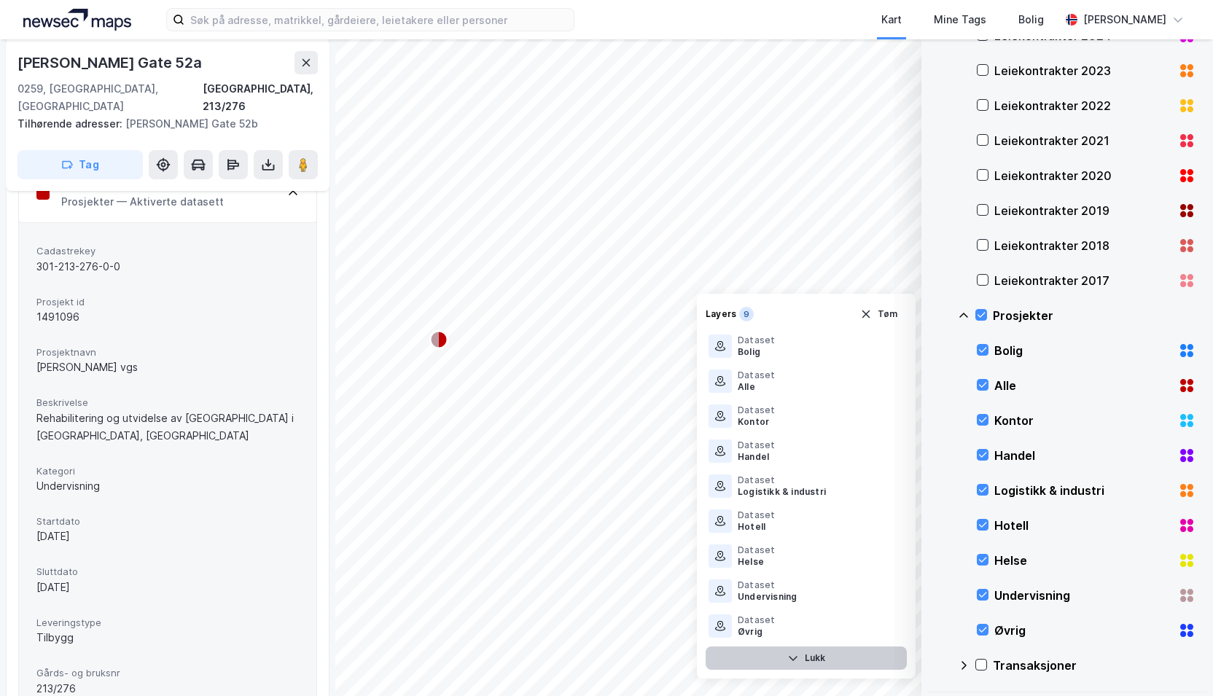
scroll to position [216, 0]
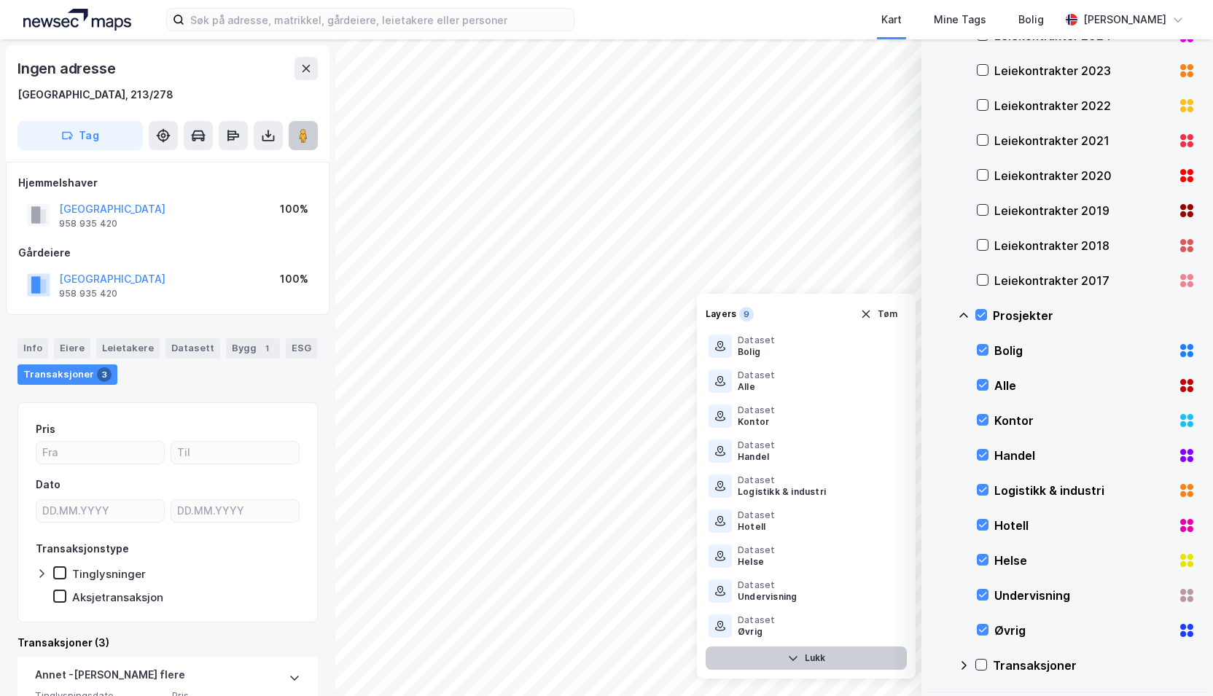
click at [308, 138] on image at bounding box center [303, 135] width 9 height 15
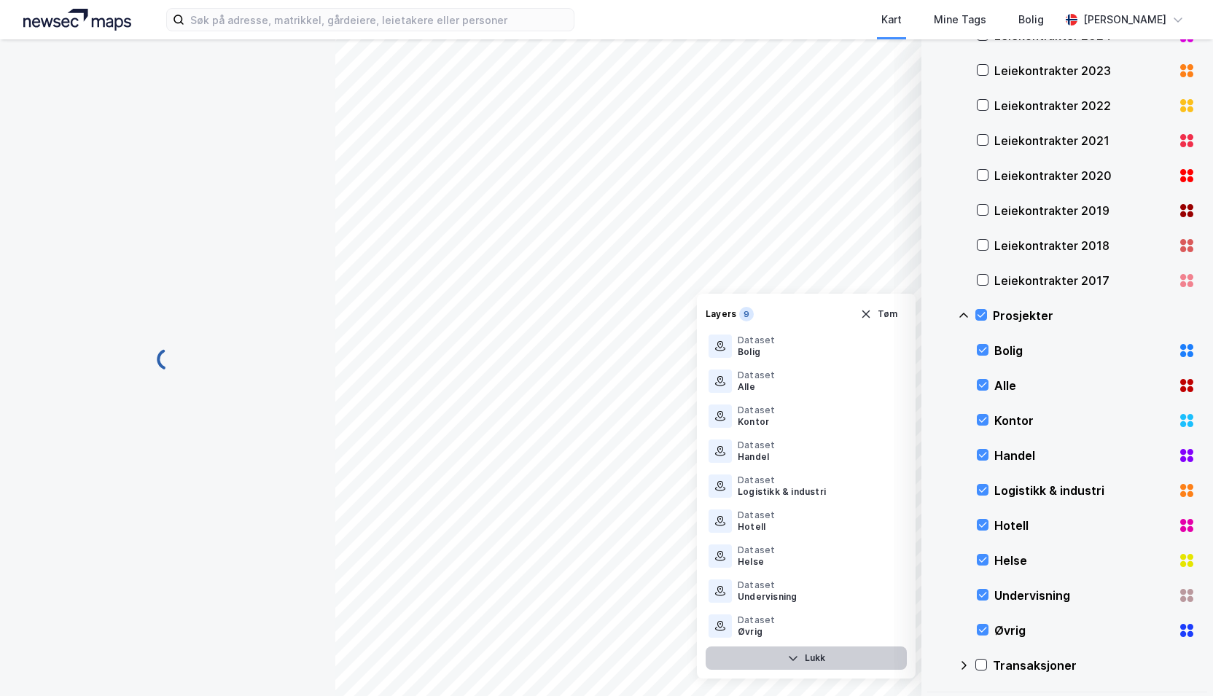
scroll to position [176, 0]
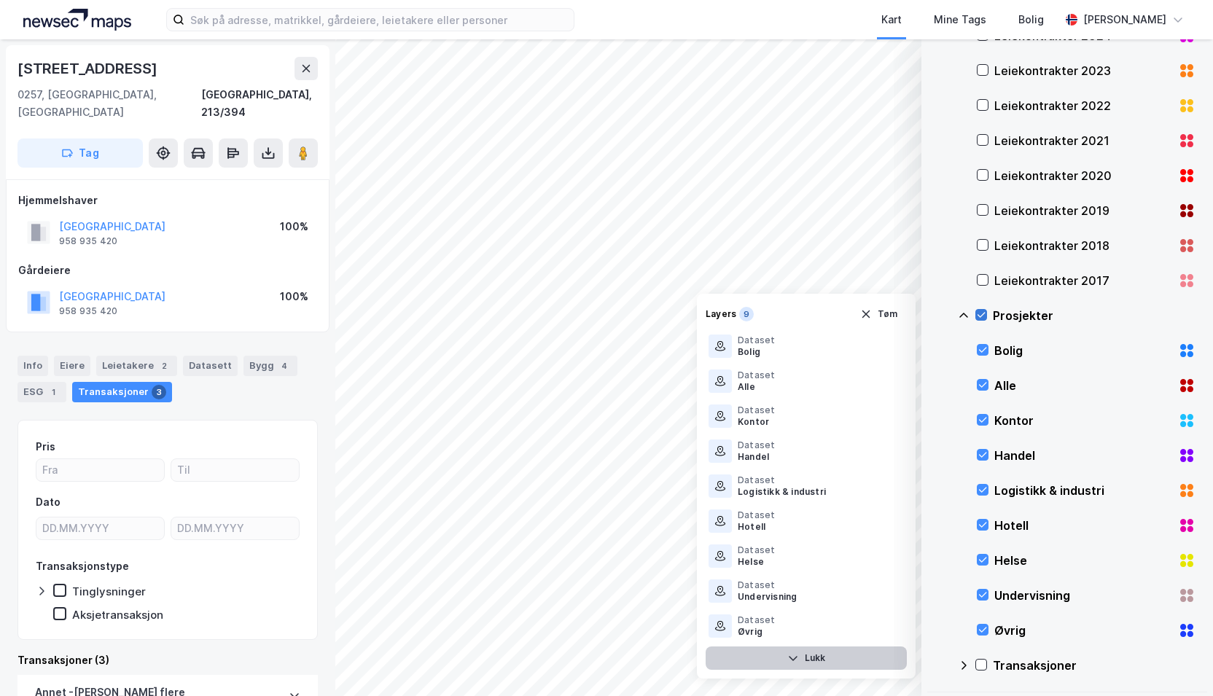
click at [981, 311] on icon at bounding box center [981, 315] width 10 height 10
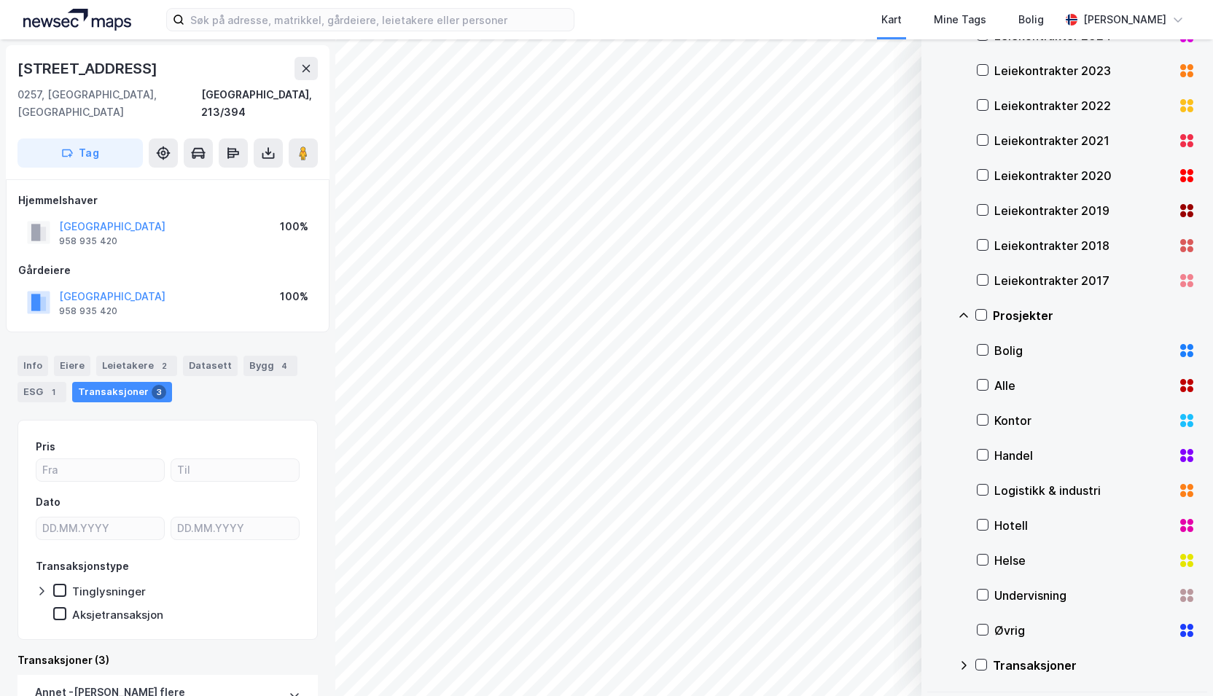
click at [962, 657] on div "Transaksjoner" at bounding box center [1077, 665] width 238 height 35
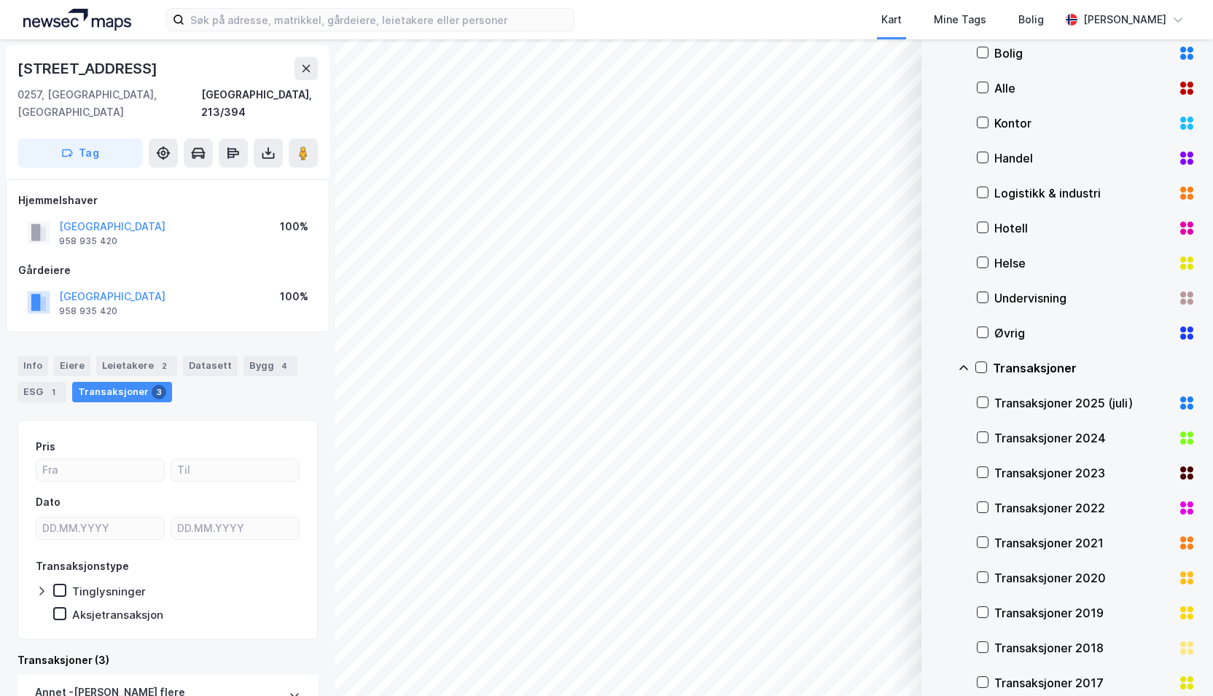
scroll to position [913, 0]
click at [964, 368] on icon at bounding box center [964, 370] width 12 height 12
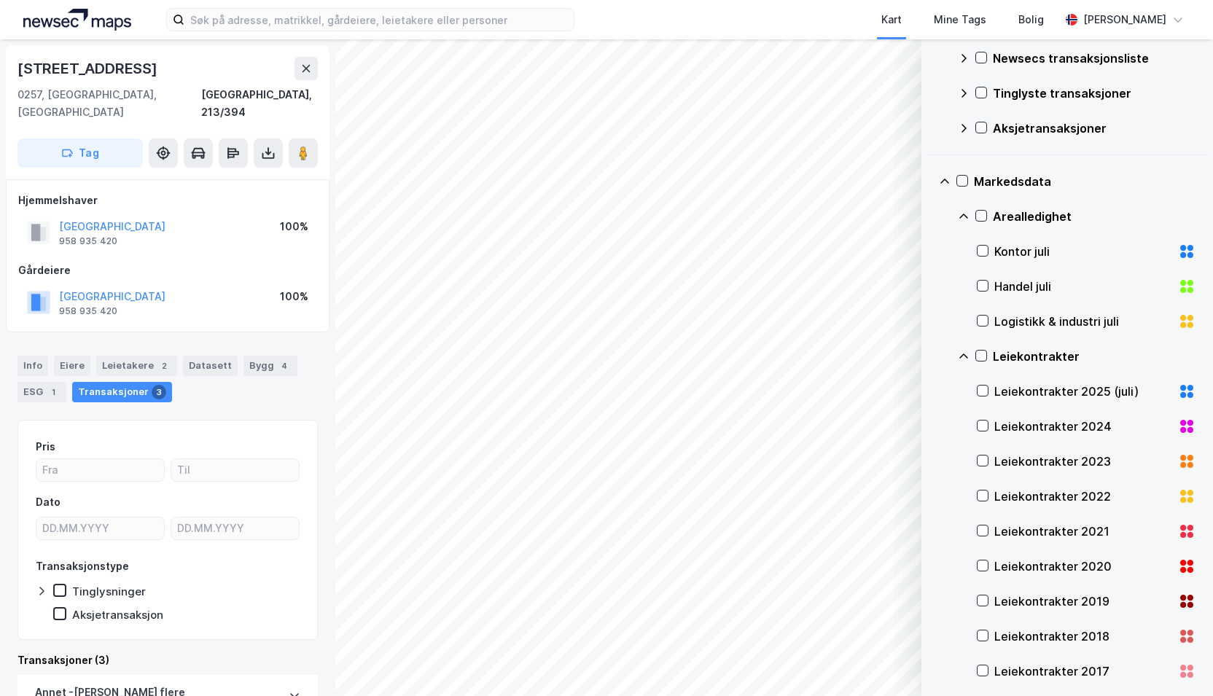
scroll to position [0, 0]
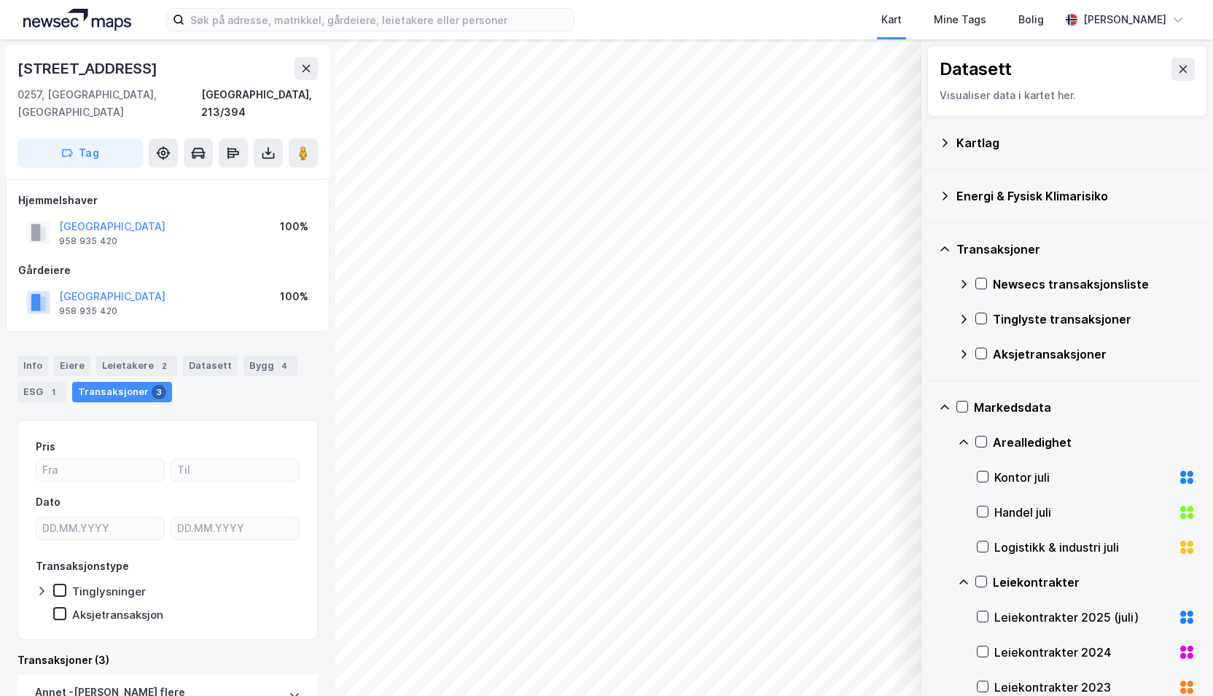
click at [945, 249] on icon at bounding box center [945, 250] width 12 height 12
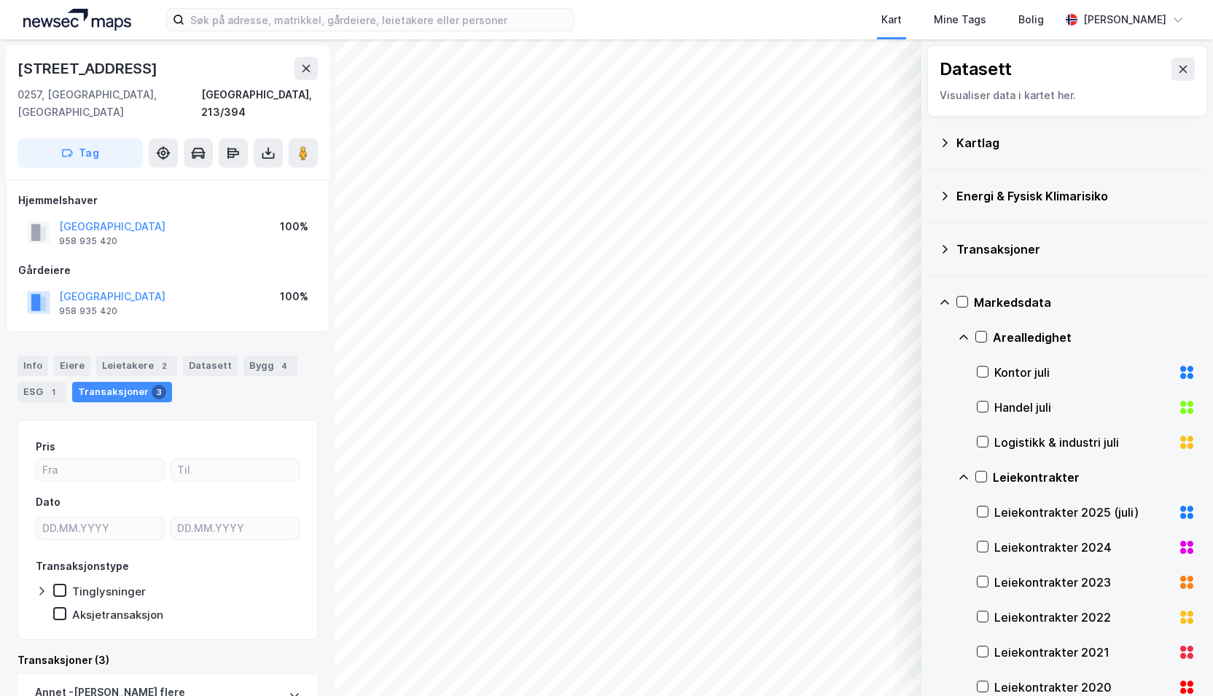
click at [948, 297] on icon at bounding box center [945, 303] width 12 height 12
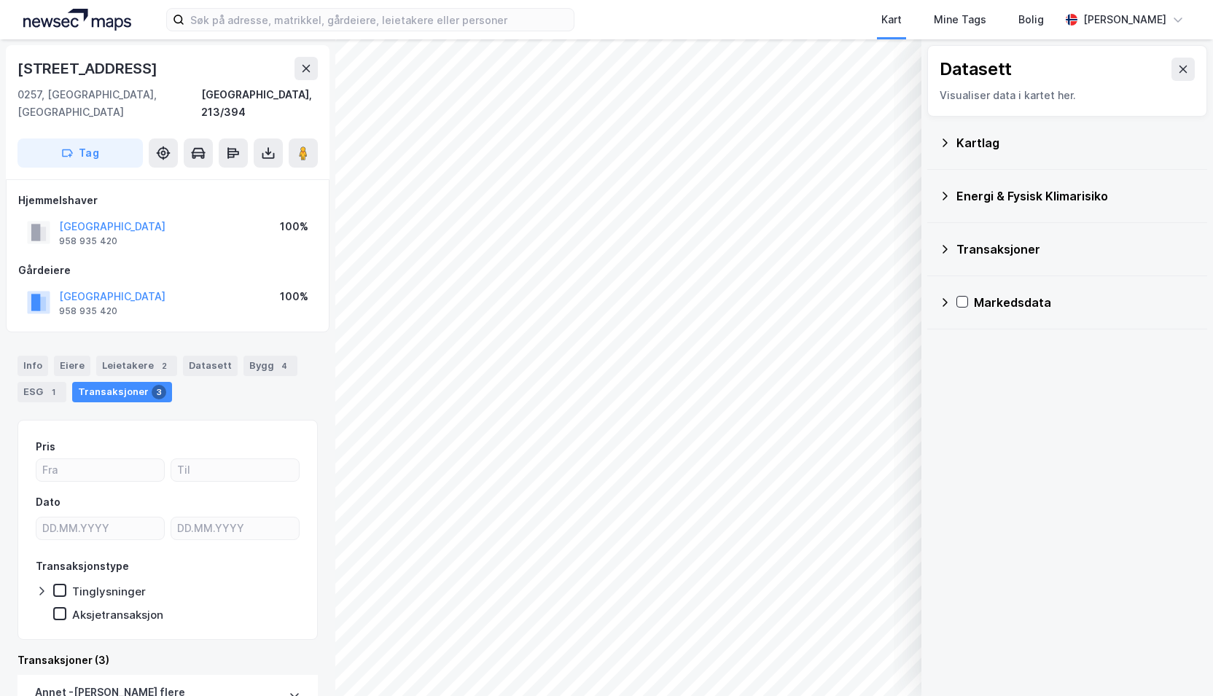
click at [946, 141] on icon at bounding box center [945, 143] width 12 height 12
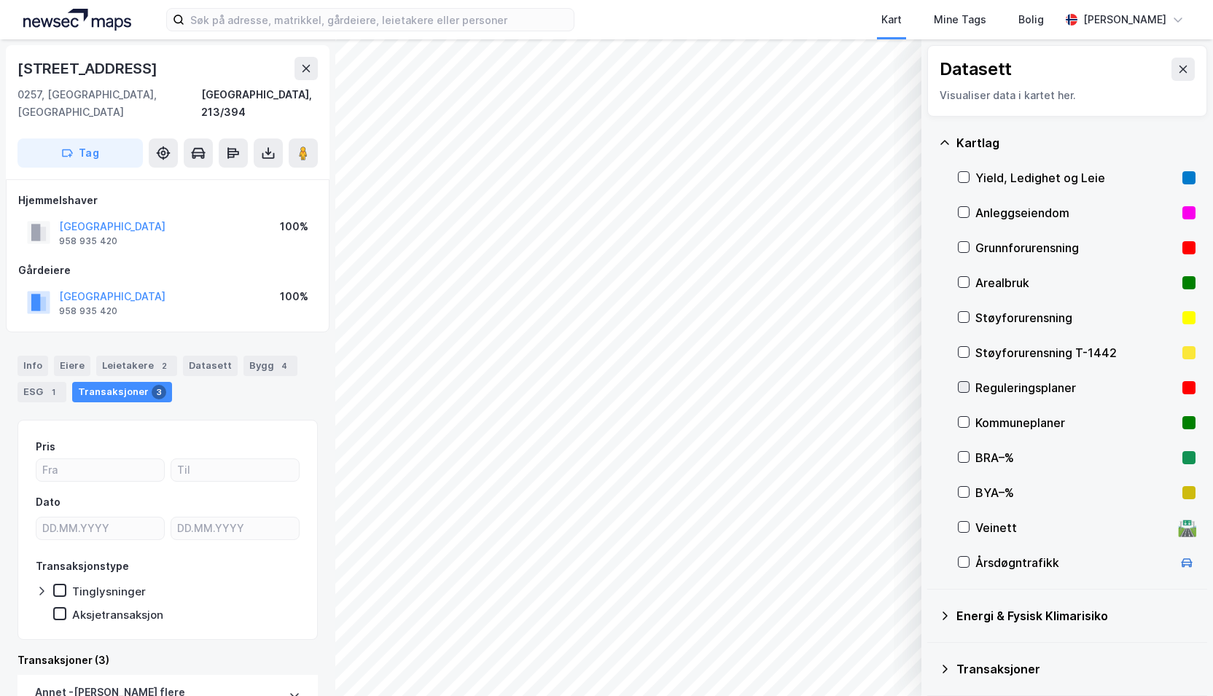
click at [967, 392] on div at bounding box center [964, 387] width 12 height 12
click at [963, 387] on icon at bounding box center [964, 387] width 10 height 10
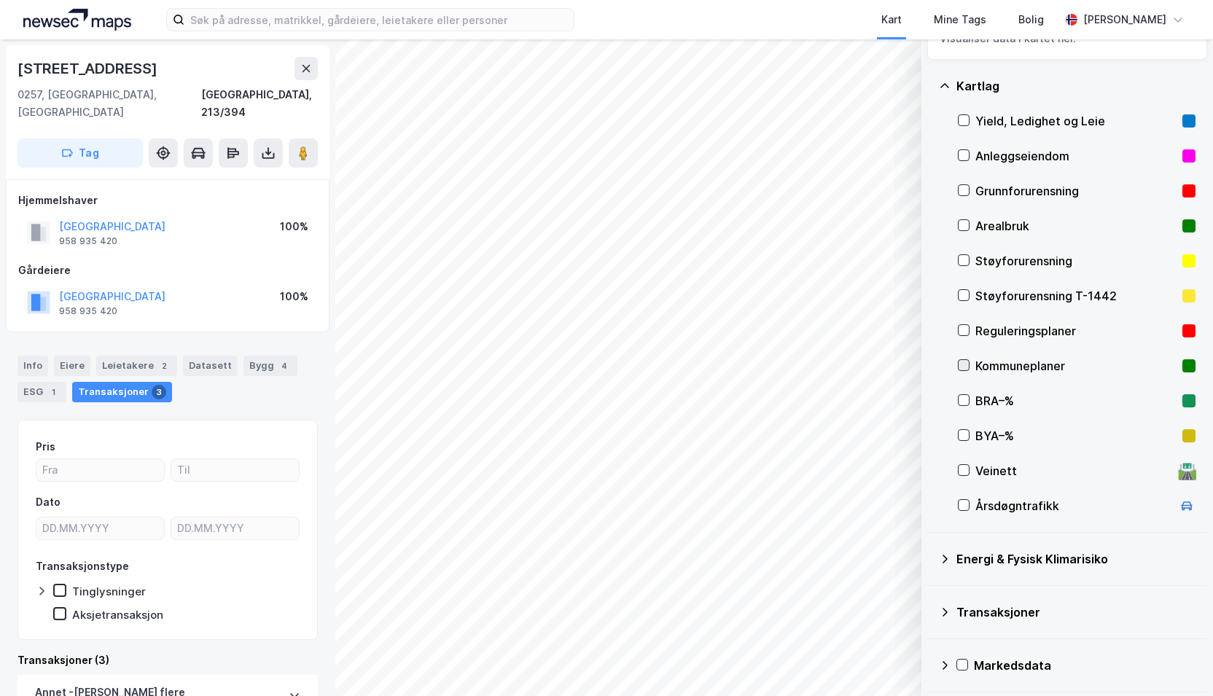
click at [967, 366] on icon at bounding box center [964, 365] width 10 height 10
click at [962, 368] on icon at bounding box center [964, 365] width 10 height 10
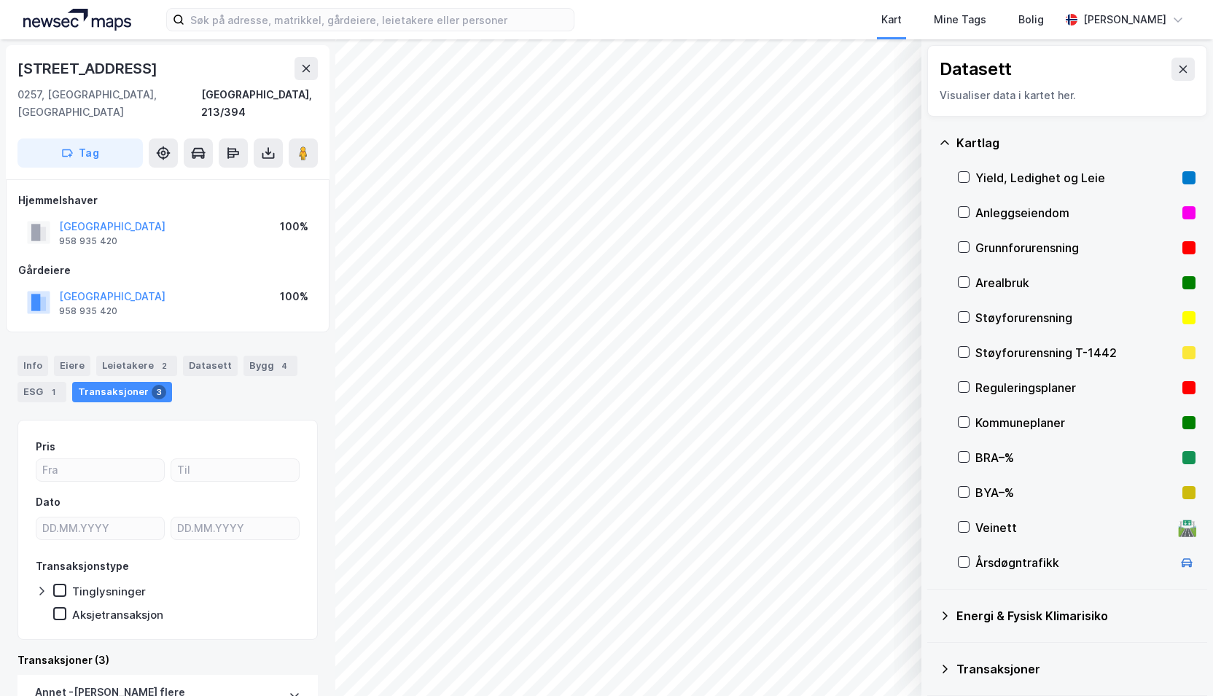
scroll to position [1, 0]
click at [967, 139] on div "Kartlag" at bounding box center [1076, 141] width 239 height 17
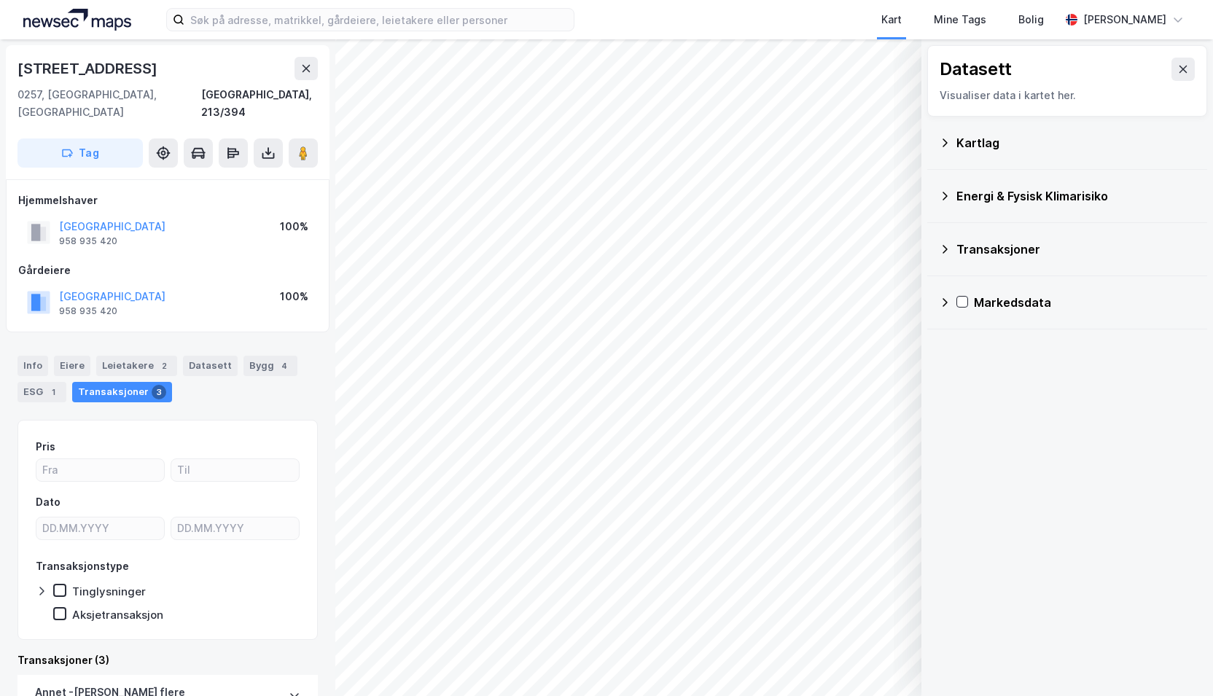
scroll to position [0, 0]
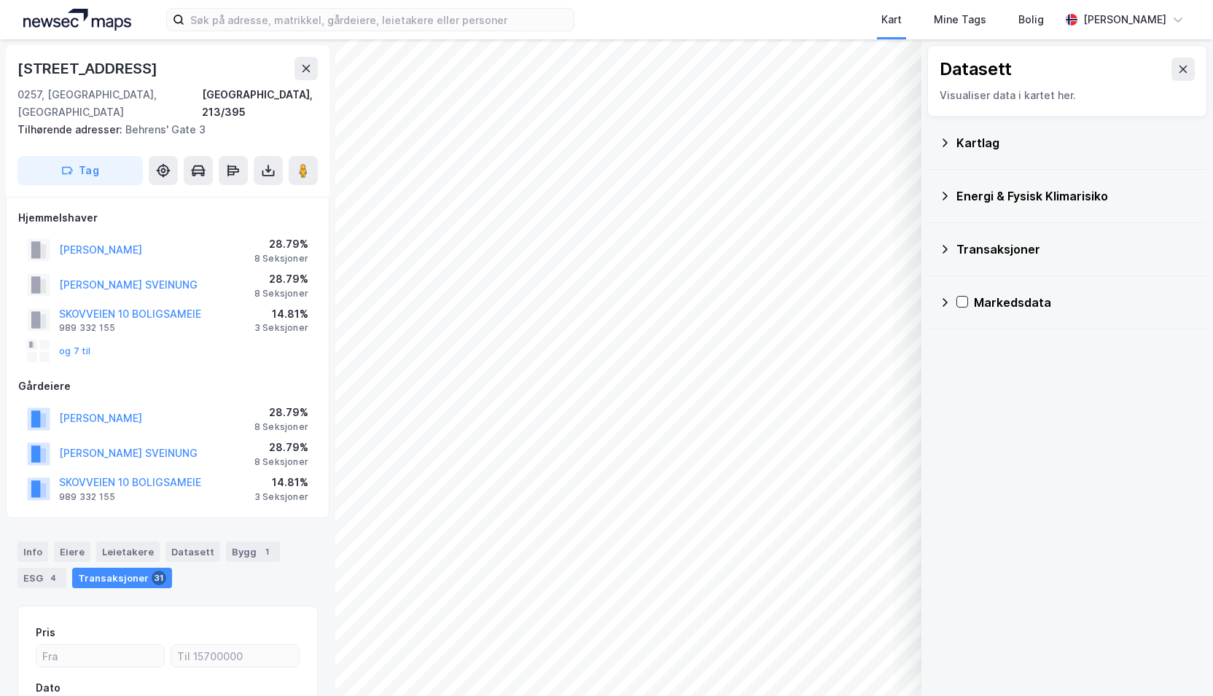
scroll to position [2, 0]
click at [0, 0] on button "og 7 til" at bounding box center [0, 0] width 0 height 0
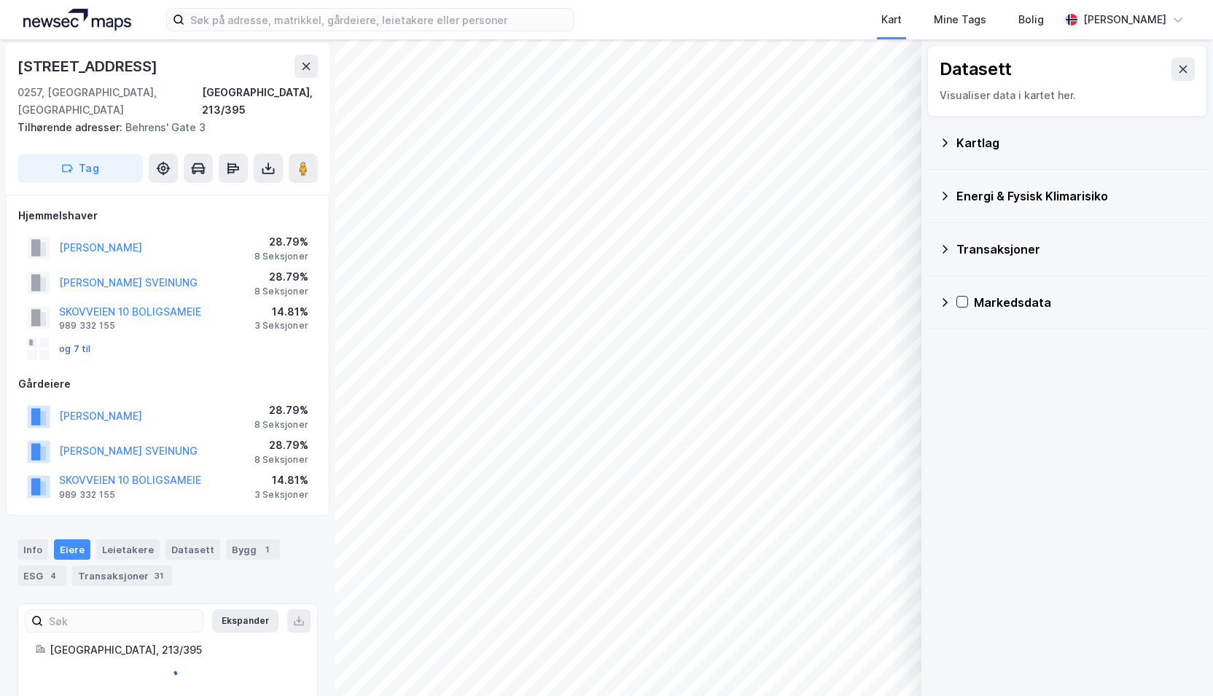
scroll to position [322, 0]
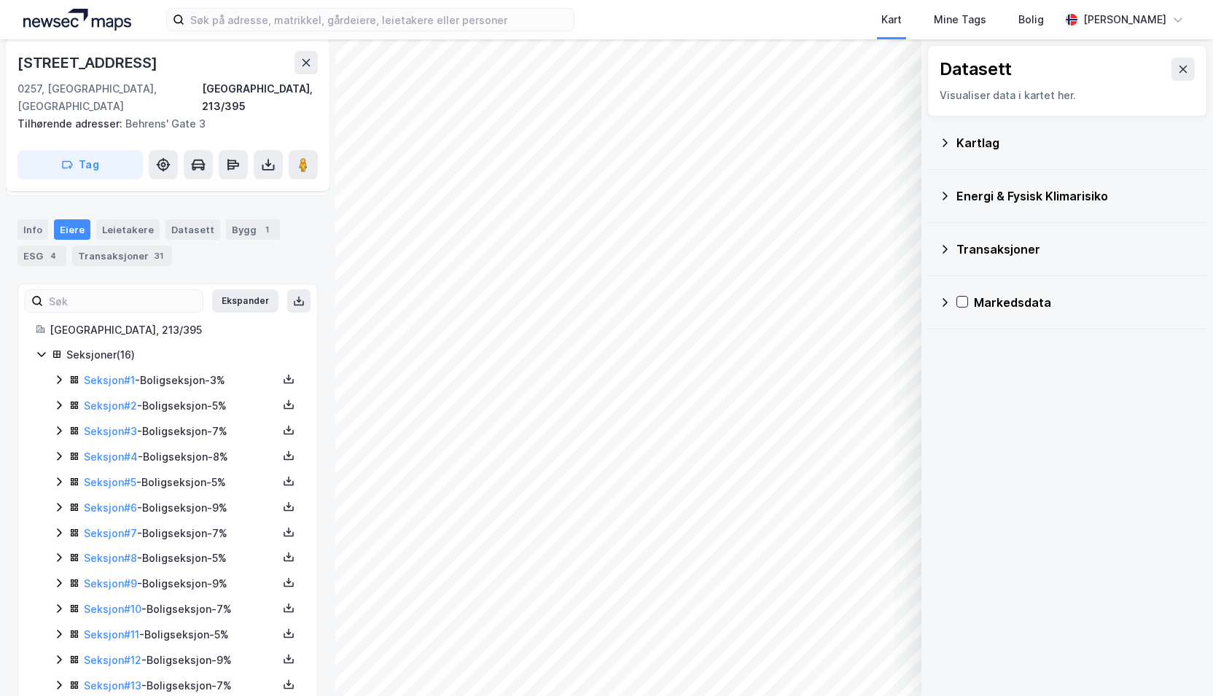
click at [42, 348] on icon at bounding box center [42, 354] width 12 height 12
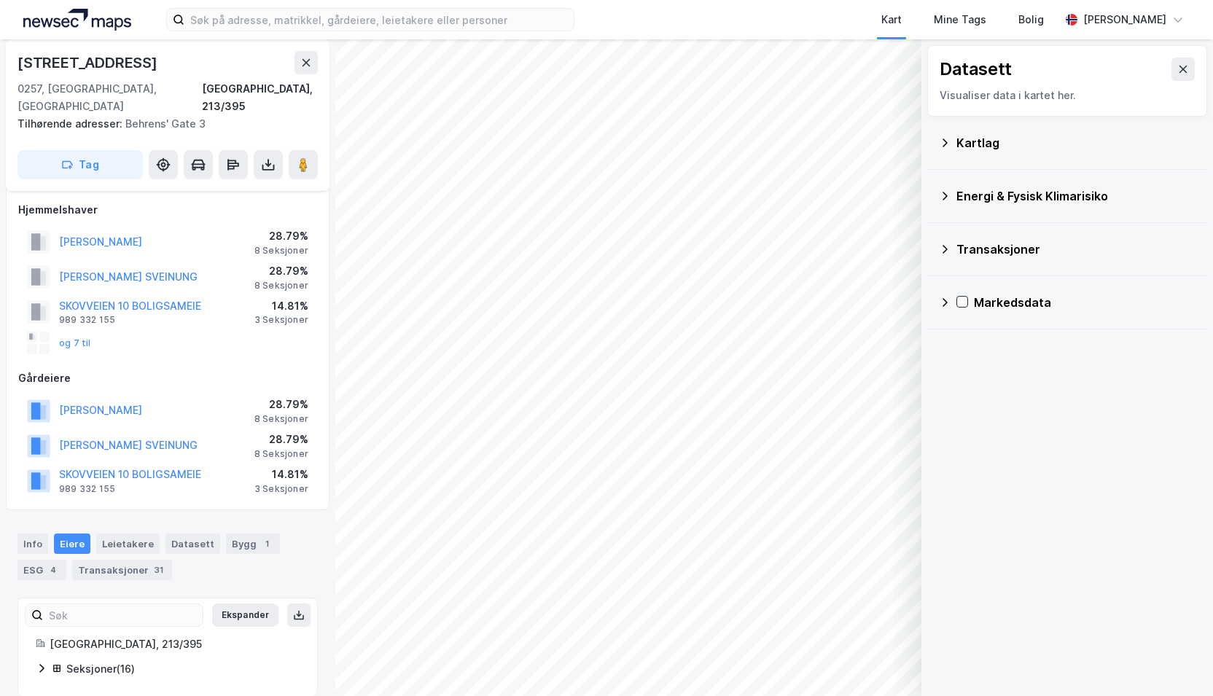
click at [42, 663] on icon at bounding box center [42, 669] width 12 height 12
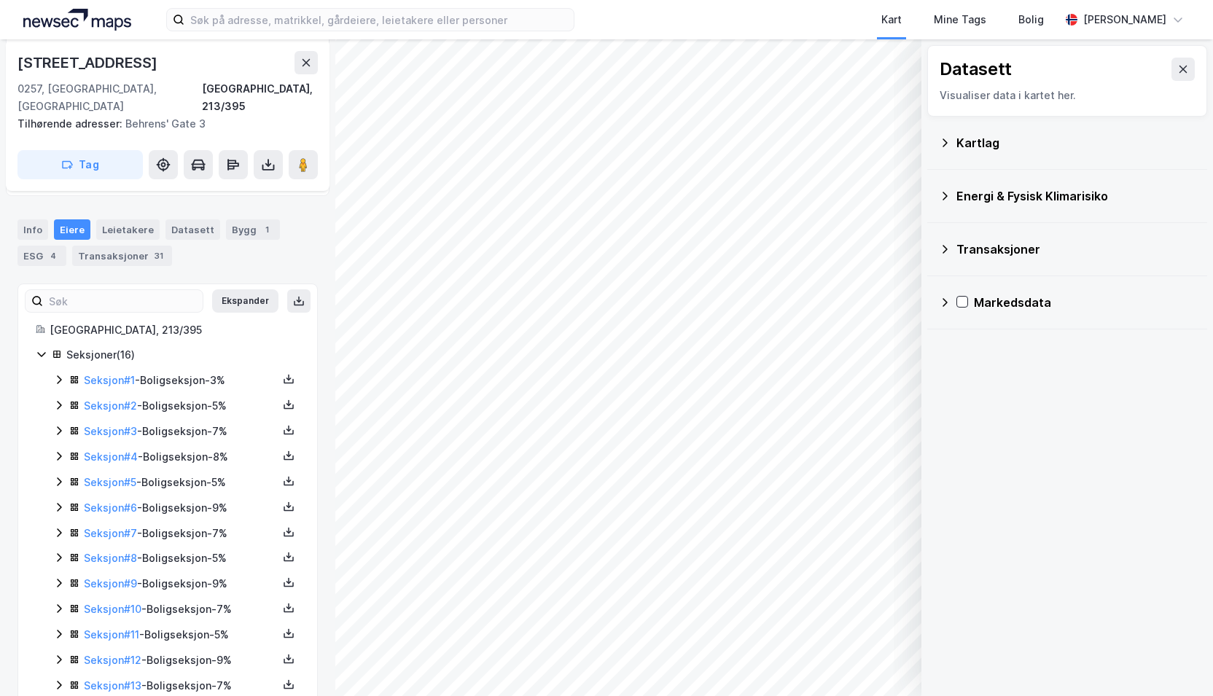
click at [39, 348] on icon at bounding box center [42, 354] width 12 height 12
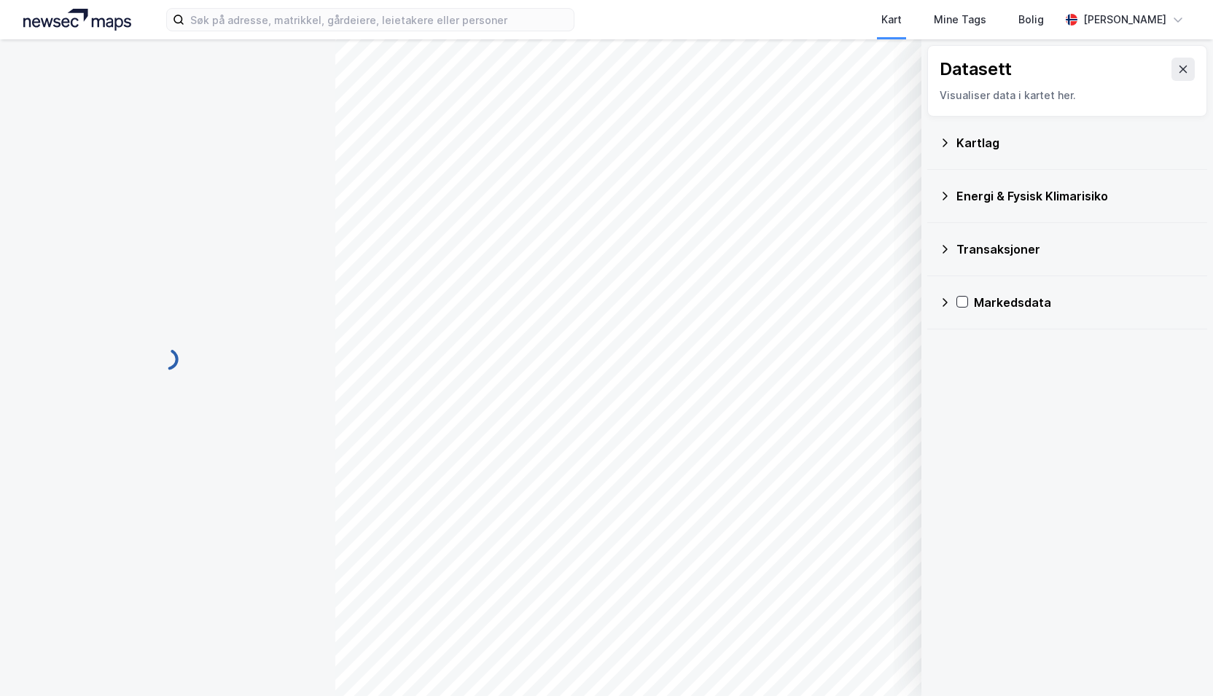
scroll to position [0, 0]
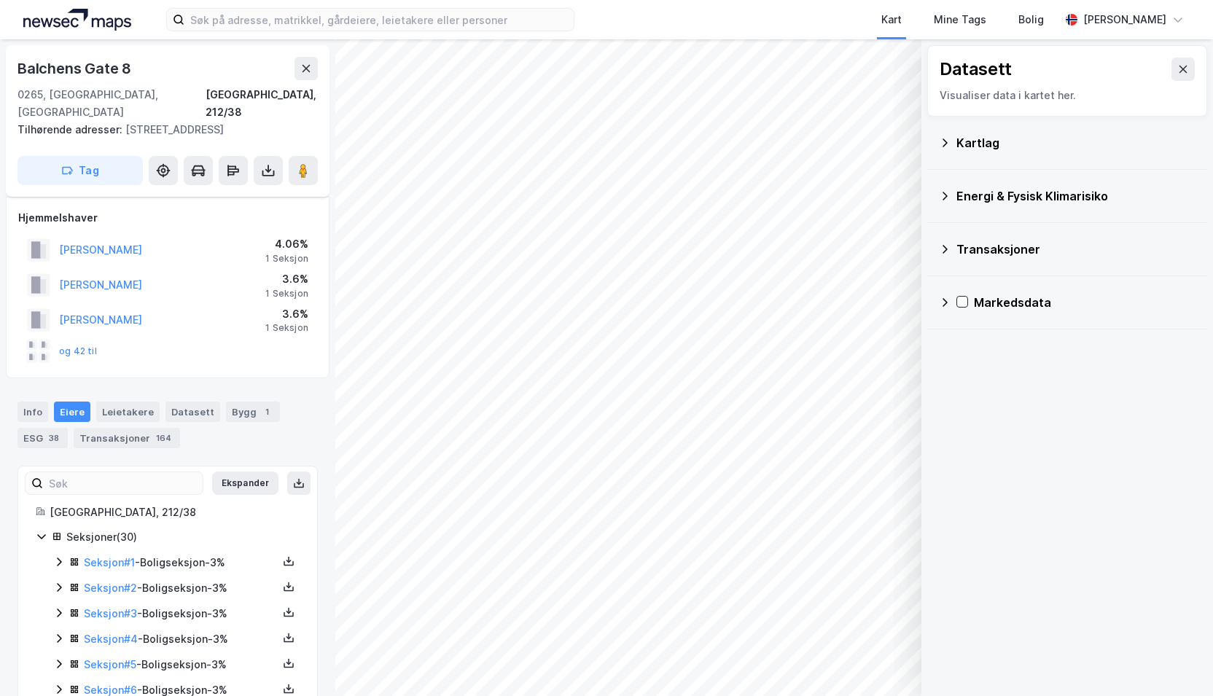
scroll to position [8, 0]
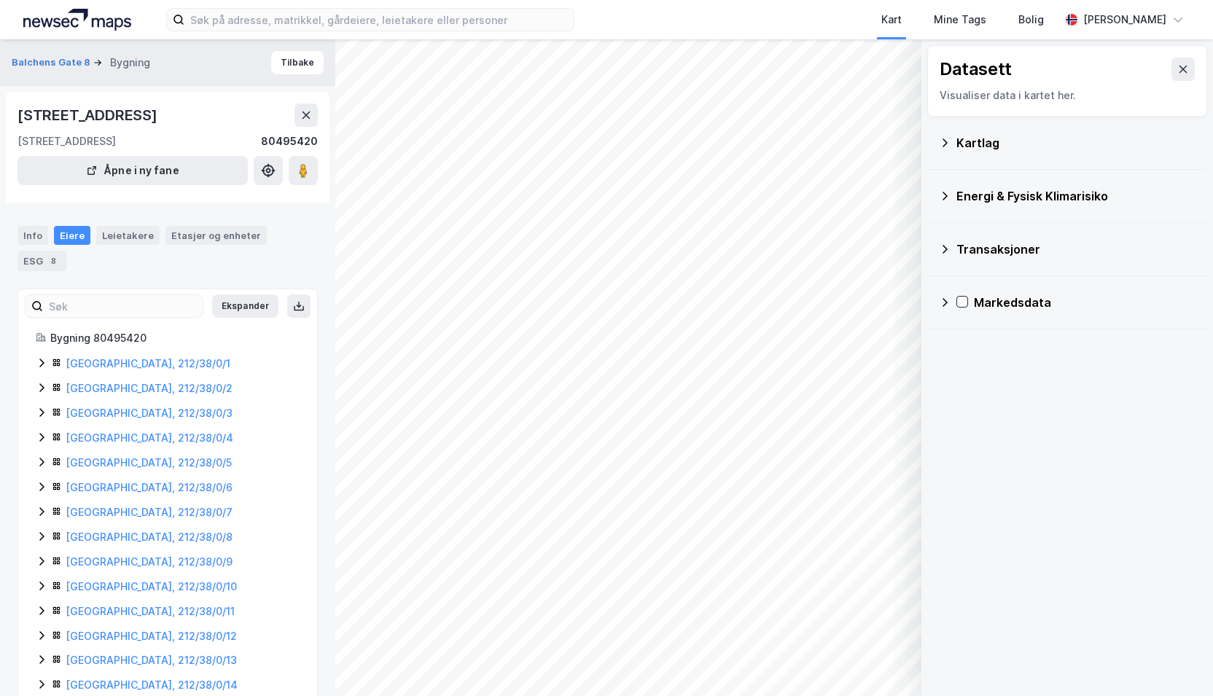
click at [50, 357] on div "Oslo, 212/38/0/1" at bounding box center [168, 363] width 264 height 17
click at [42, 434] on icon at bounding box center [42, 438] width 12 height 12
click at [42, 540] on icon at bounding box center [42, 537] width 12 height 12
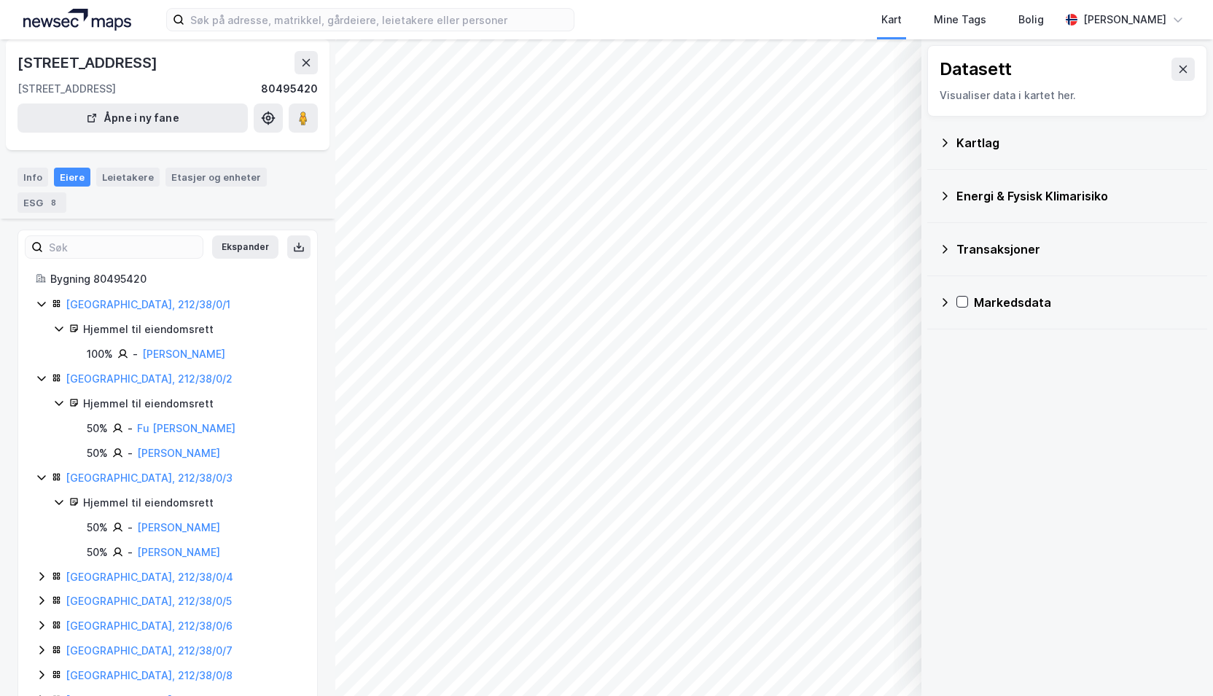
scroll to position [61, 0]
click at [39, 580] on icon at bounding box center [41, 575] width 4 height 9
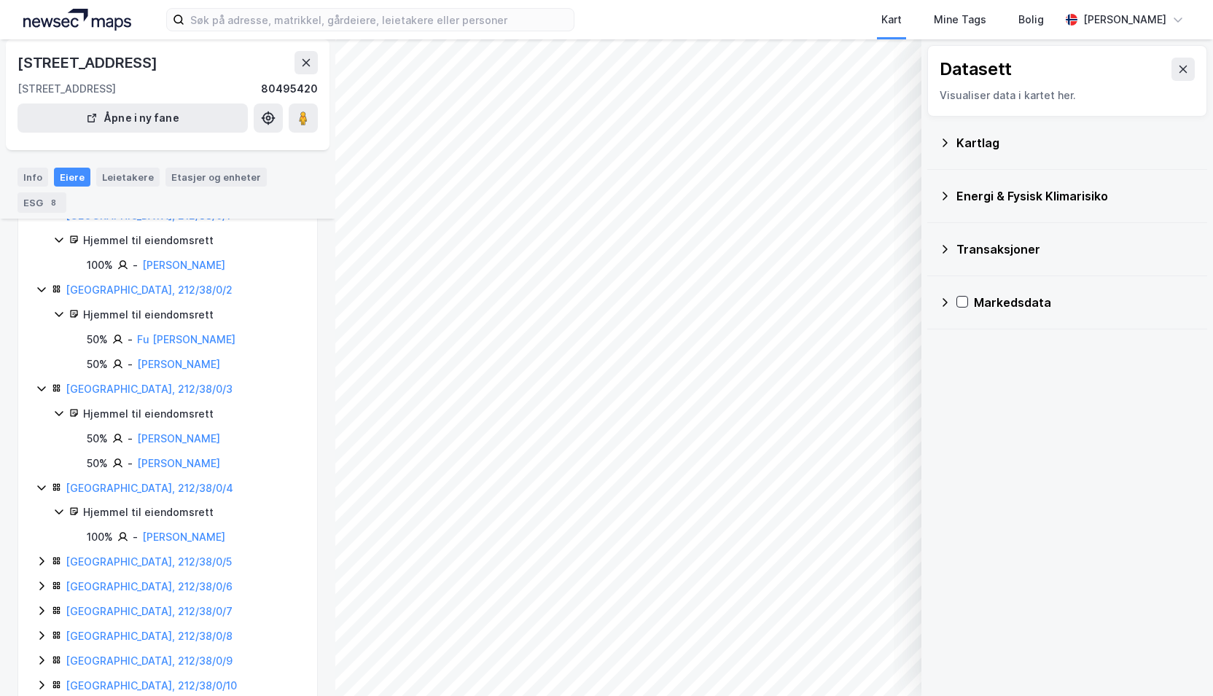
scroll to position [150, 0]
click at [42, 564] on icon at bounding box center [42, 559] width 12 height 12
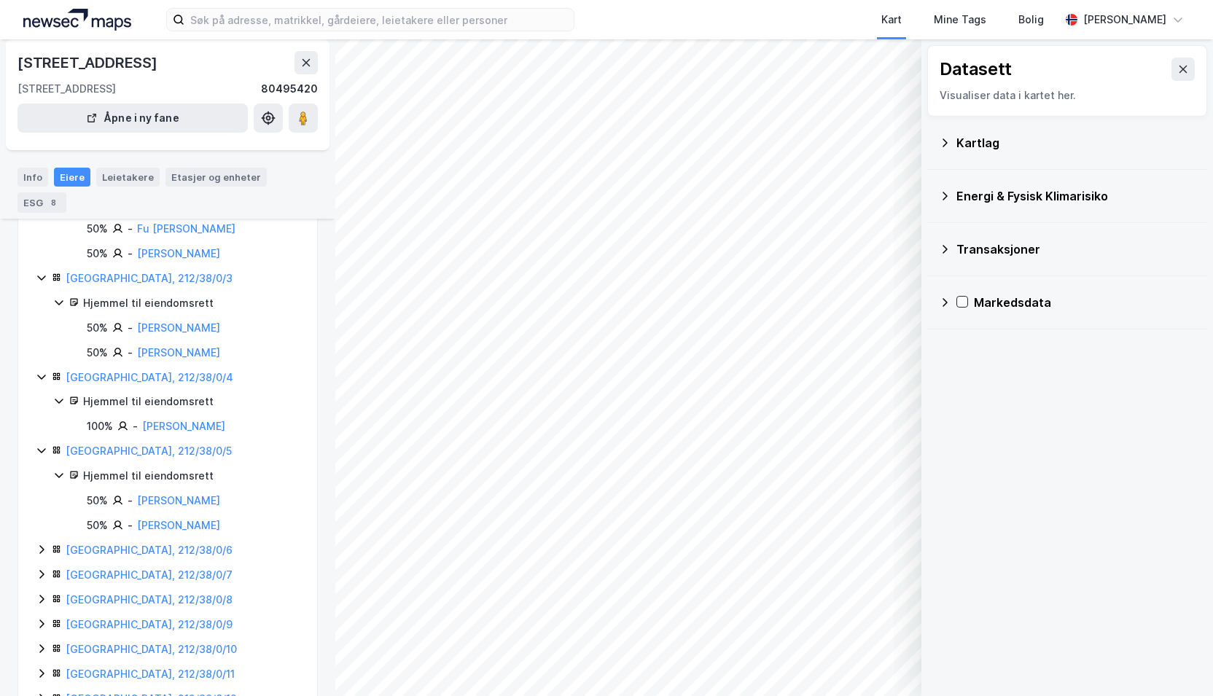
scroll to position [260, 0]
click at [41, 548] on icon at bounding box center [41, 548] width 4 height 9
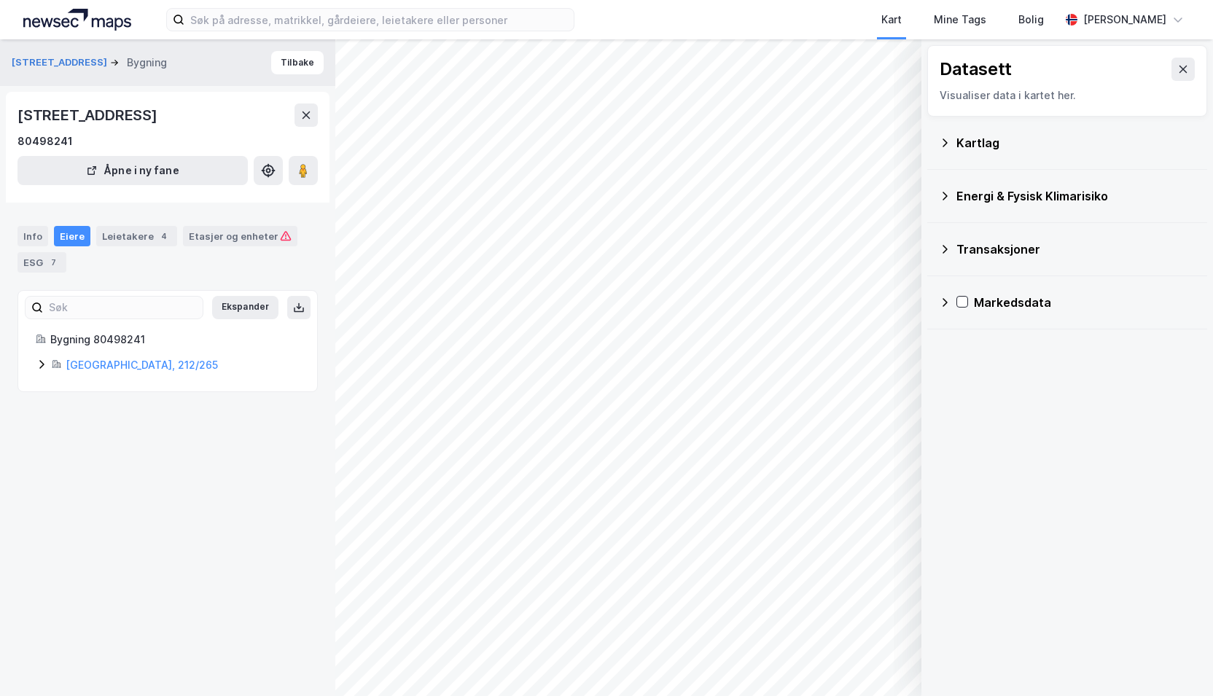
click at [311, 610] on div "© Mapbox © OpenStreetMap Improve this map © Maxar Datasett Visualiser data i ka…" at bounding box center [606, 367] width 1213 height 657
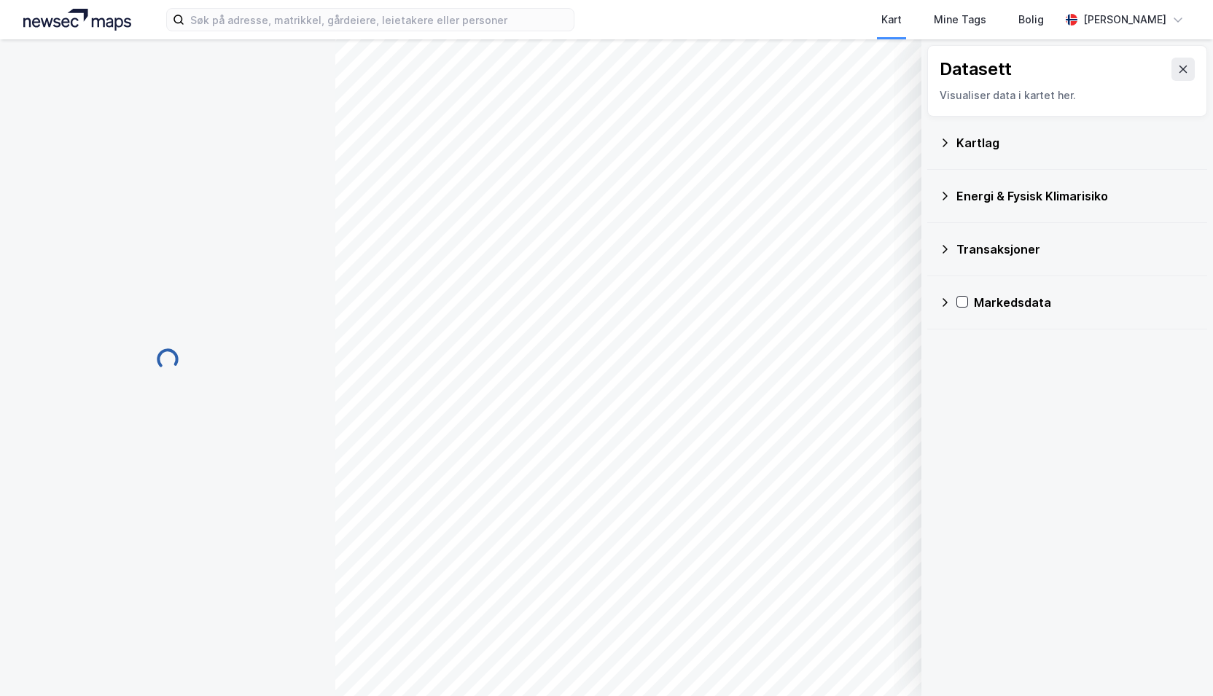
scroll to position [260, 0]
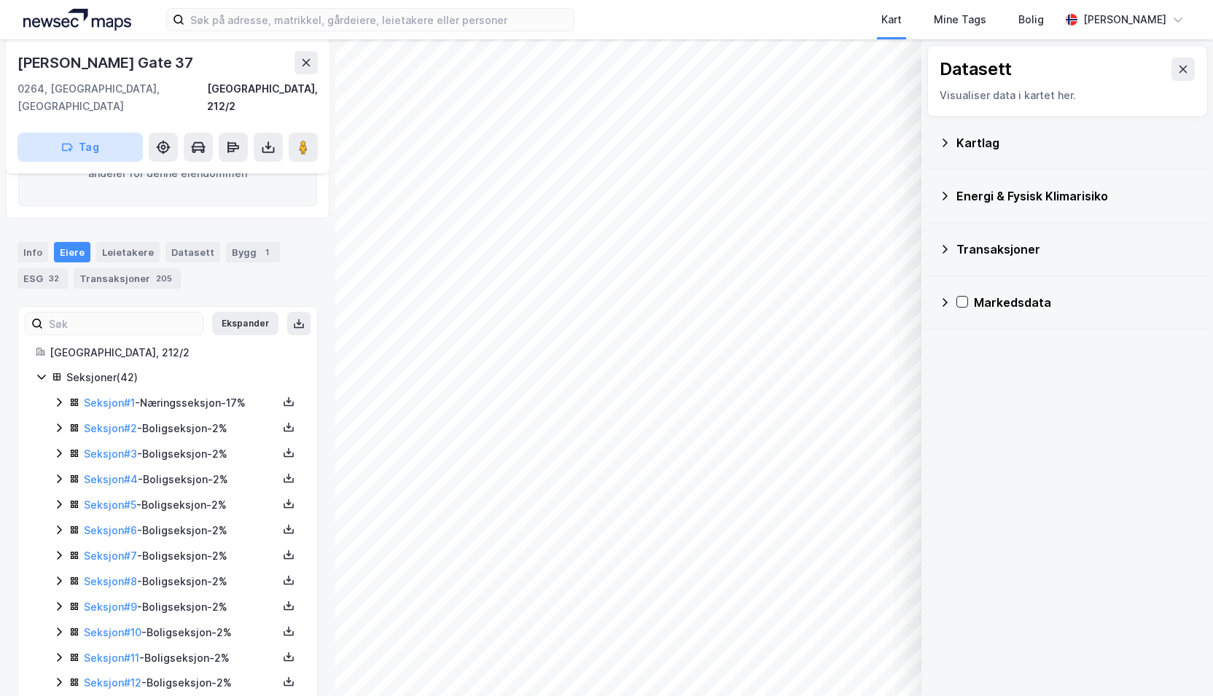
click at [85, 133] on button "Tag" at bounding box center [79, 147] width 125 height 29
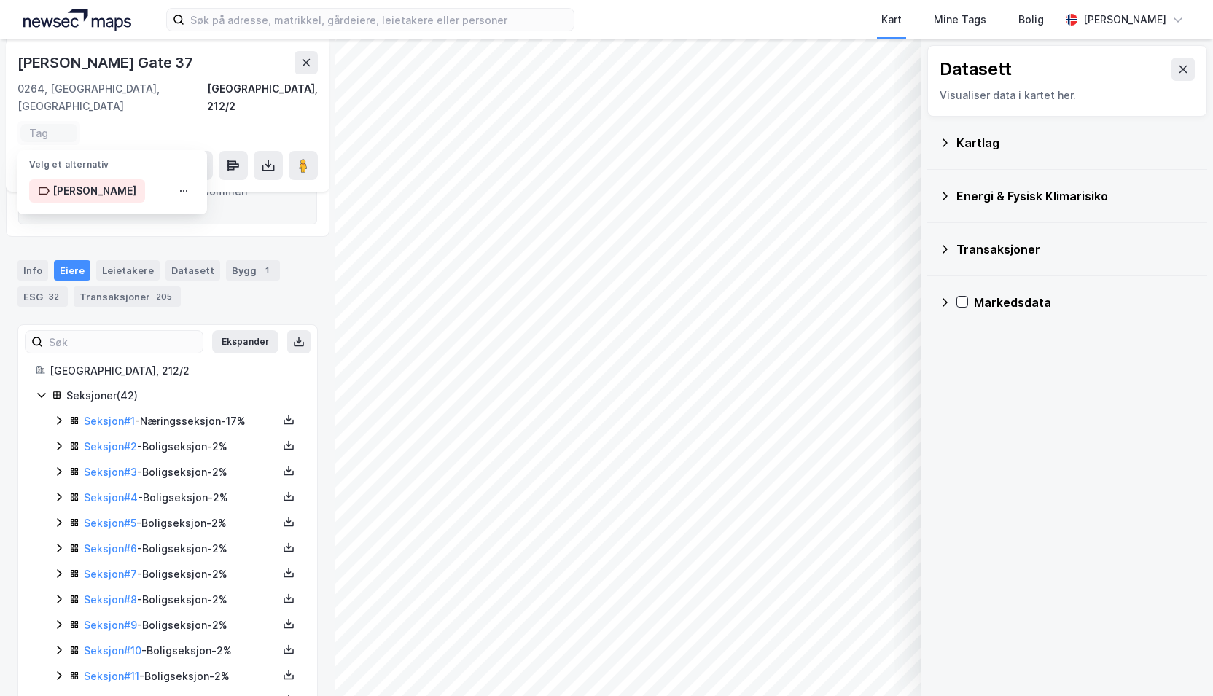
scroll to position [279, 0]
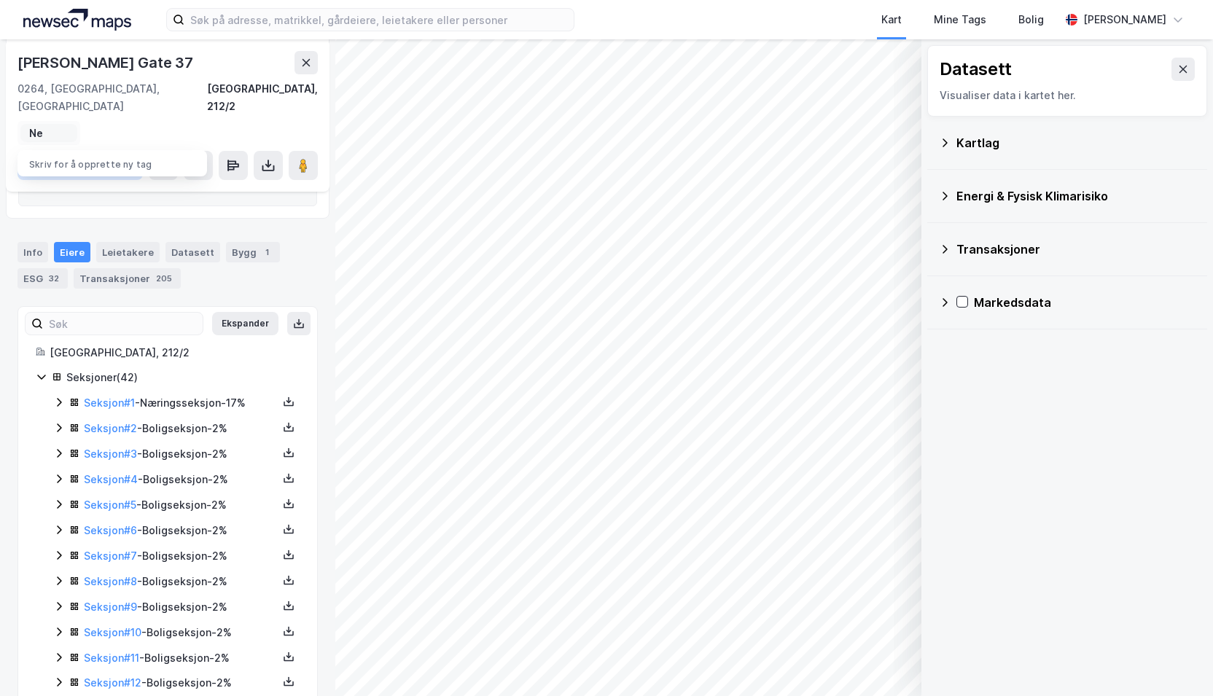
type input "N"
type input "Bensinstasjon som skal nedlegges"
click at [182, 182] on div "Bensinstasjon som skal nedlegges" at bounding box center [161, 190] width 131 height 17
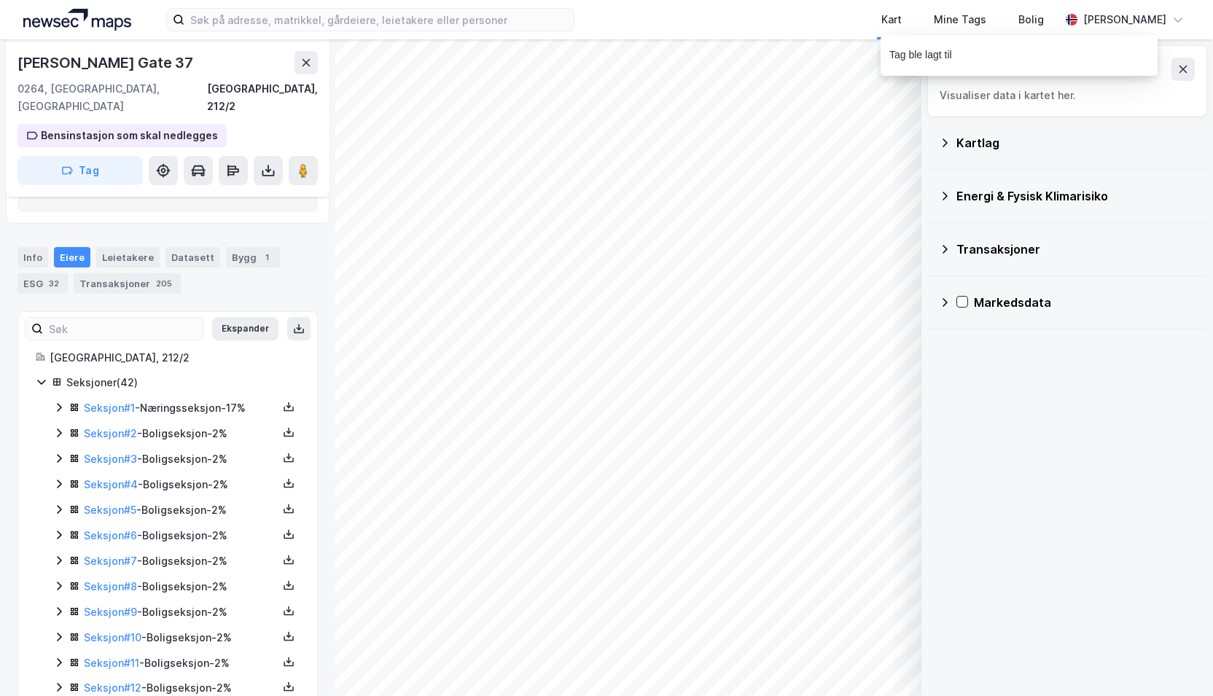
scroll to position [284, 0]
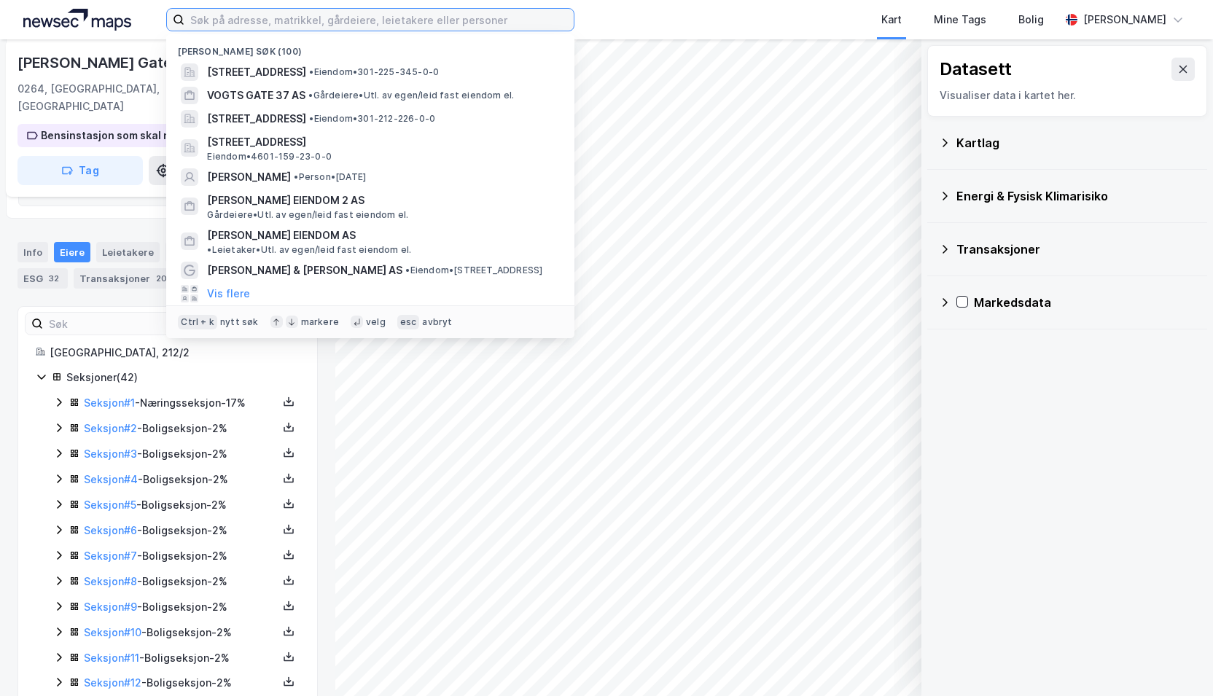
click at [408, 20] on input at bounding box center [378, 20] width 389 height 22
paste input "Thomas Heftyes g. 48/50, 0267 Oslo"
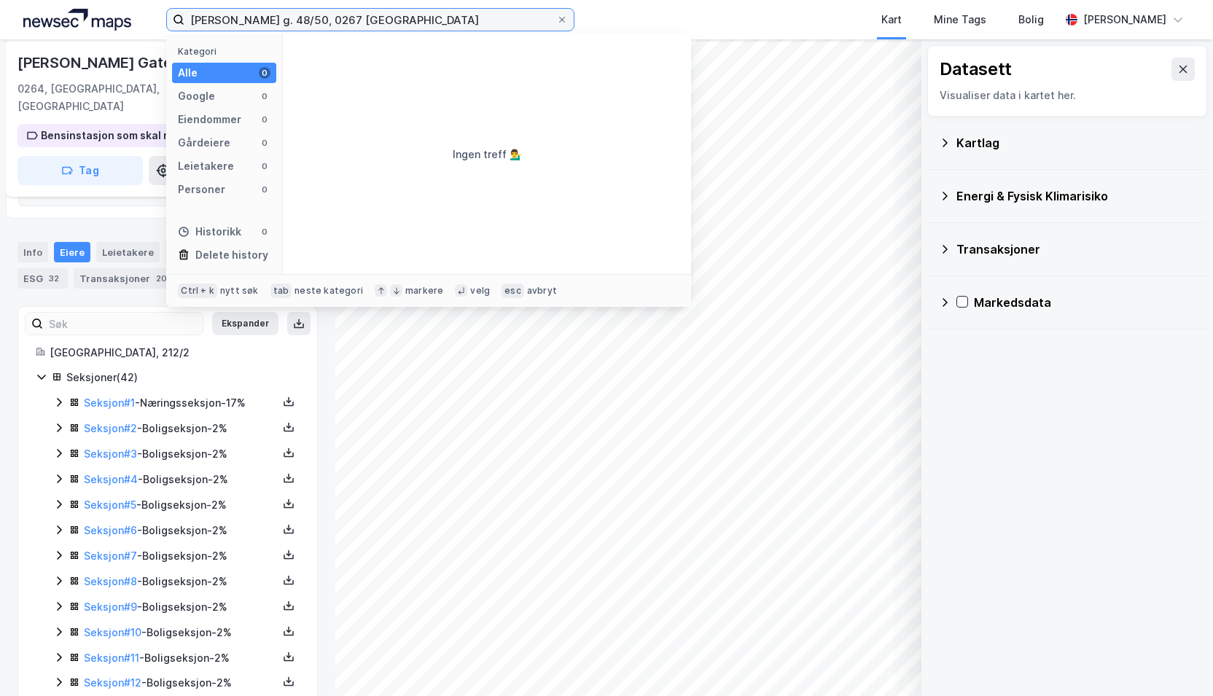
drag, startPoint x: 395, startPoint y: 23, endPoint x: 305, endPoint y: 26, distance: 89.7
click at [305, 26] on input "Thomas Heftyes g. 48/50, 0267 Oslo" at bounding box center [370, 20] width 372 height 22
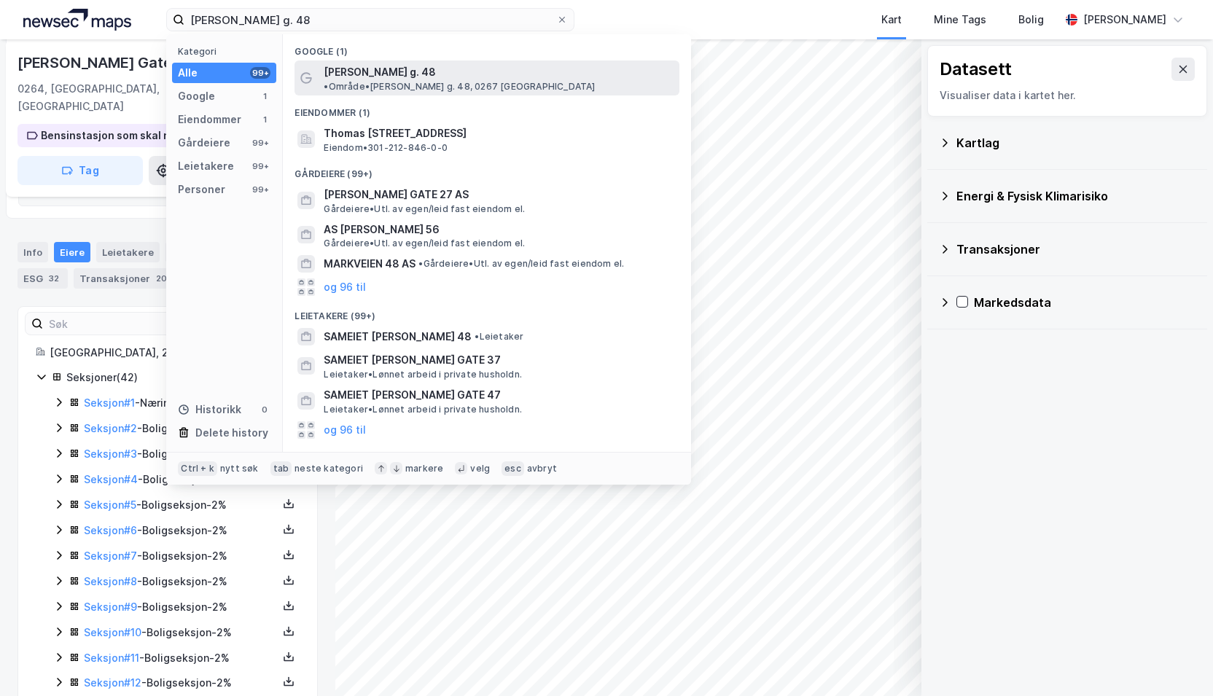
click at [351, 66] on span "Thomas Heftyes g. 48" at bounding box center [380, 71] width 112 height 17
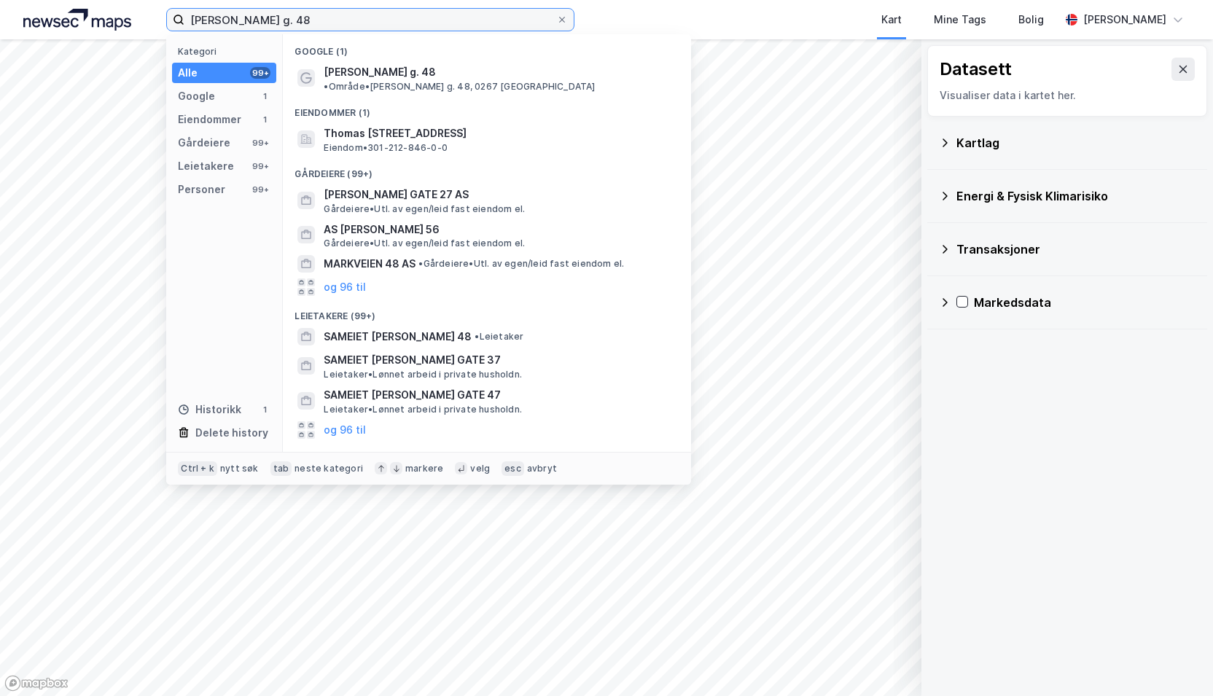
click at [287, 23] on input "Thomas Heftyes g. 48" at bounding box center [370, 20] width 372 height 22
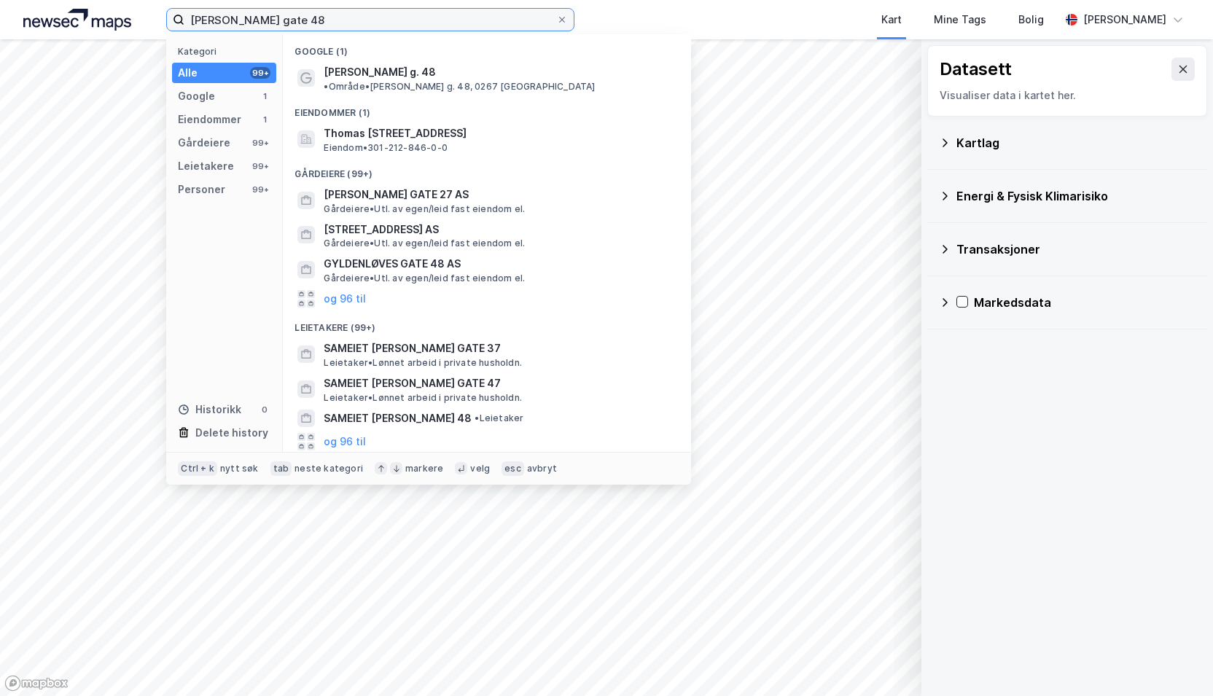
type input "Thomas heftyes gate 48"
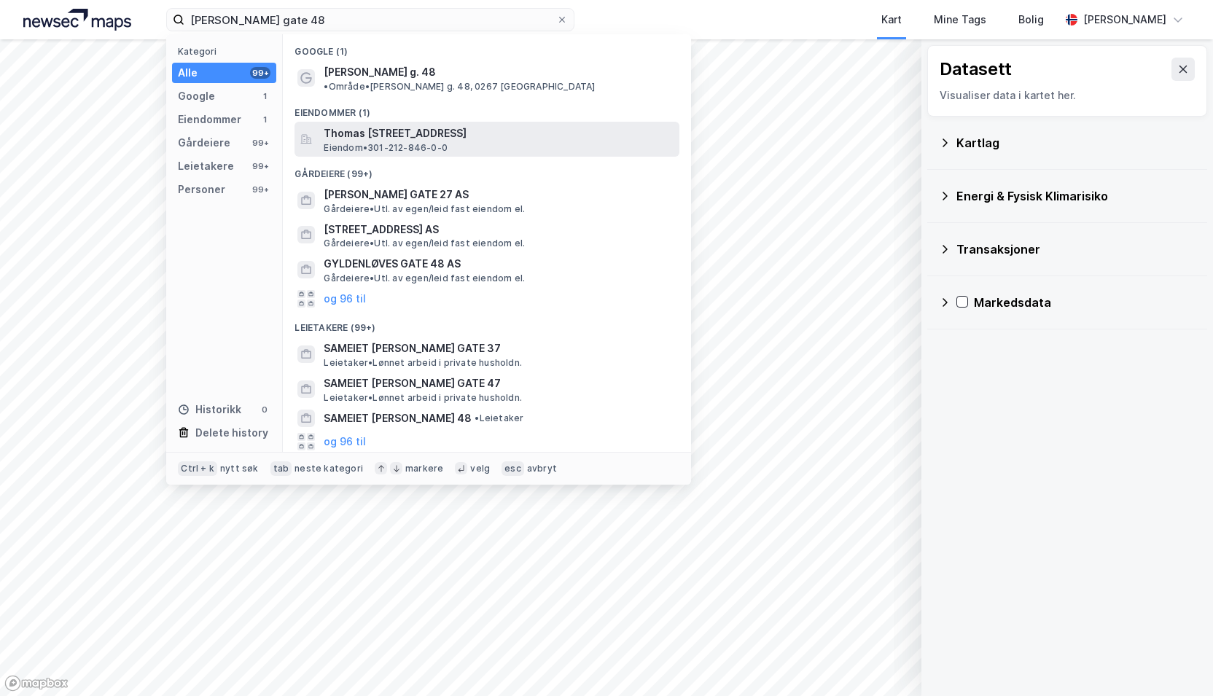
click at [356, 142] on span "Eiendom • 301-212-846-0-0" at bounding box center [386, 148] width 124 height 12
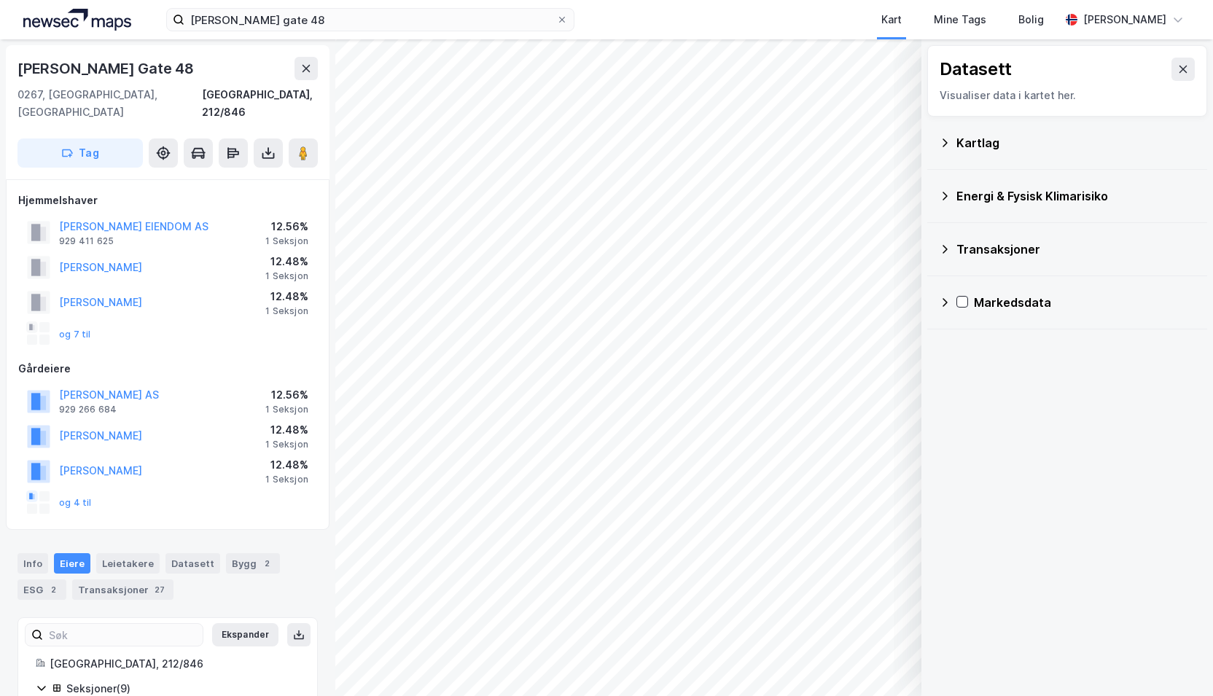
scroll to position [1, 0]
click at [114, 137] on button "Tag" at bounding box center [79, 151] width 125 height 29
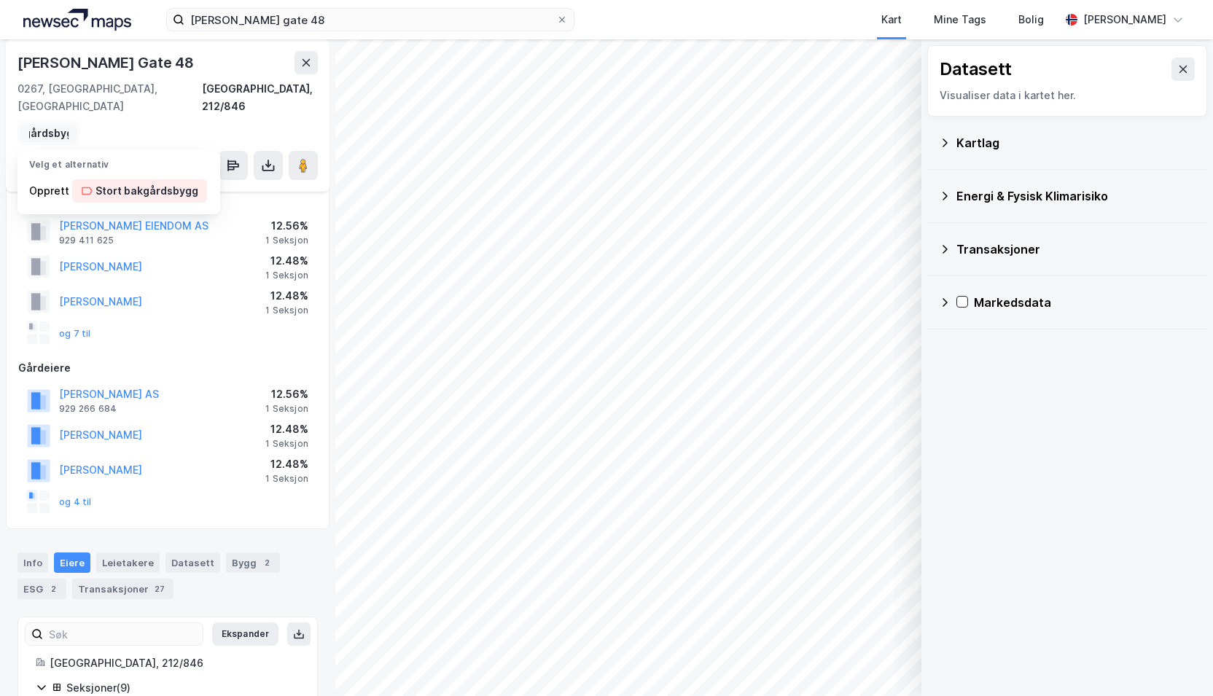
scroll to position [0, 58]
type input "Stort bakgårdsbygg"
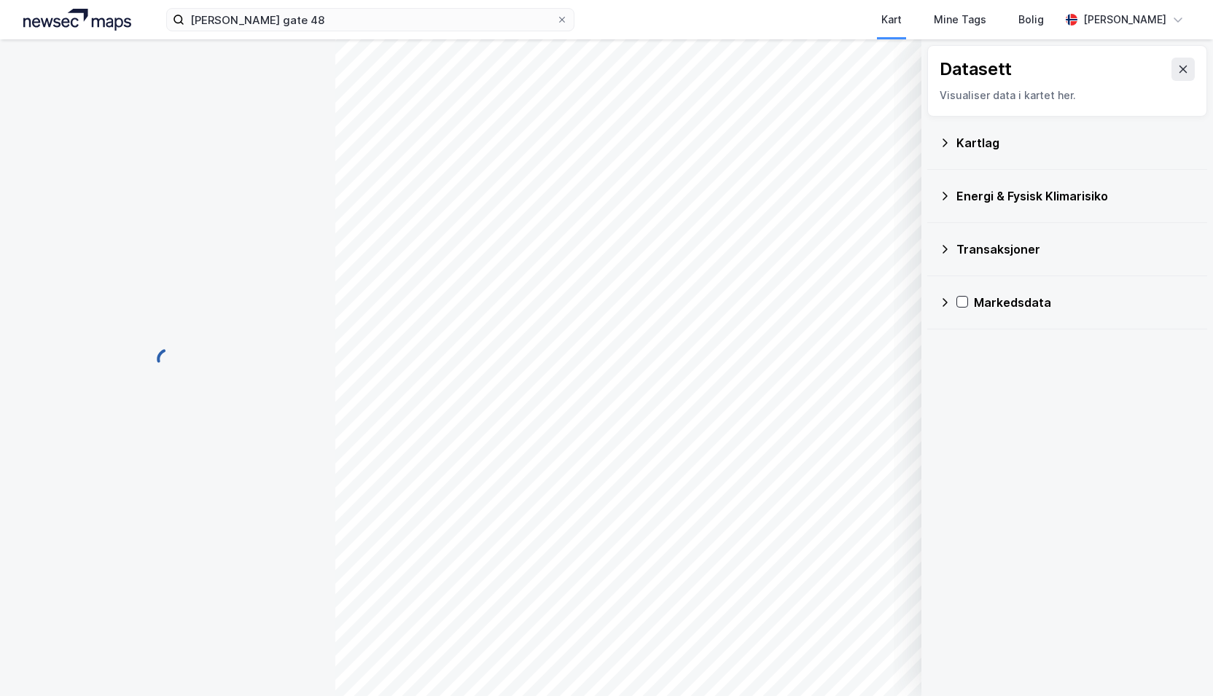
scroll to position [0, 0]
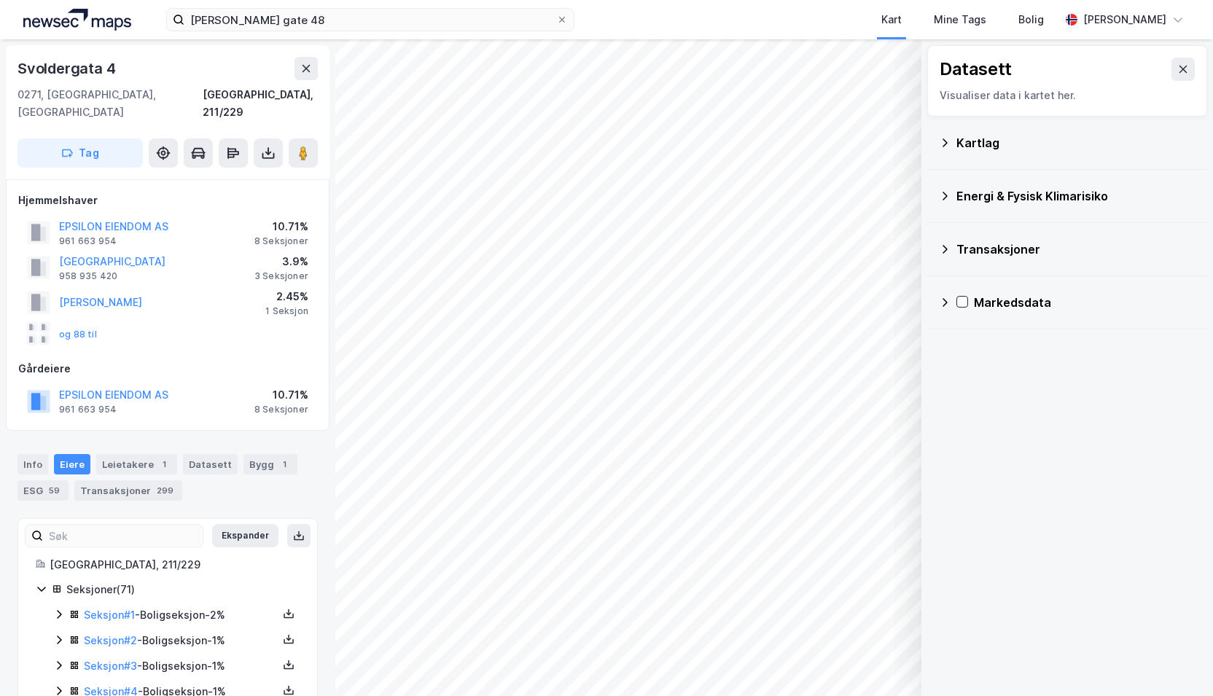
scroll to position [1, 0]
drag, startPoint x: 115, startPoint y: 71, endPoint x: 0, endPoint y: 58, distance: 115.9
click at [0, 58] on div "Svoldergata 4 0271, Oslo, Oslo Oslo, 211/229 Tag Hjemmelshaver EPSILON EIENDOM …" at bounding box center [167, 367] width 335 height 657
copy div "Svoldergata 4"
click at [150, 63] on div "Svoldergata 4" at bounding box center [167, 66] width 300 height 23
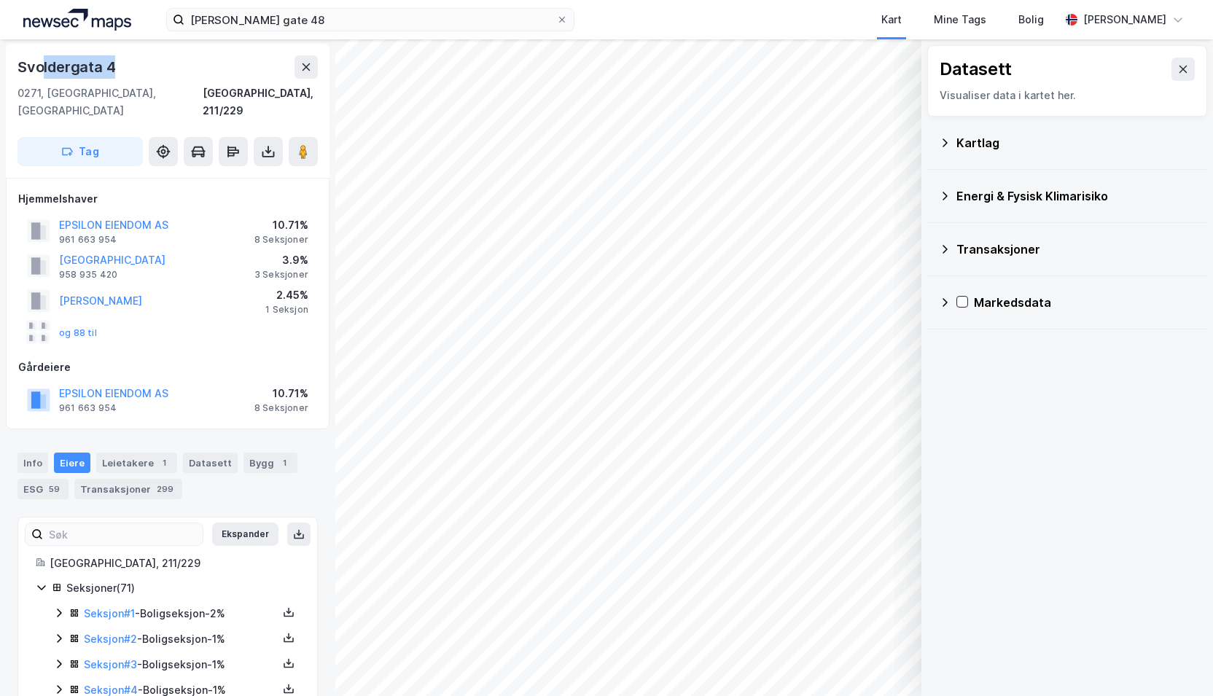
drag, startPoint x: 132, startPoint y: 63, endPoint x: 44, endPoint y: 52, distance: 88.2
click at [44, 52] on div "Svoldergata 4 0271, Oslo, Oslo Oslo, 211/229 Tag" at bounding box center [168, 111] width 324 height 134
drag, startPoint x: 44, startPoint y: 52, endPoint x: 112, endPoint y: 68, distance: 69.0
click at [112, 68] on div "Svoldergata 4" at bounding box center [67, 66] width 101 height 23
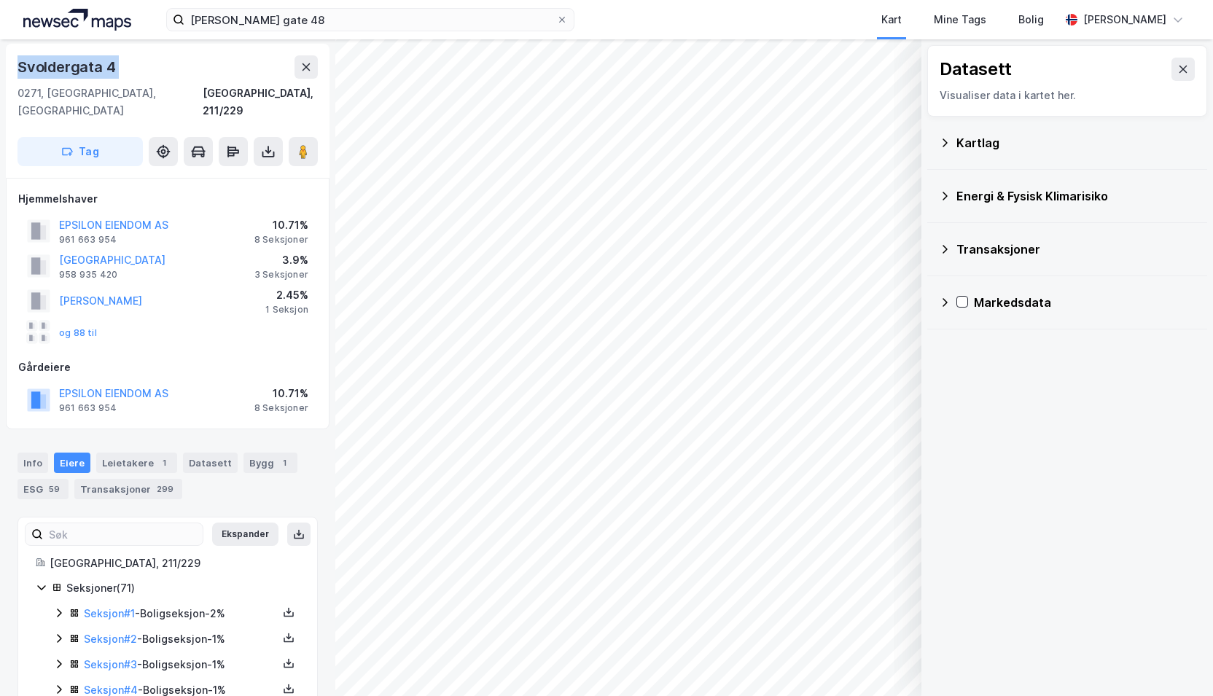
click at [112, 68] on div "Svoldergata 4" at bounding box center [67, 66] width 101 height 23
copy div "Svoldergata 4"
click at [299, 63] on button at bounding box center [306, 66] width 23 height 23
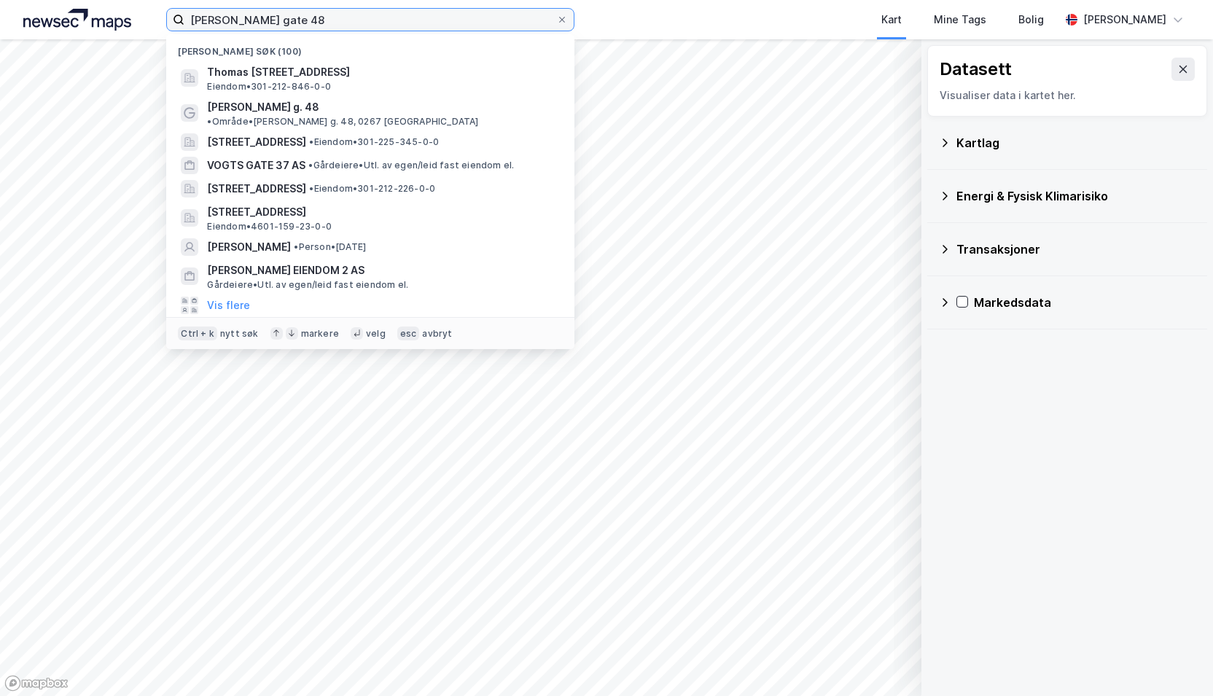
drag, startPoint x: 324, startPoint y: 27, endPoint x: 92, endPoint y: -15, distance: 235.7
click at [92, 0] on html "Thomas heftyes gate 48 Nylige søk (100) Thomas Heftyes gate 48, 0267, OSLO, OSL…" at bounding box center [606, 348] width 1213 height 696
drag, startPoint x: 429, startPoint y: 20, endPoint x: 112, endPoint y: 20, distance: 317.9
click at [112, 20] on div "Thomas heftyes gate 48 Nylige søk (100) Thomas Heftyes gate 48, 0267, OSLO, OSL…" at bounding box center [606, 19] width 1213 height 39
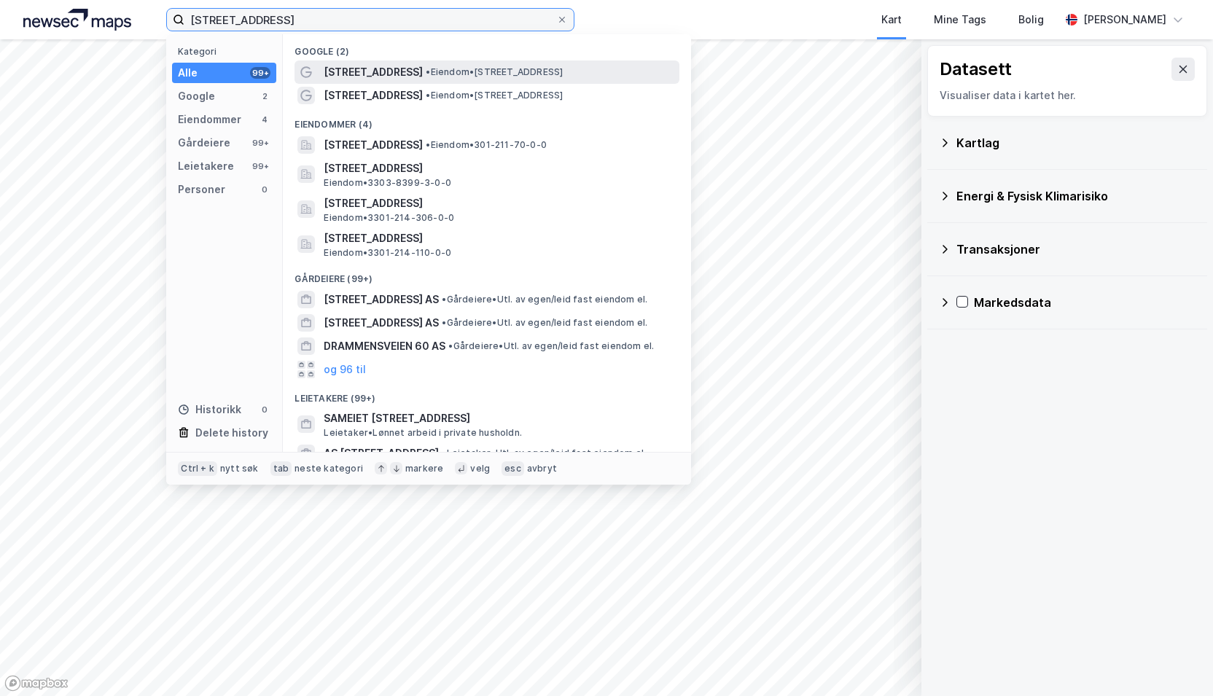
type input "Drammensveien 55"
click at [350, 73] on span "Drammensveien 55" at bounding box center [373, 71] width 99 height 17
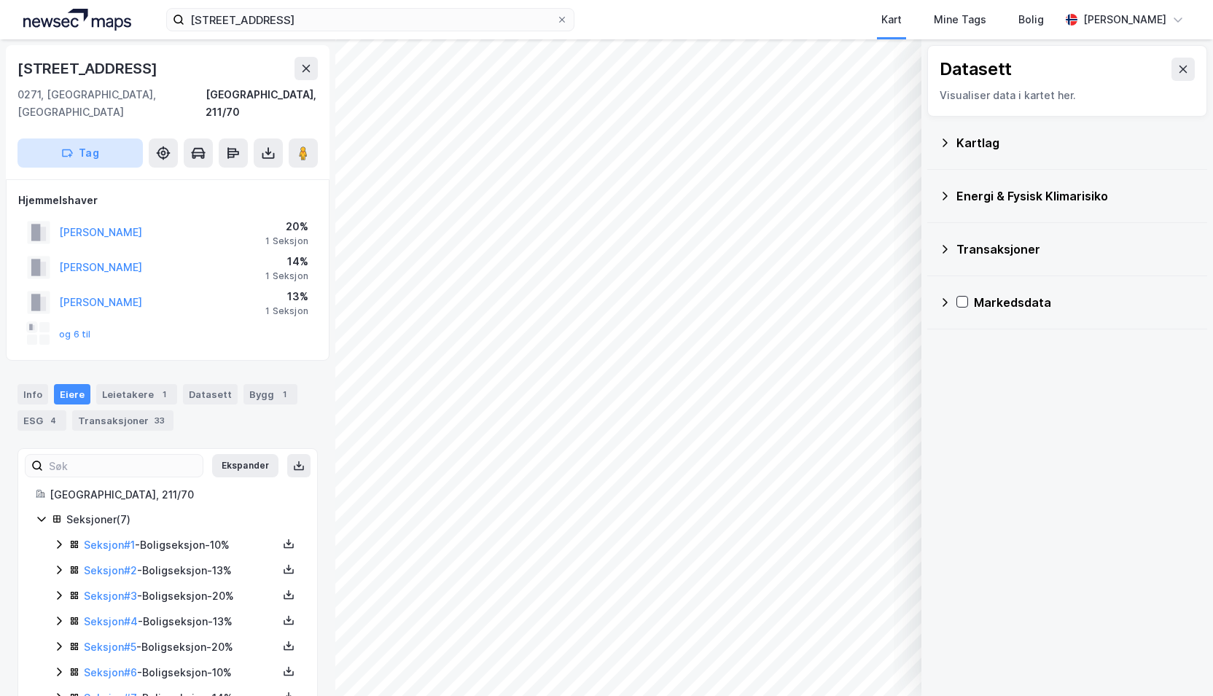
click at [112, 139] on button "Tag" at bounding box center [79, 153] width 125 height 29
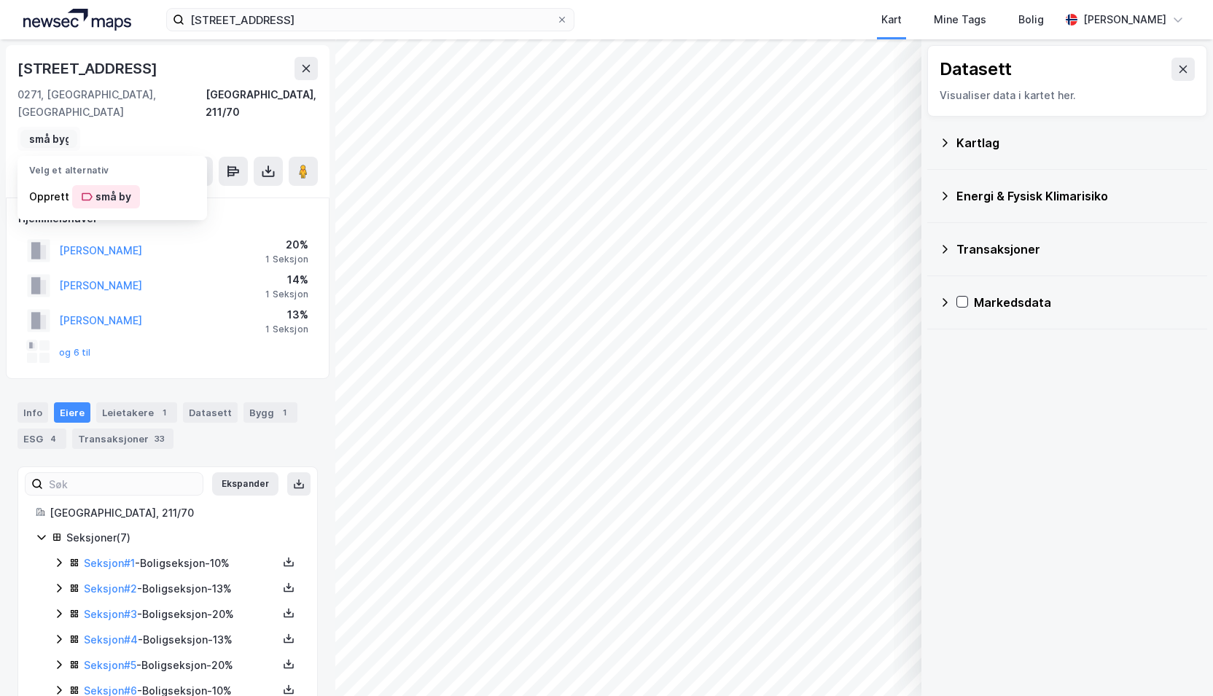
scroll to position [0, 8]
type input "små bygg"
click at [115, 188] on div "små bygg" at bounding box center [120, 196] width 49 height 17
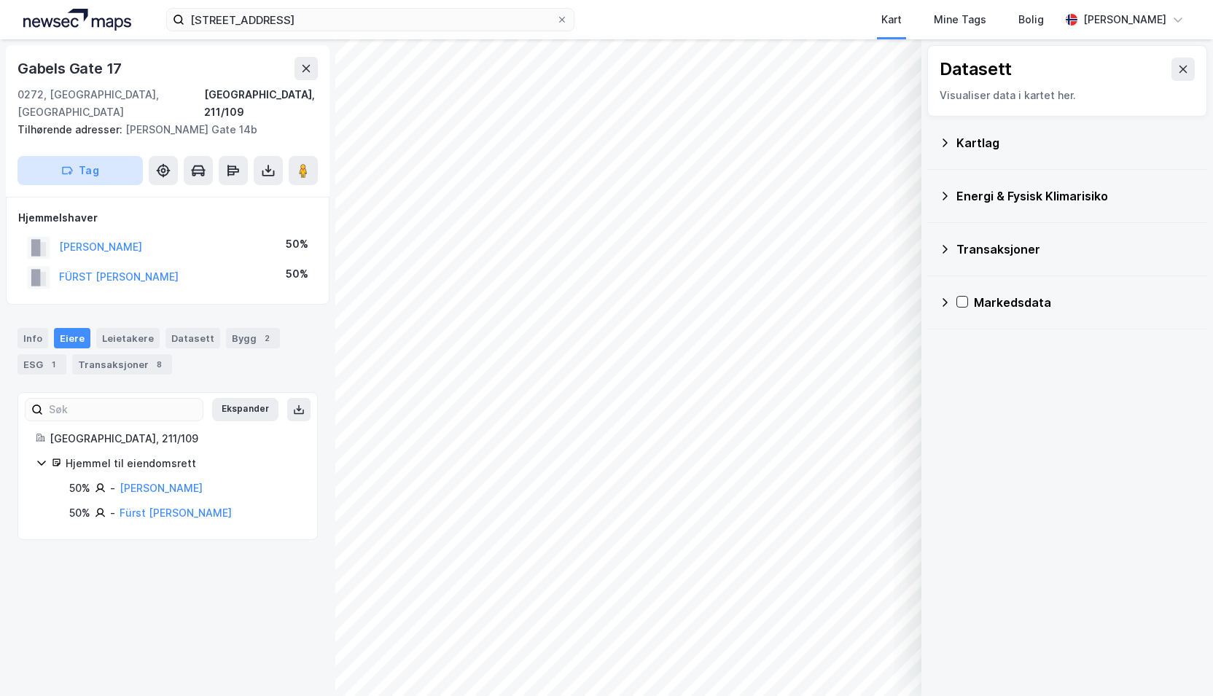
click at [123, 157] on button "Tag" at bounding box center [79, 170] width 125 height 29
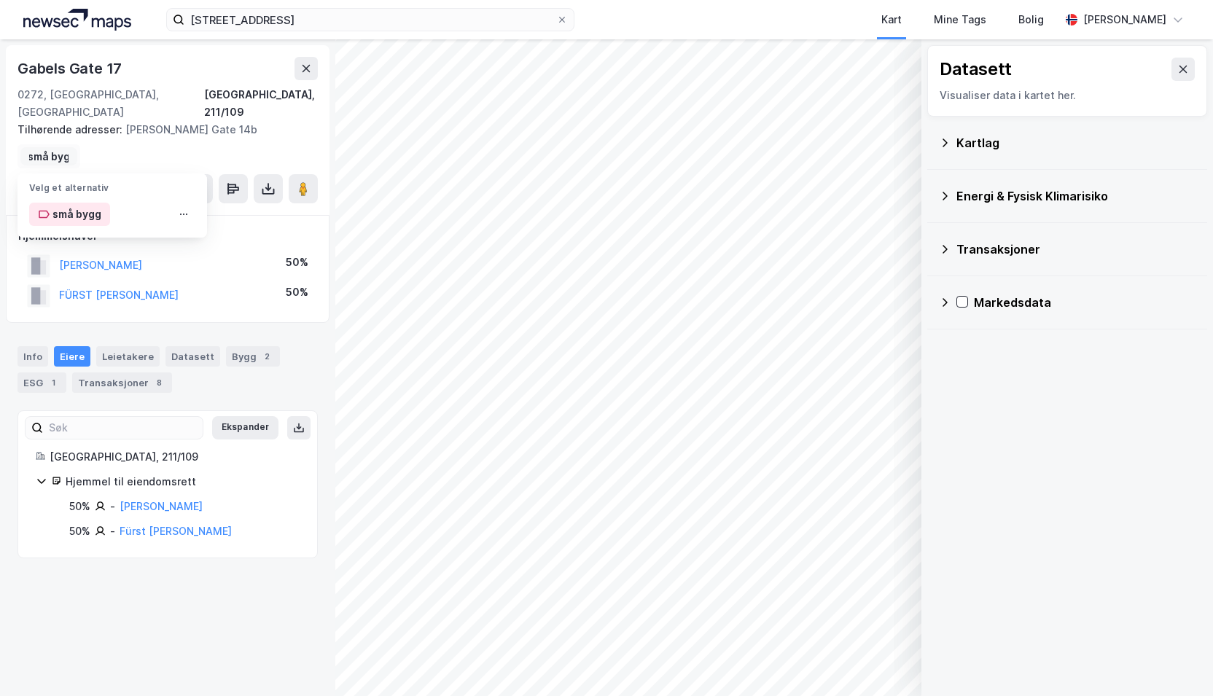
scroll to position [0, 8]
type input "små bygg"
click at [96, 206] on div "små bygg" at bounding box center [76, 214] width 49 height 17
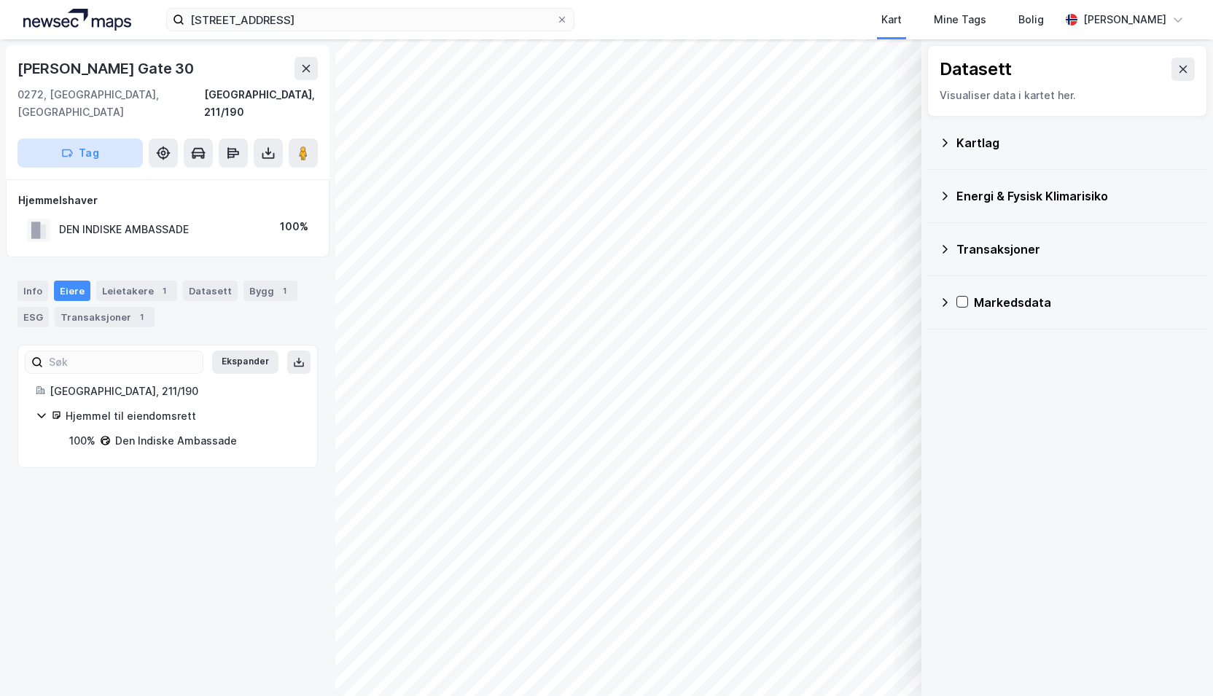
click at [101, 139] on button "Tag" at bounding box center [79, 153] width 125 height 29
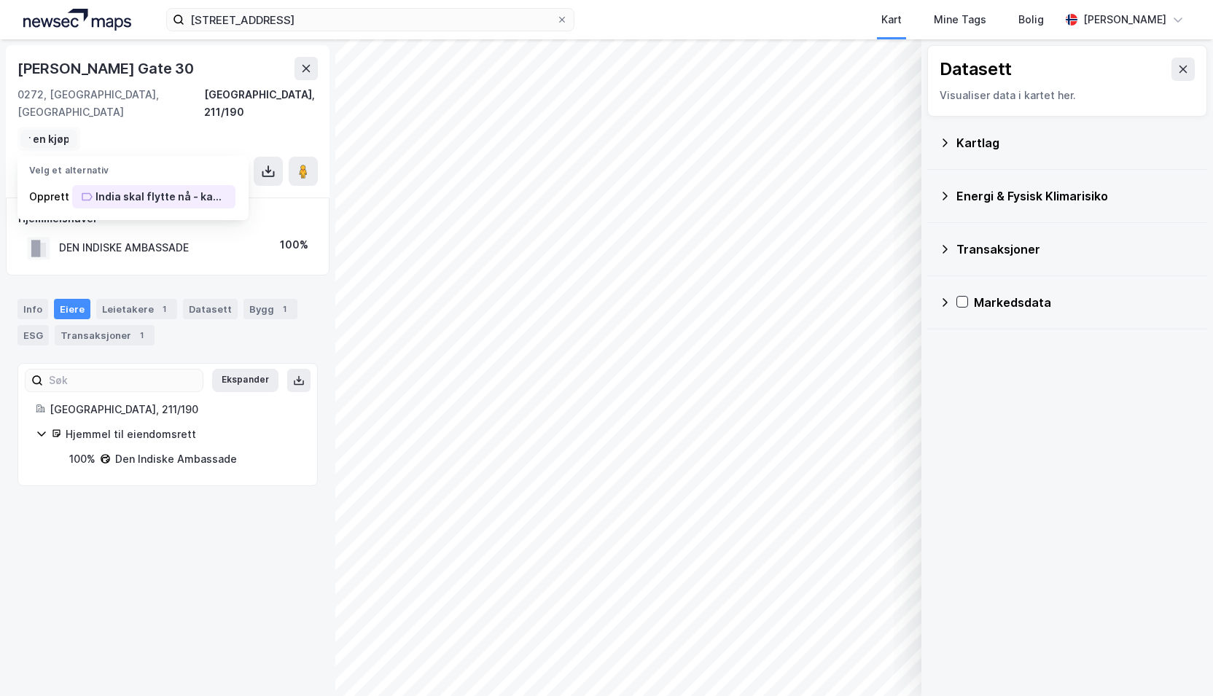
scroll to position [0, 211]
type input "India skal flytte nå - kanskje de ser etter en kjøper?"
click at [140, 188] on div "India skal flytte nå - kanskje de ser etter en kjøper?" at bounding box center [161, 196] width 131 height 17
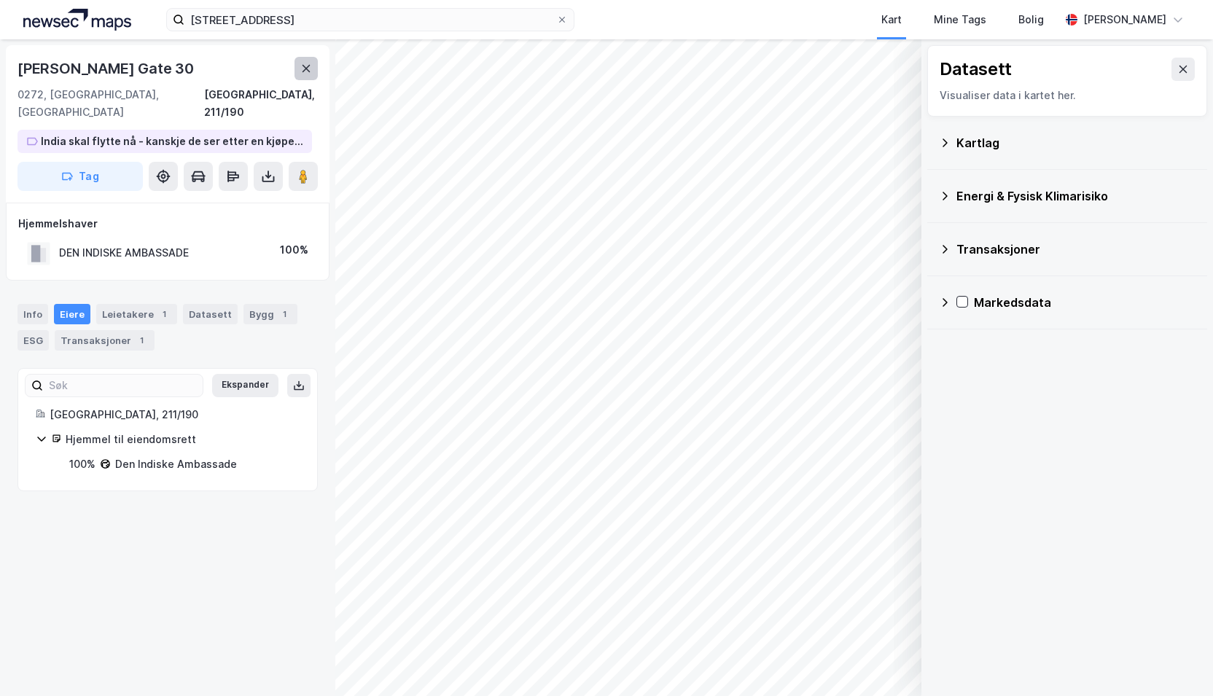
click at [302, 69] on icon at bounding box center [306, 69] width 12 height 12
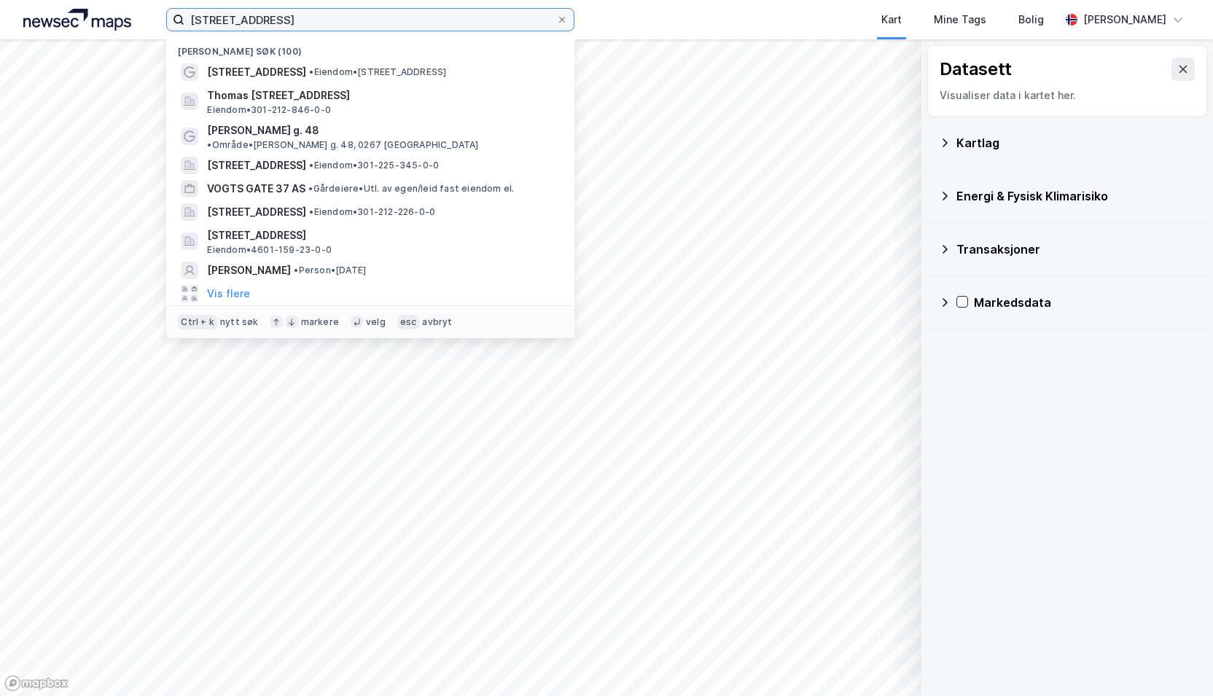
drag, startPoint x: 305, startPoint y: 26, endPoint x: 133, endPoint y: 7, distance: 173.0
click at [133, 7] on div "Drammensveien 55 Nylige søk (100) Drammensveien 55 • Eiendom • Drammensveien 55…" at bounding box center [606, 19] width 1213 height 39
paste input "Niels Juels gate 31, 0257 Oslo"
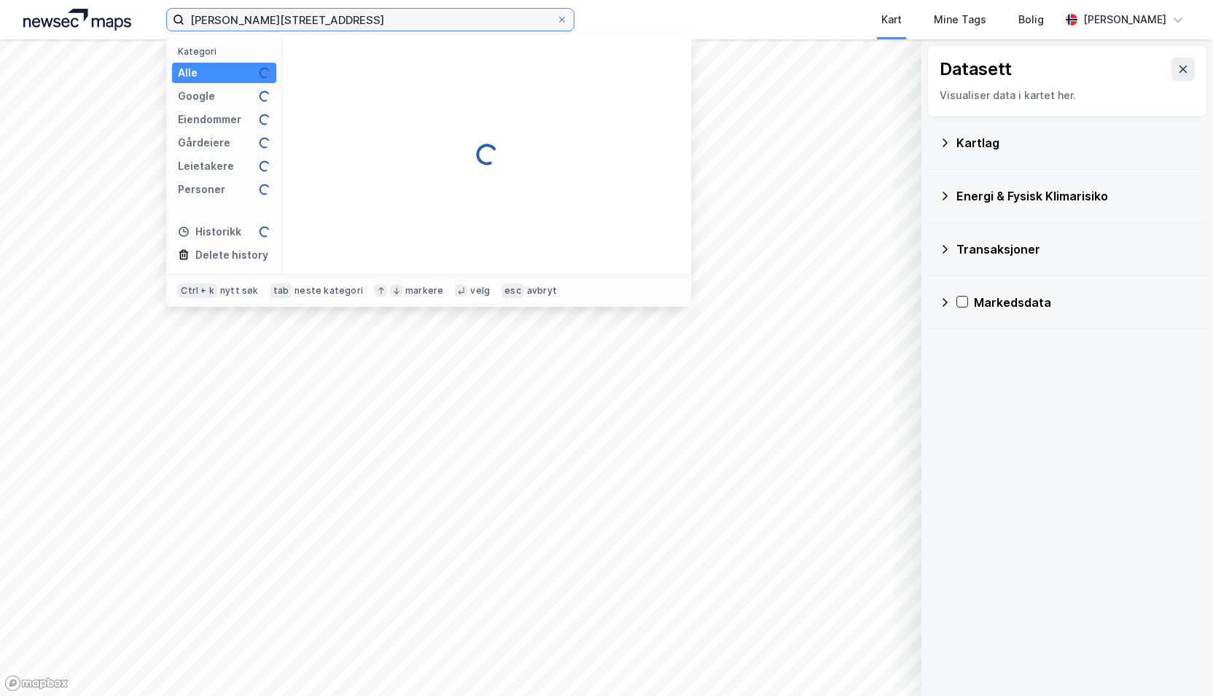
type input "Niels Juels gate 31, 0257 Oslo"
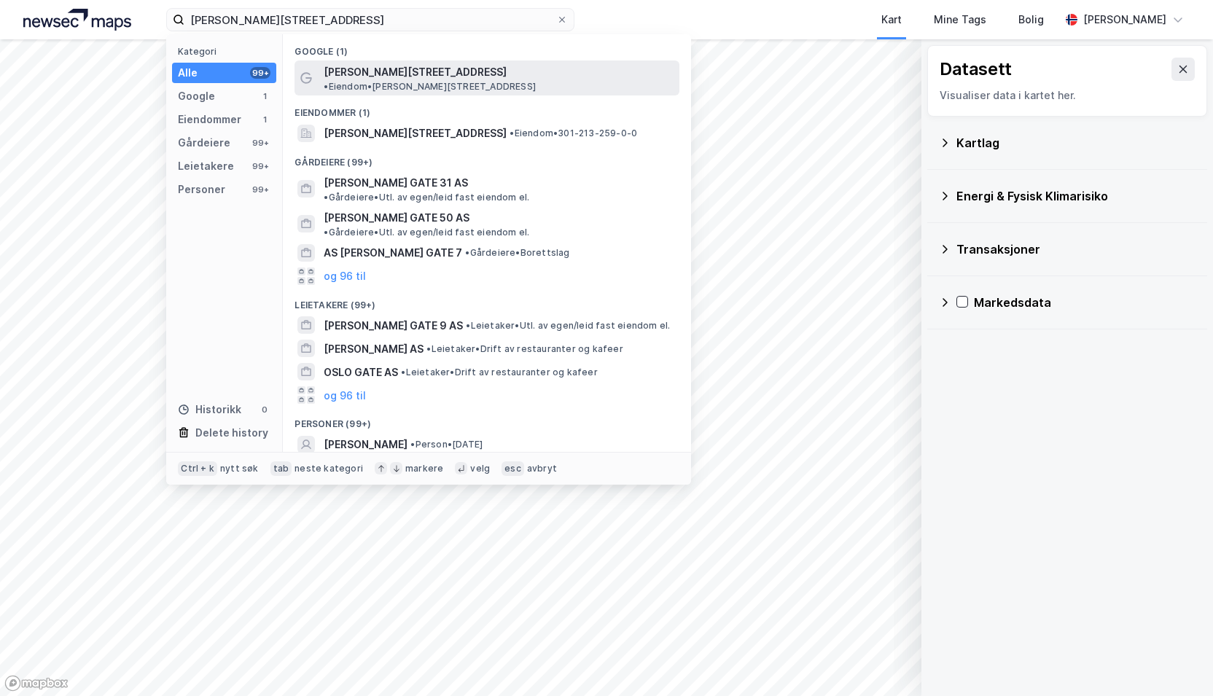
click at [353, 71] on span "Niels Juels gate 31" at bounding box center [415, 71] width 183 height 17
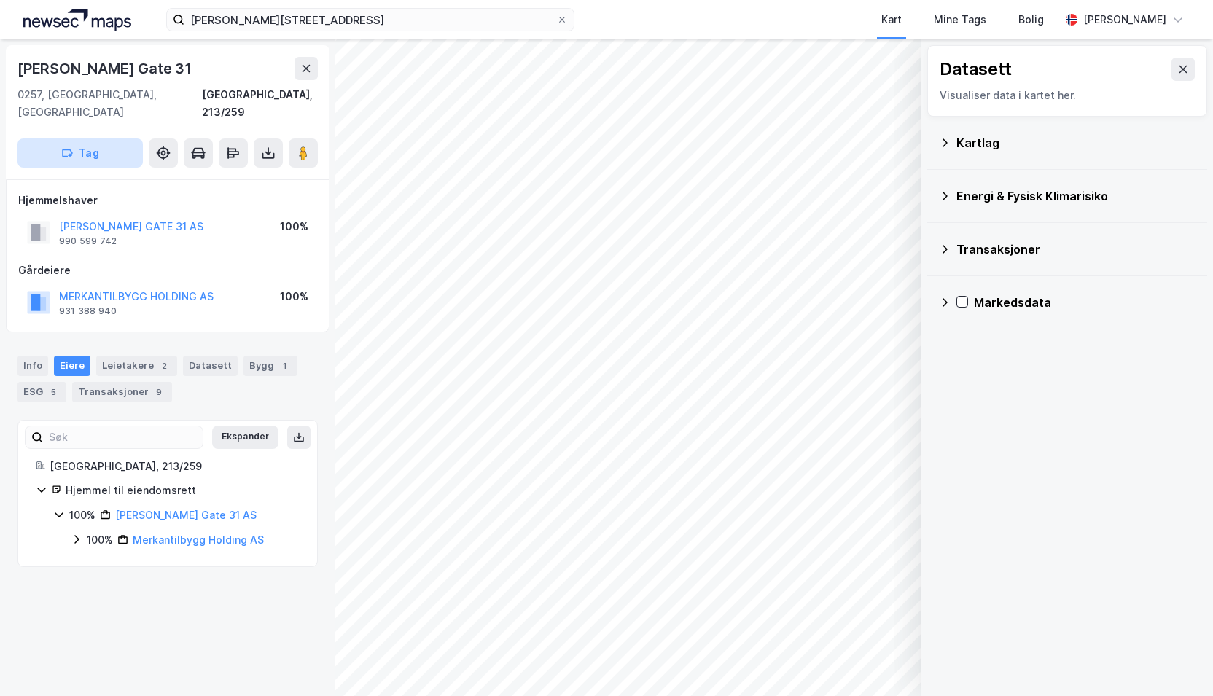
click at [124, 139] on button "Tag" at bounding box center [79, 153] width 125 height 29
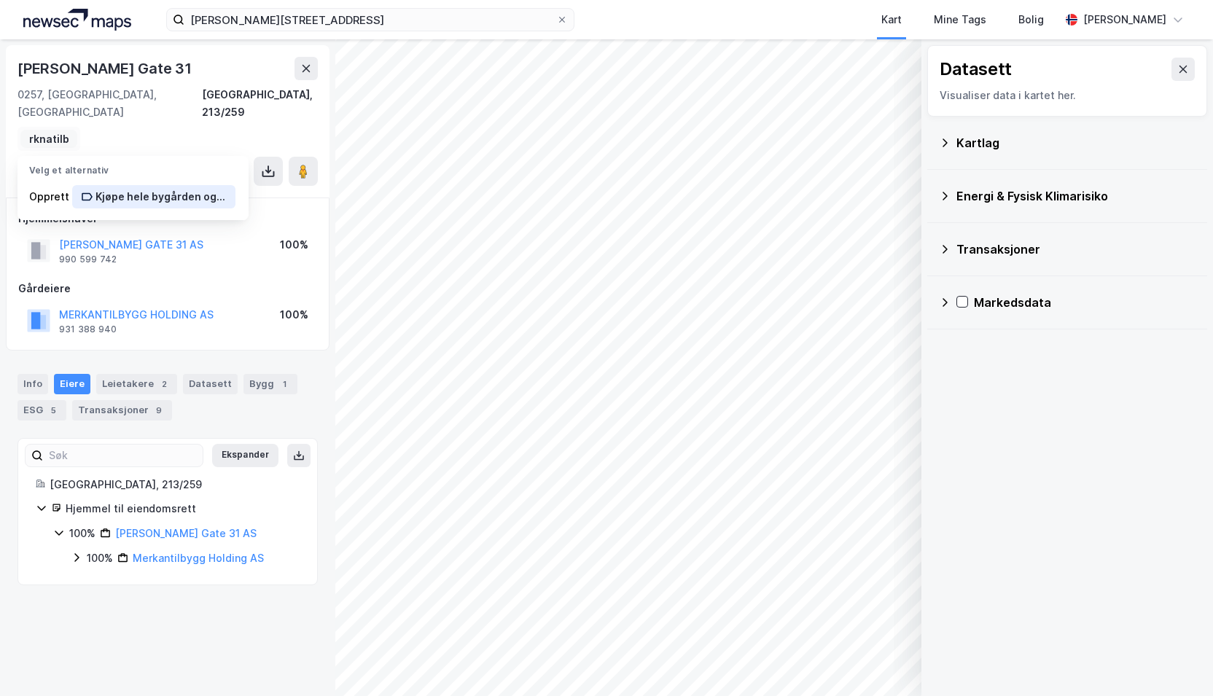
scroll to position [0, 233]
type input "Kjøpe hele bygården og bygge ut loftet - Merknatilbygg"
click at [104, 188] on div "Kjøpe hele bygården og bygge ut loftet - Merknatilbygg" at bounding box center [161, 196] width 131 height 17
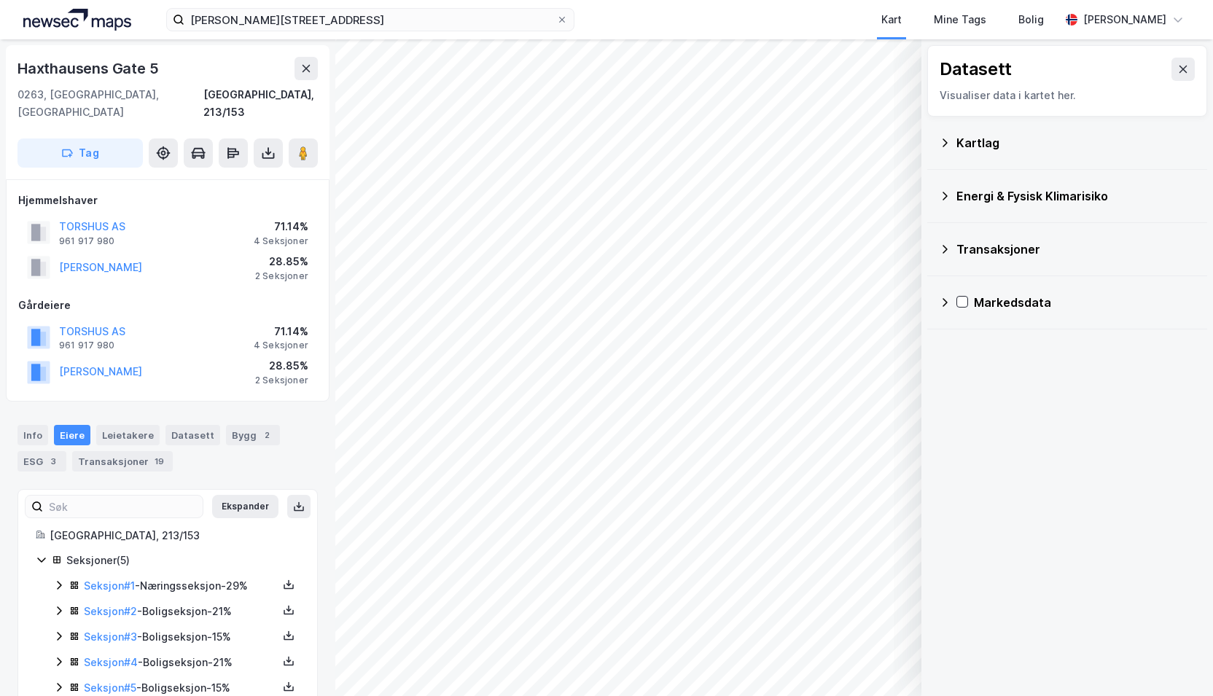
scroll to position [1, 0]
drag, startPoint x: 155, startPoint y: 71, endPoint x: 3, endPoint y: 50, distance: 153.7
click at [3, 50] on div "Haxthausens Gate 5 0263, Oslo, Oslo Oslo, 213/153 Tag Hjemmelshaver TORSHUS AS …" at bounding box center [167, 367] width 335 height 657
copy div "Haxthausens Gate 5"
click at [165, 59] on div "Haxthausens Gate 5" at bounding box center [167, 66] width 300 height 23
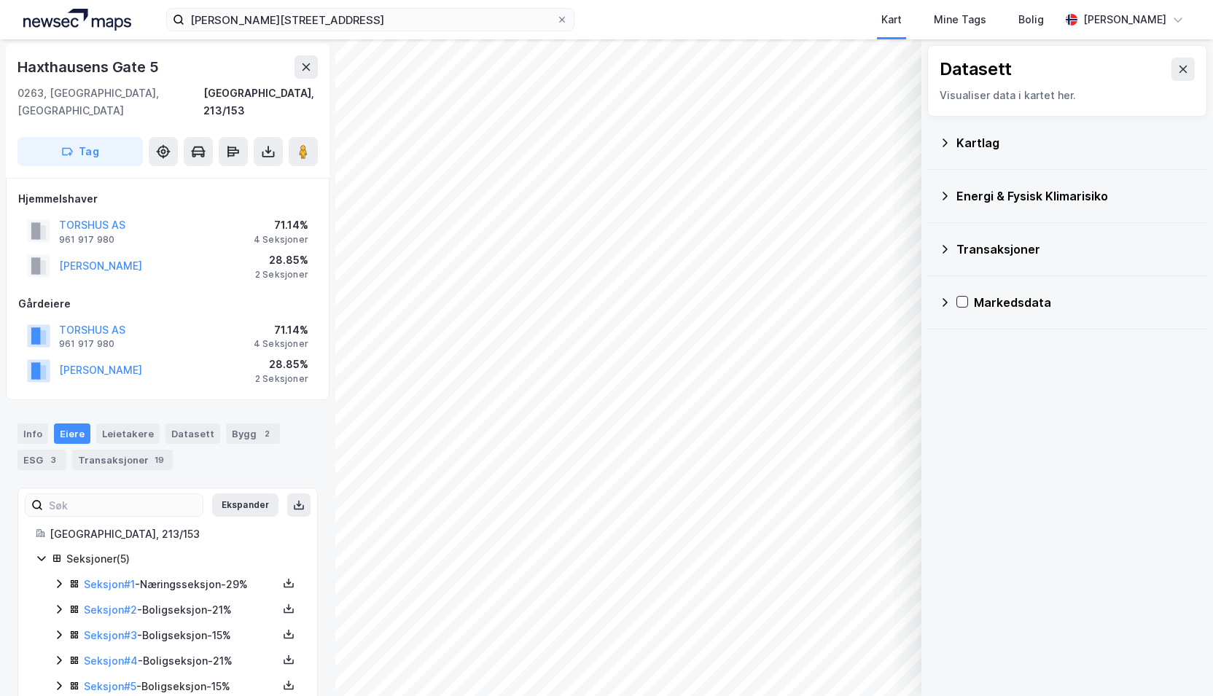
click at [163, 63] on div "Haxthausens Gate 5" at bounding box center [167, 66] width 300 height 23
drag, startPoint x: 163, startPoint y: 63, endPoint x: 297, endPoint y: 70, distance: 133.6
click at [297, 70] on button at bounding box center [306, 66] width 23 height 23
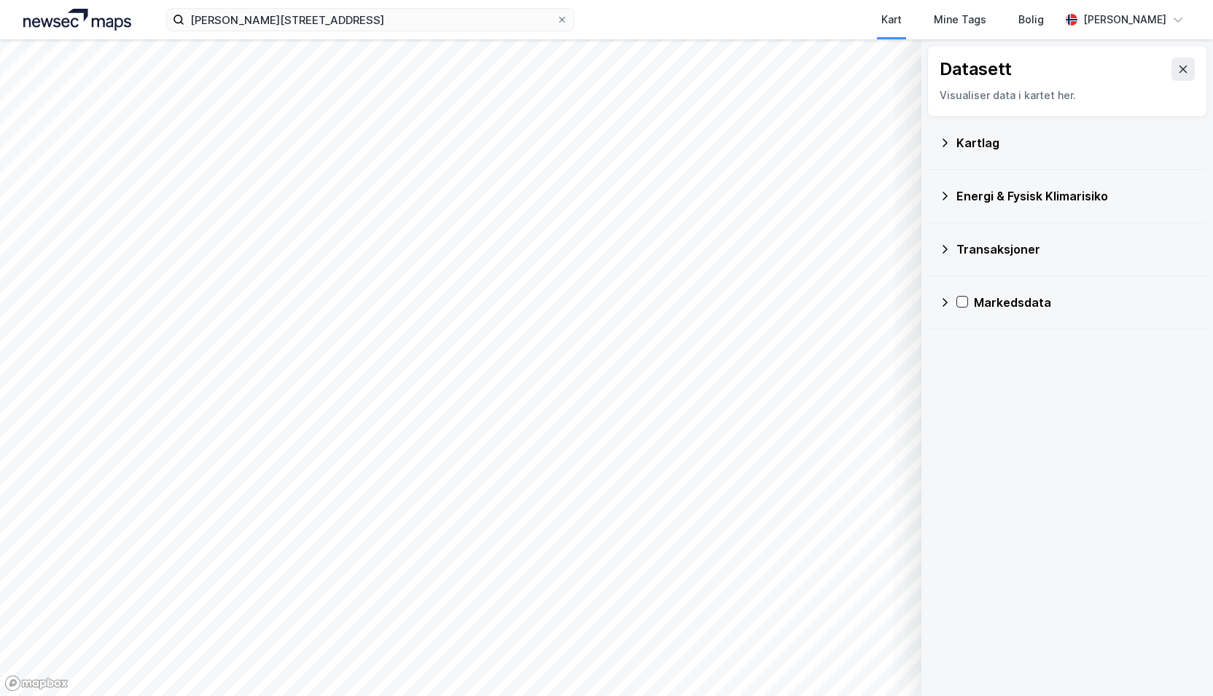
click at [360, 34] on div "Niels Juels gate 31, 0257 Oslo Kart Mine Tags Bolig Millie Thrygg" at bounding box center [606, 19] width 1213 height 39
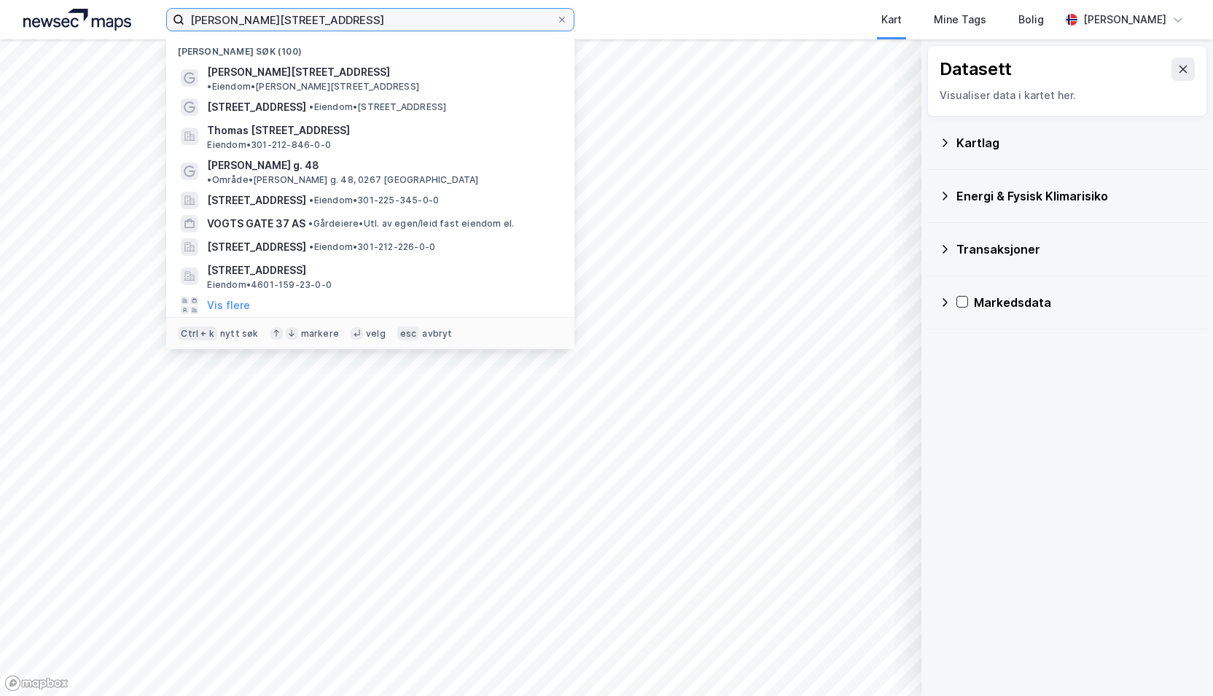
click at [350, 26] on input "Niels Juels gate 31, 0257 Oslo" at bounding box center [370, 20] width 372 height 22
paste input "Colbjørnsens gate 15, 0256"
type input "Colbjørnsens gate 15, 0256 Oslo"
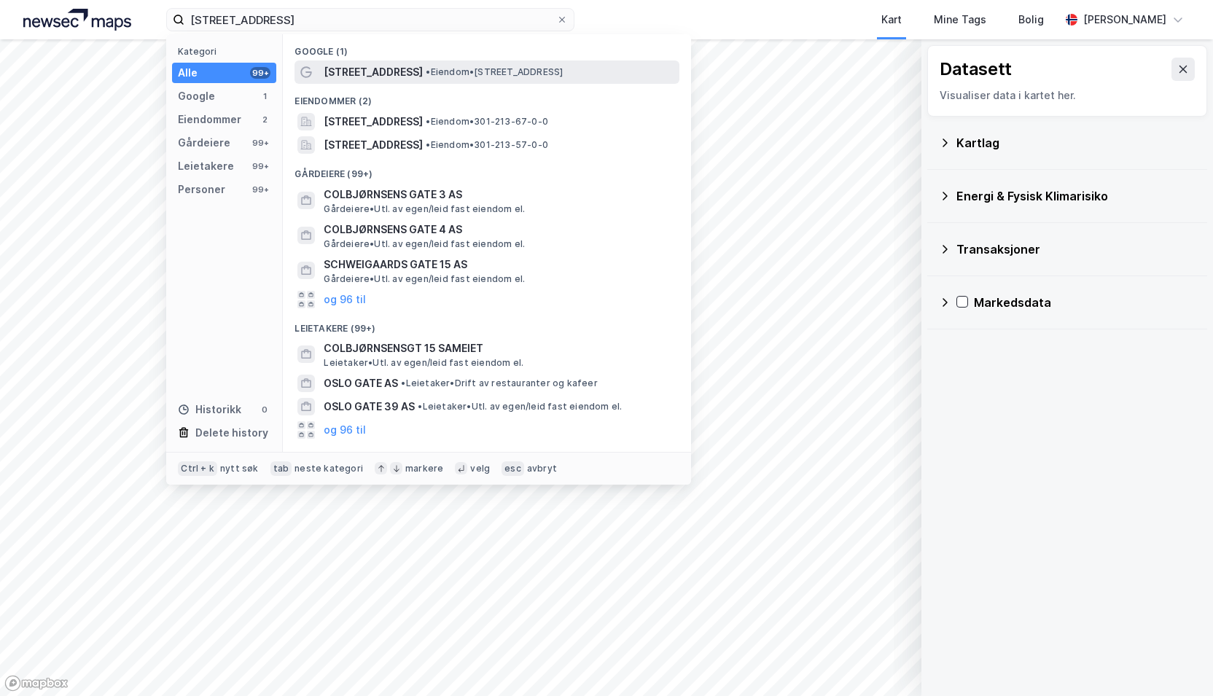
click at [348, 81] on div "Colbjørnsens gate 15 • Eiendom • Colbjørnsens gate 15, 0256 Oslo" at bounding box center [487, 72] width 385 height 23
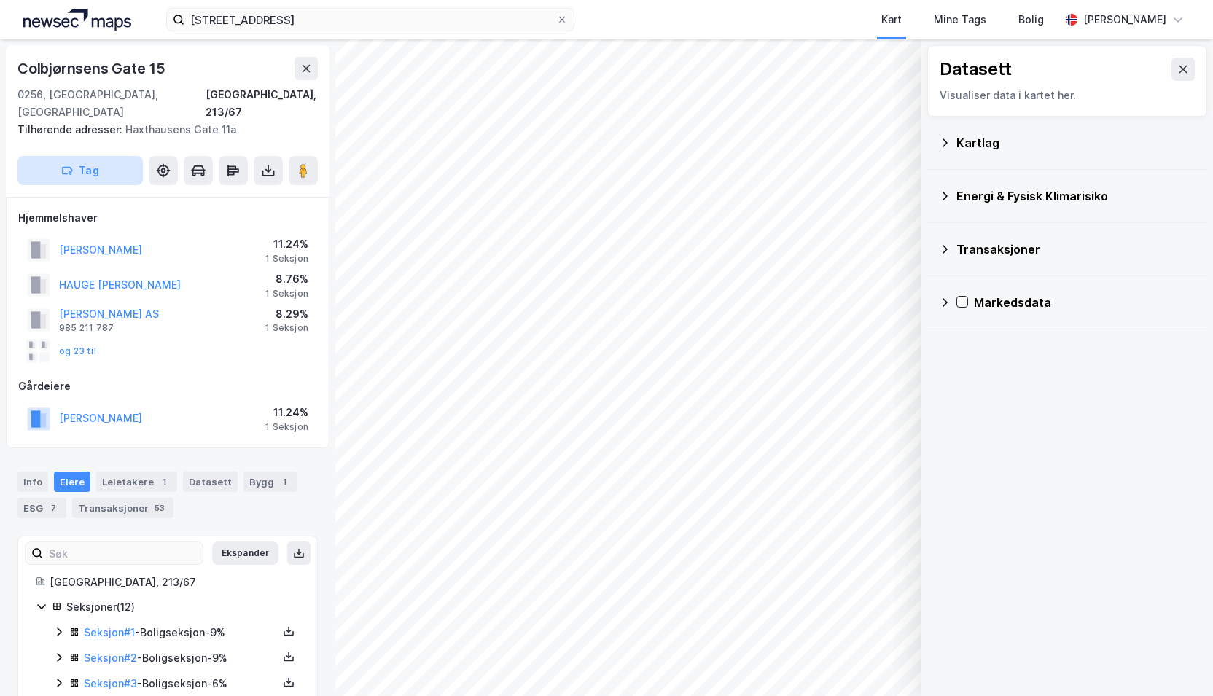
click at [117, 161] on button "Tag" at bounding box center [79, 170] width 125 height 29
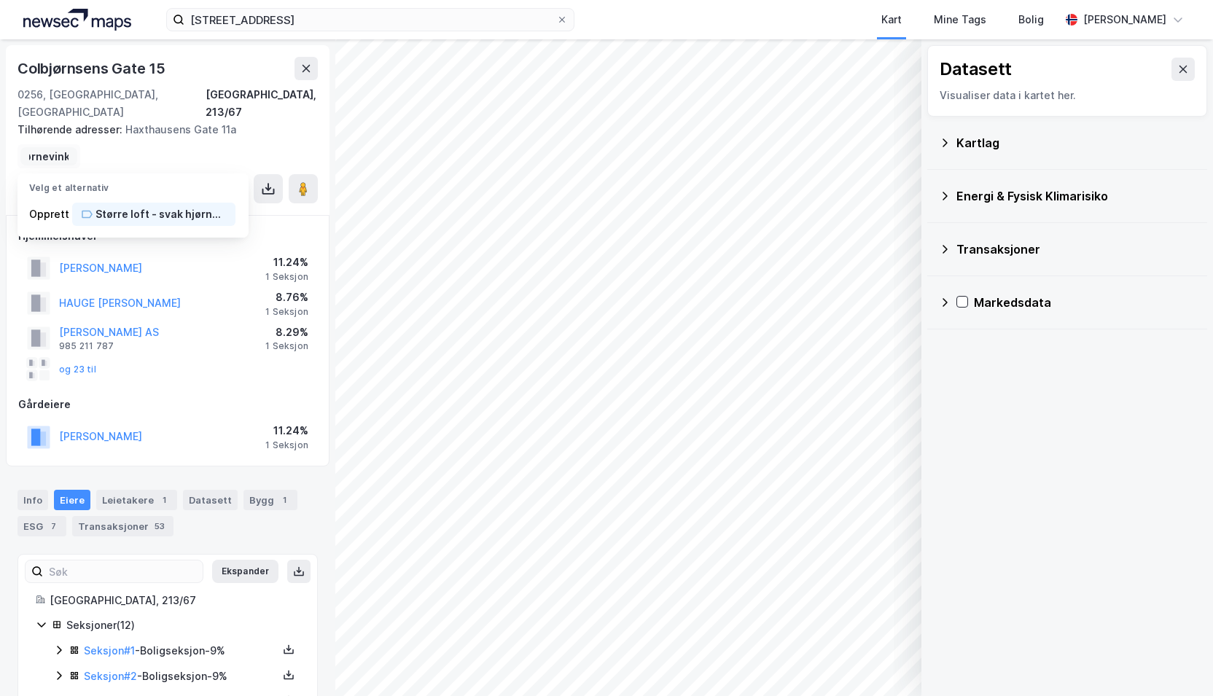
scroll to position [0, 106]
type input "Større loft - svak hjørnevinkel"
click at [119, 206] on div "Større loft - svak hjørnevinkel" at bounding box center [161, 214] width 131 height 17
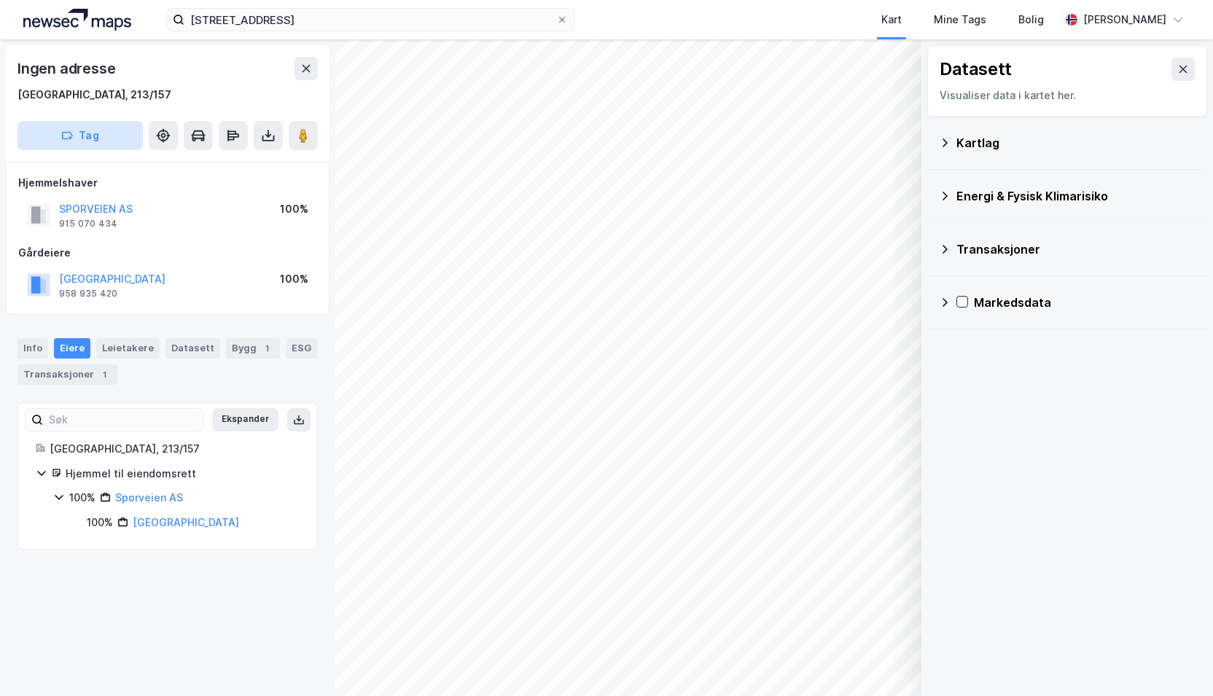
click at [116, 133] on button "Tag" at bounding box center [79, 135] width 125 height 29
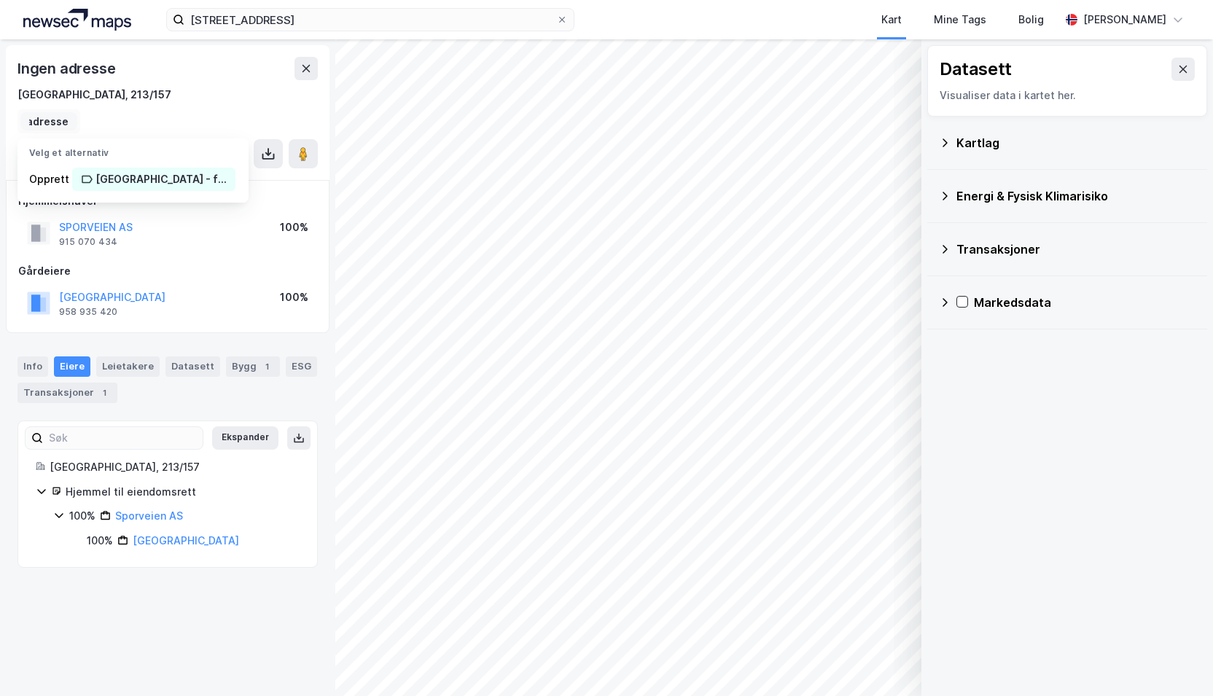
scroll to position [0, 157]
type input "Strømskap Oslo kommune - fin adresse"
click at [147, 171] on div "Strømskap Oslo kommune - fin adresse" at bounding box center [161, 179] width 131 height 17
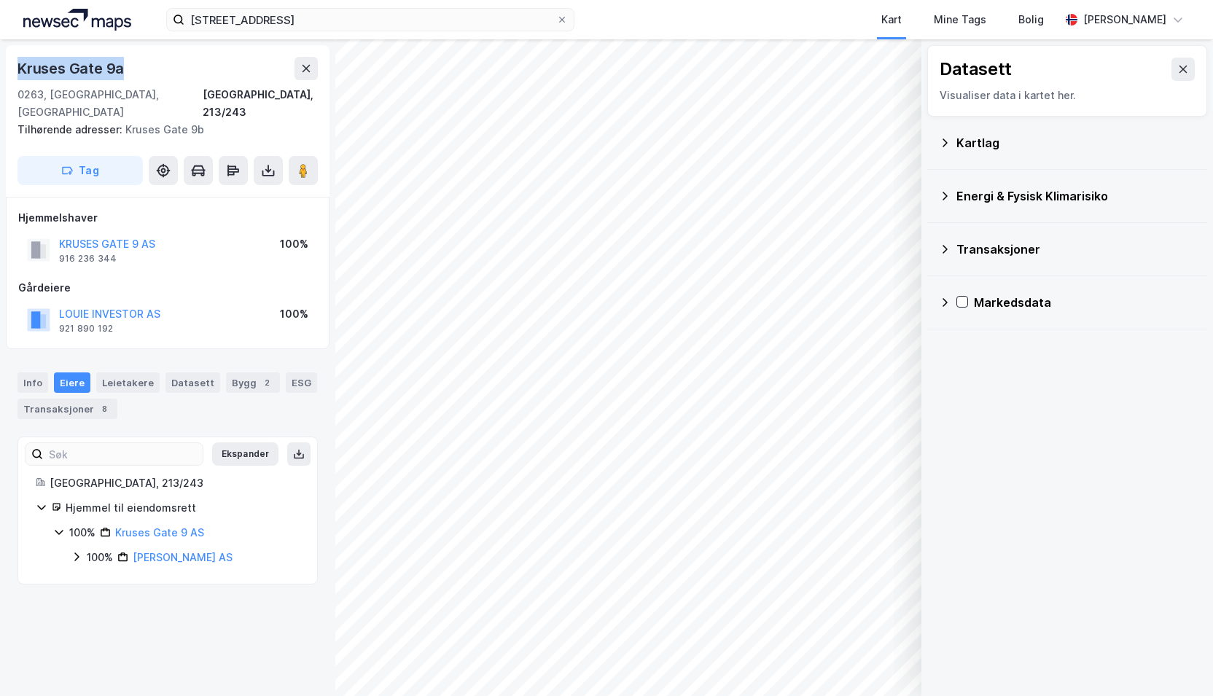
drag, startPoint x: 123, startPoint y: 72, endPoint x: 7, endPoint y: 69, distance: 116.7
click at [7, 69] on div "Kruses Gate 9a 0263, Oslo, Oslo Oslo, 213/243 Tilhørende adresser: Kruses Gate …" at bounding box center [168, 121] width 324 height 152
copy div "Kruses Gate 9a"
click at [297, 66] on button at bounding box center [306, 68] width 23 height 23
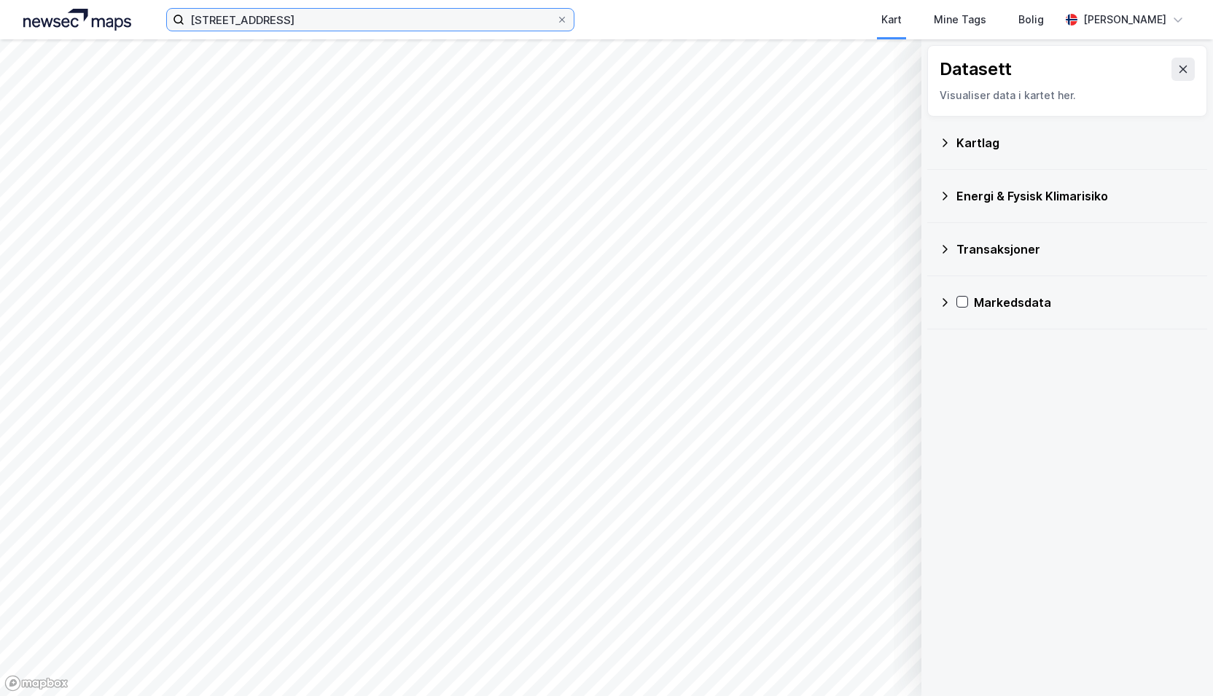
click at [362, 21] on input "Colbjørnsens gate 15, 0256 Oslo" at bounding box center [370, 20] width 372 height 22
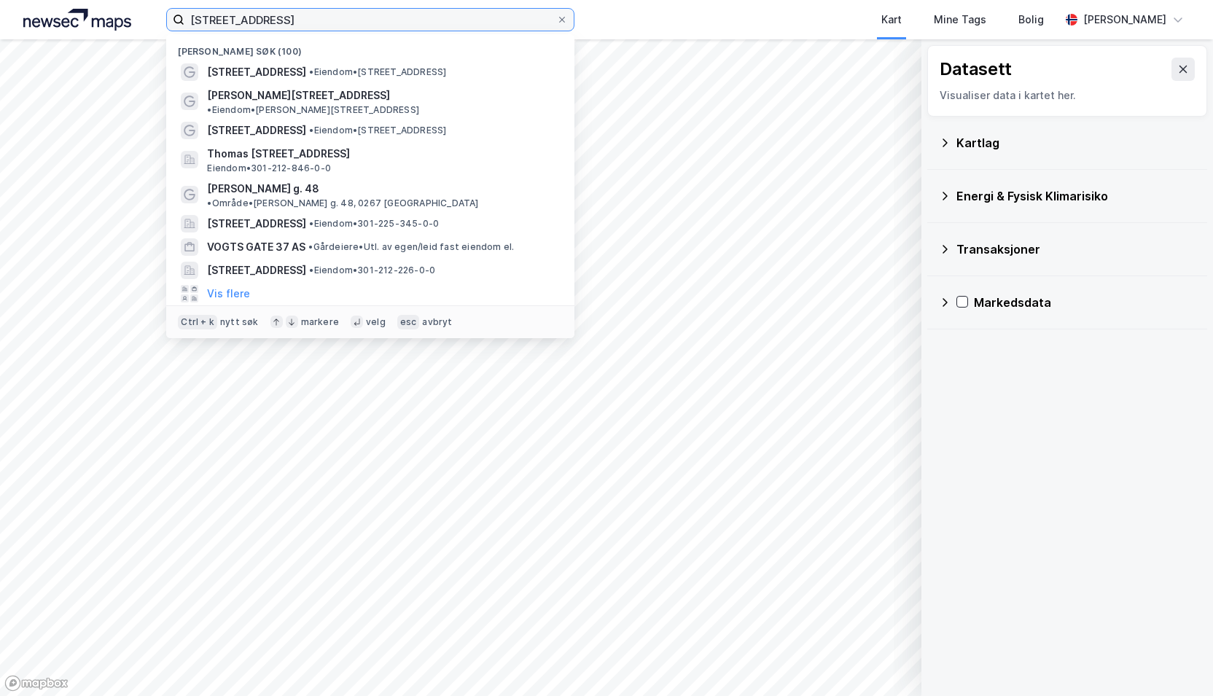
drag, startPoint x: 362, startPoint y: 21, endPoint x: 106, endPoint y: 8, distance: 256.2
click at [106, 8] on div "Colbjørnsens gate 15, 0256 Oslo Nylige søk (100) Colbjørnsens gate 15 • Eiendom…" at bounding box center [606, 19] width 1213 height 39
paste input "10 Haxthausens gate"
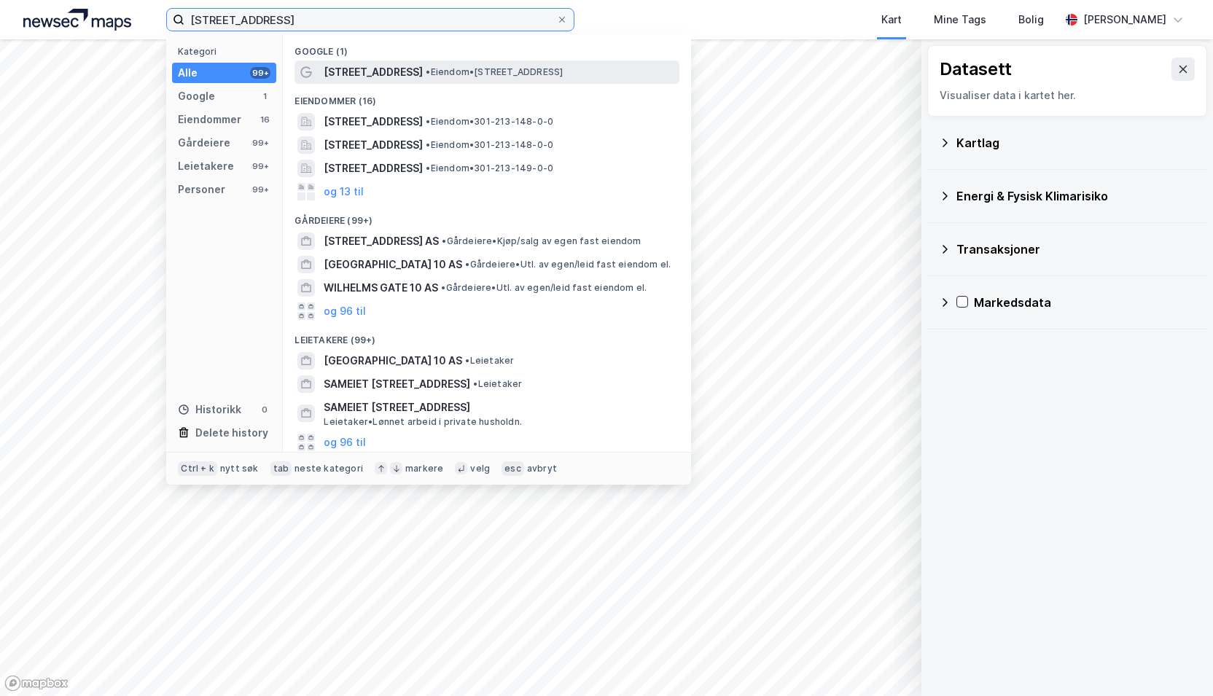
type input "10 Haxthausens gate"
click at [355, 75] on span "Haxthausens gate 10" at bounding box center [373, 71] width 99 height 17
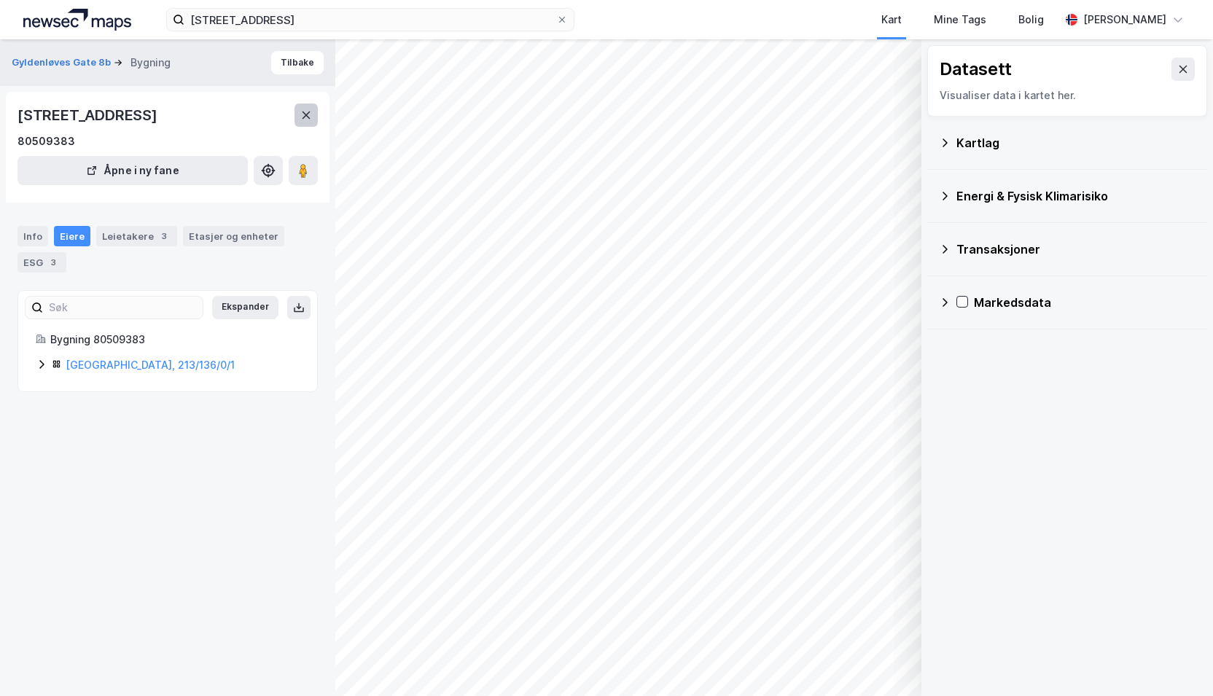
click at [304, 116] on icon at bounding box center [306, 115] width 12 height 12
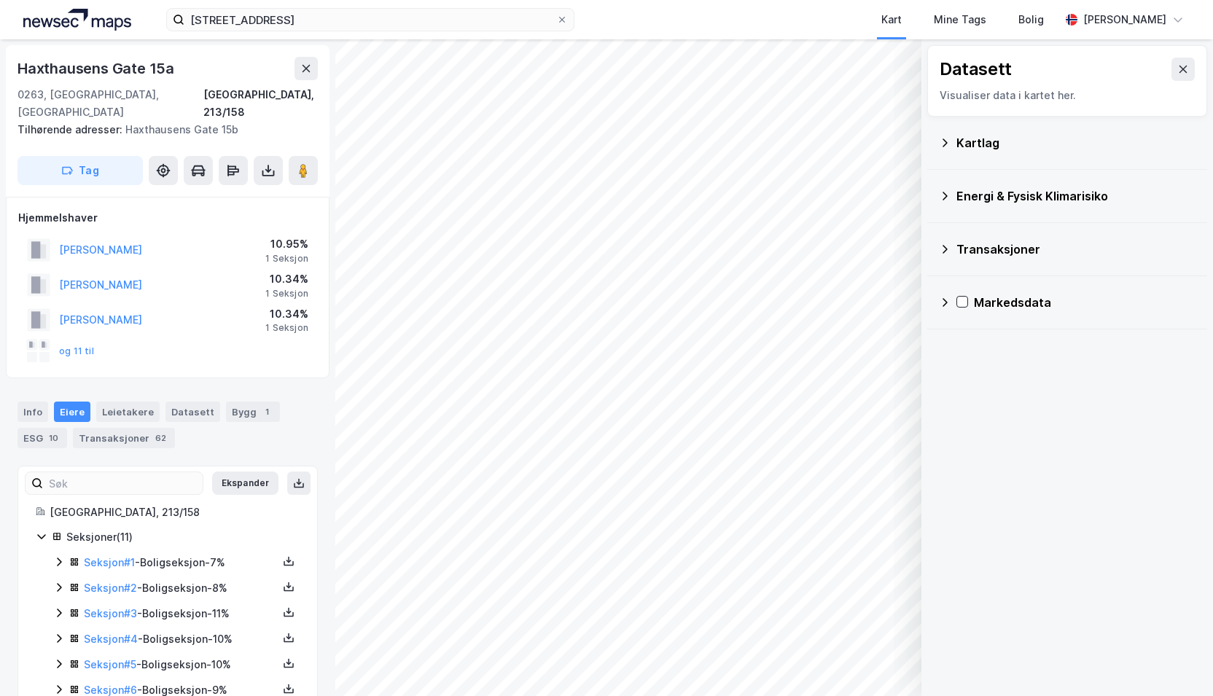
scroll to position [1, 0]
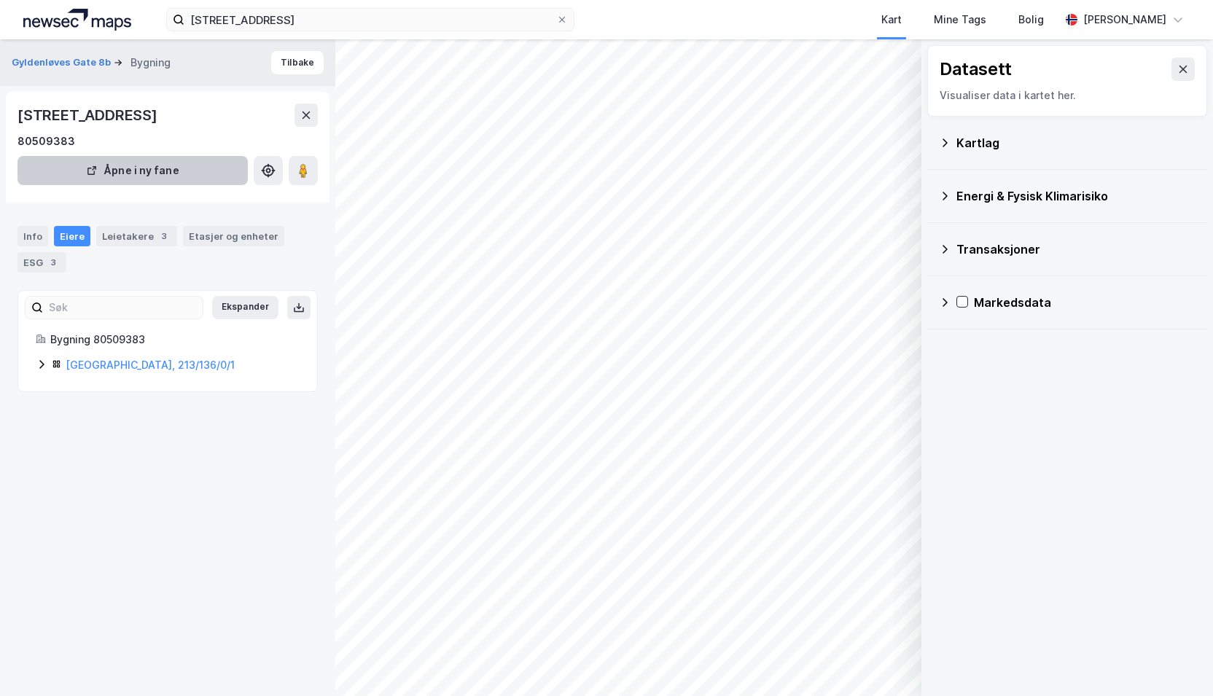
click at [200, 157] on button "Åpne i ny fane" at bounding box center [132, 170] width 230 height 29
click at [60, 232] on div "Eiere" at bounding box center [72, 236] width 36 height 20
click at [23, 234] on div "Info" at bounding box center [32, 236] width 31 height 20
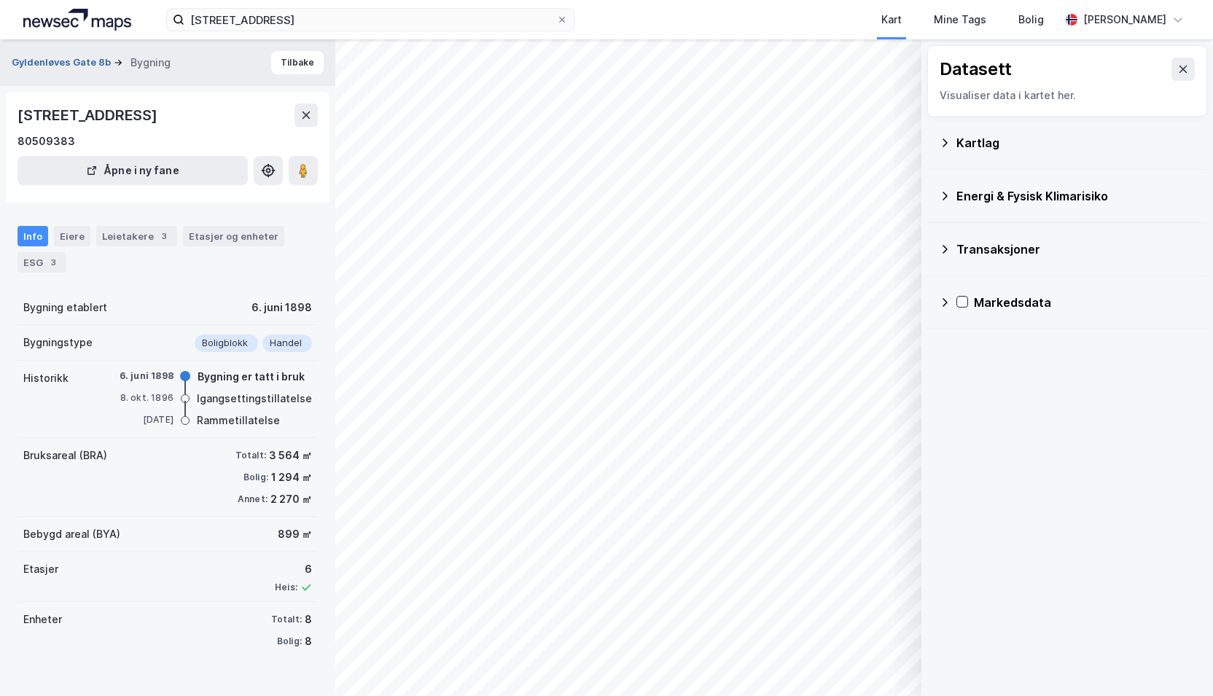
click at [76, 61] on button "Gyldenløves Gate 8b" at bounding box center [63, 62] width 102 height 15
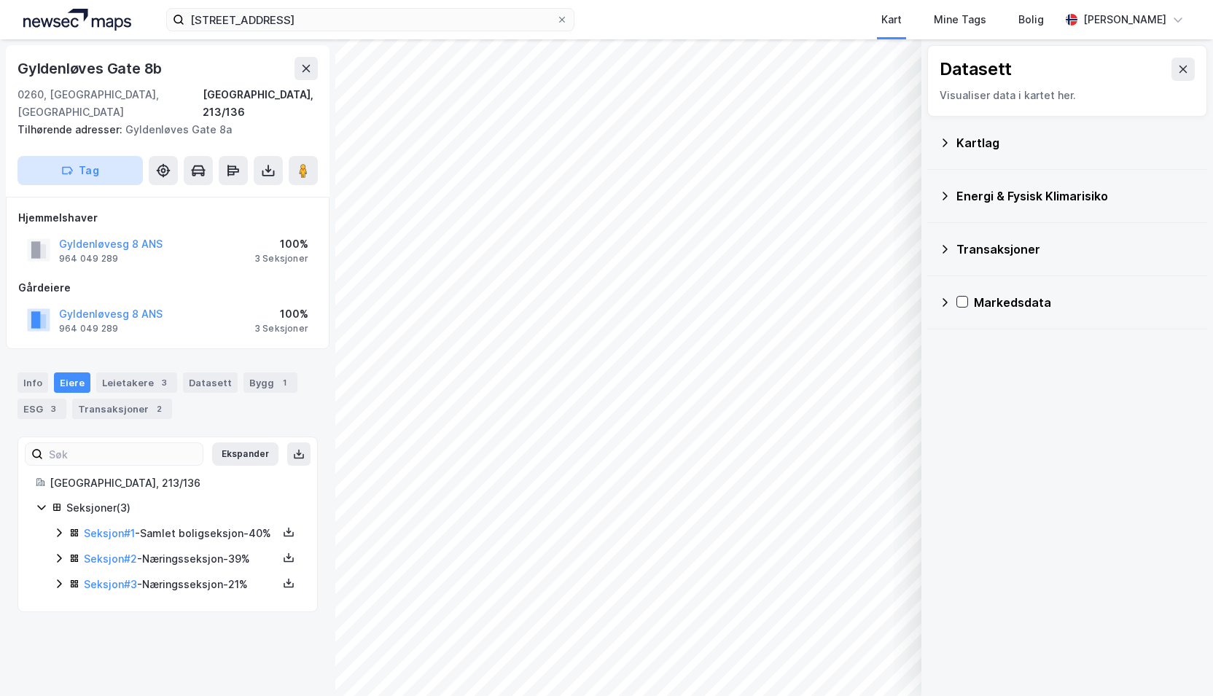
click at [102, 156] on button "Tag" at bounding box center [79, 170] width 125 height 29
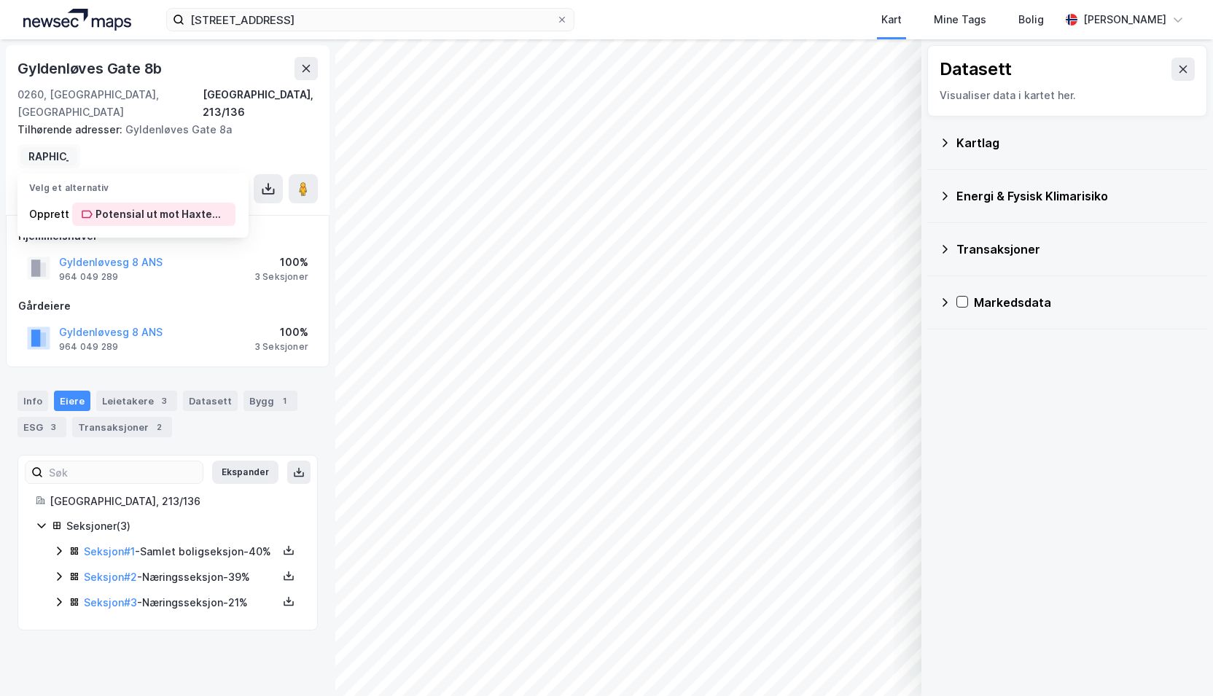
scroll to position [0, 127]
type input "Potensial ut mot Haxtenhaus gate"
